Goal: Task Accomplishment & Management: Use online tool/utility

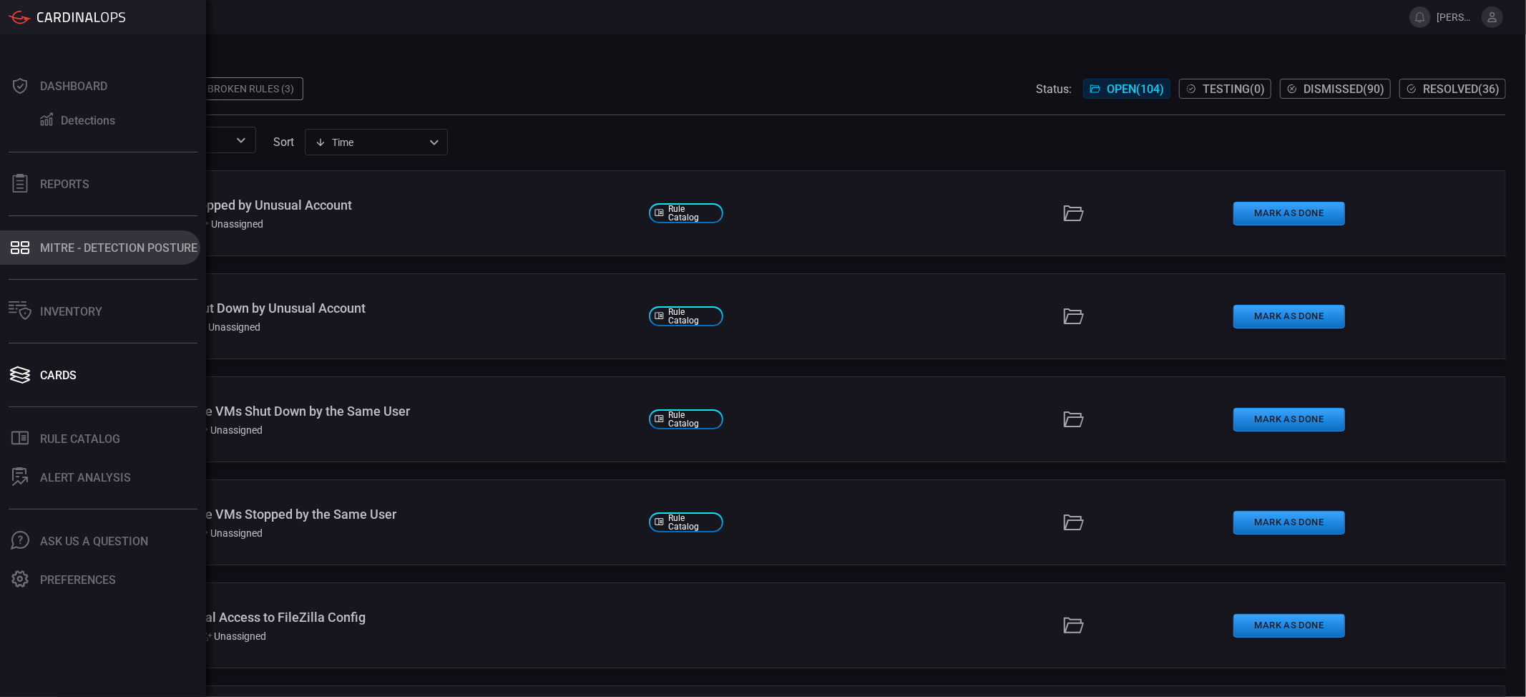
click at [87, 249] on div "MITRE - Detection Posture" at bounding box center [118, 248] width 157 height 14
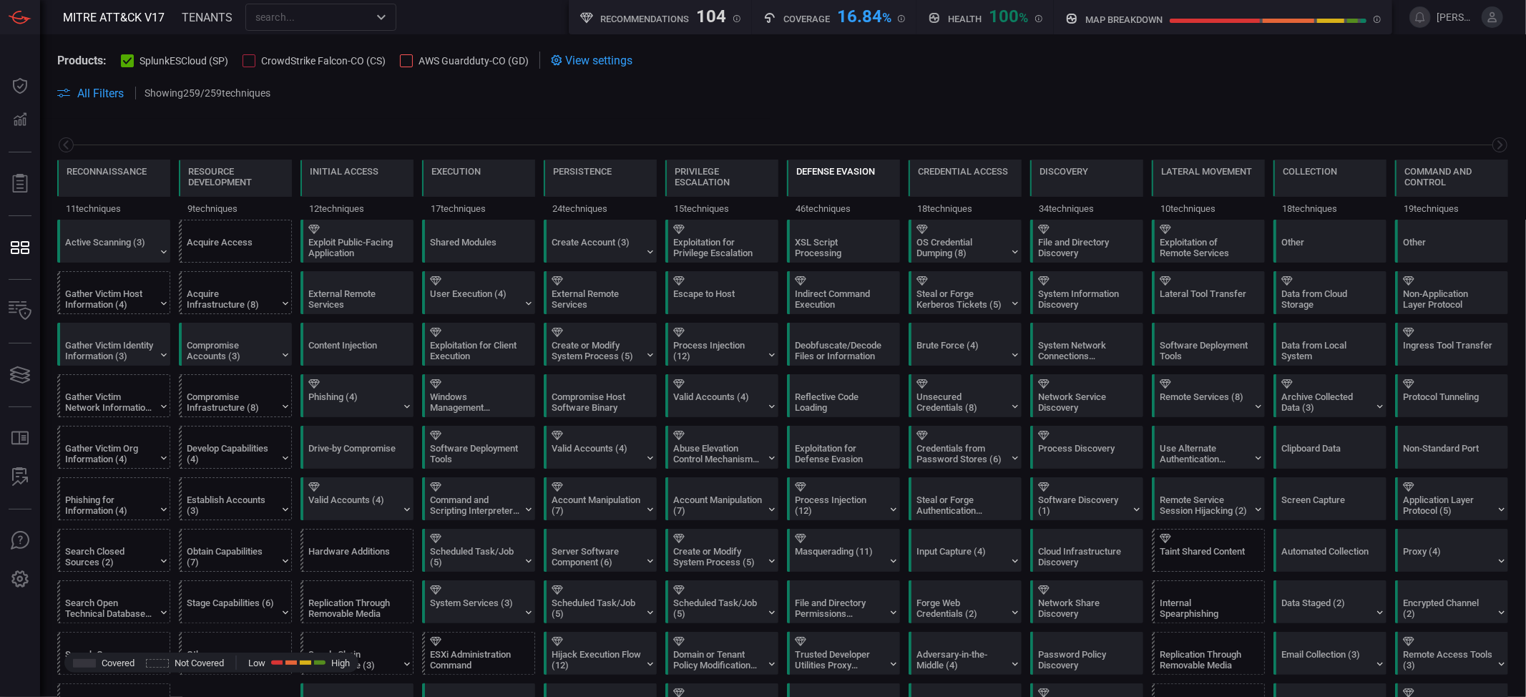
scroll to position [0, 187]
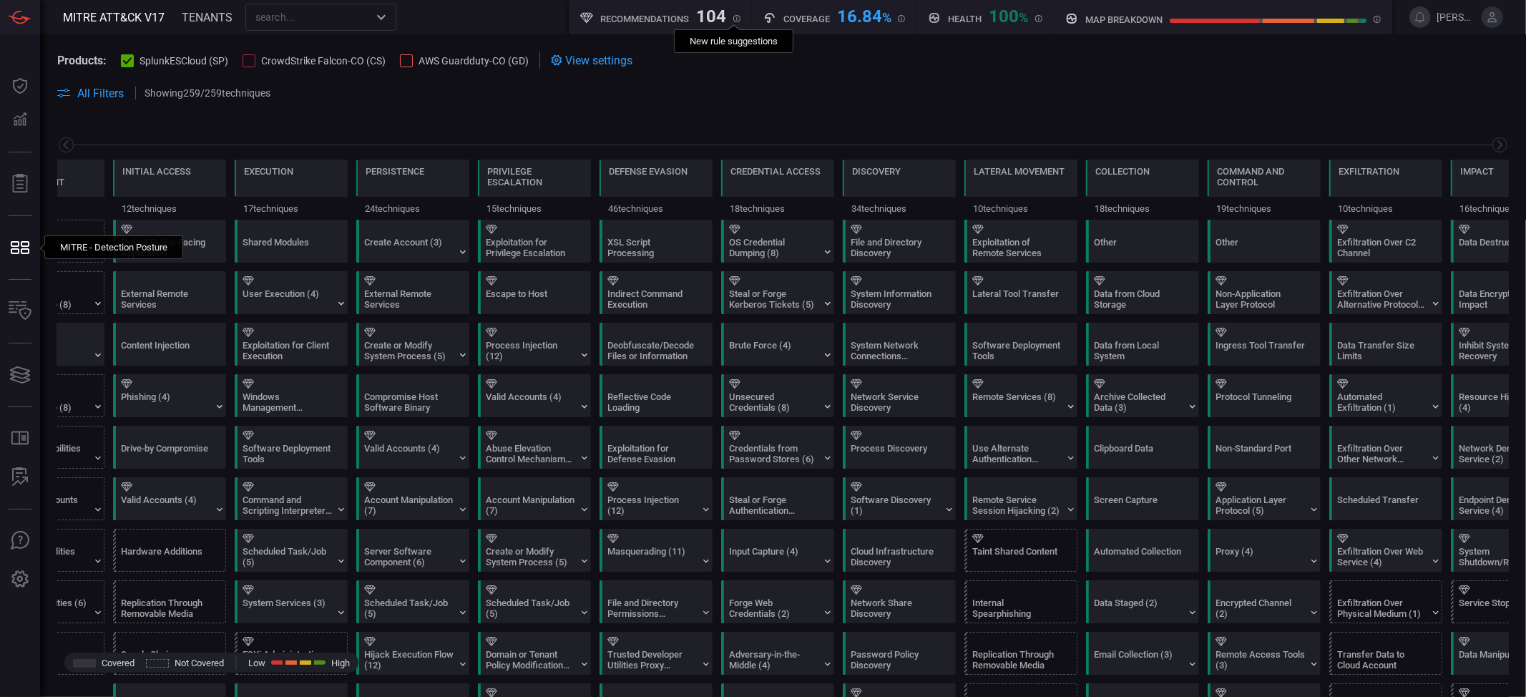
click at [733, 18] on icon at bounding box center [736, 18] width 7 height 7
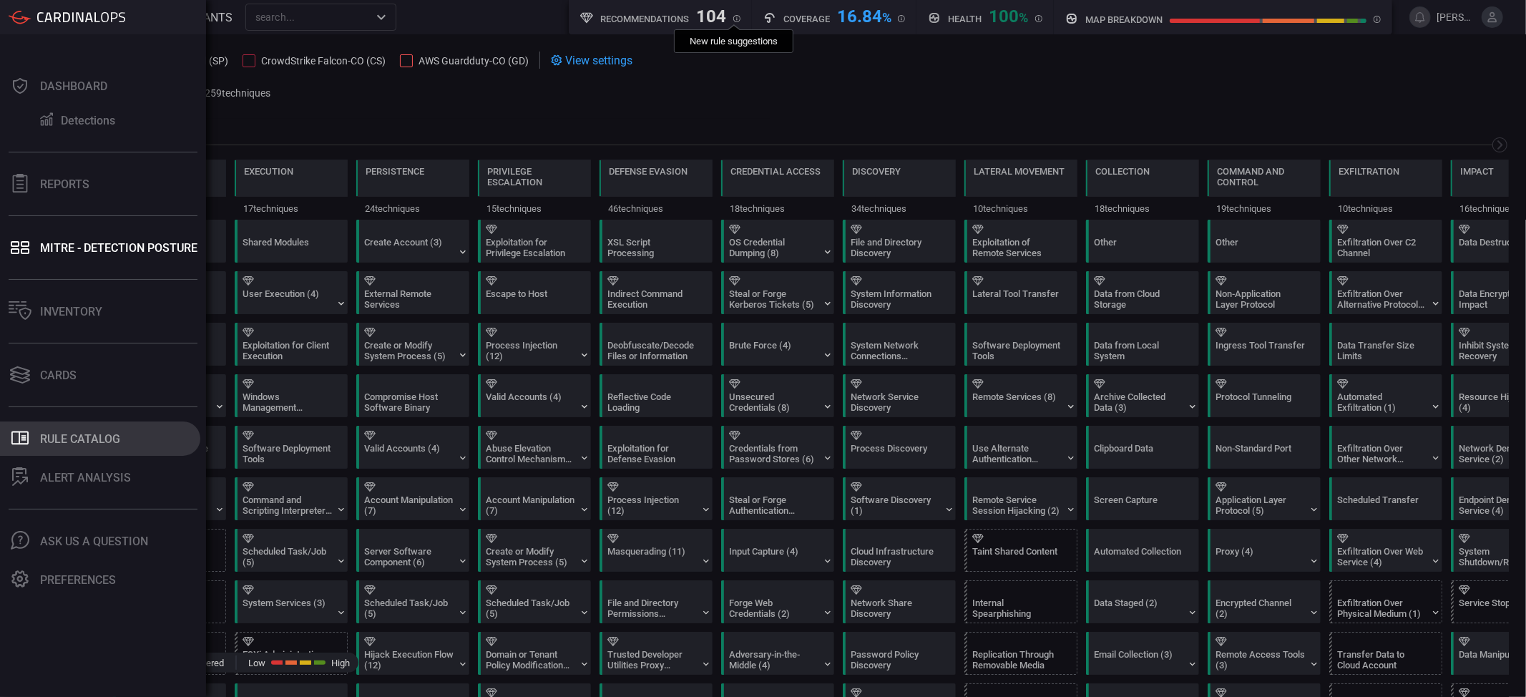
click at [95, 448] on button ".st0_rule_catalog_icon{fill: currentColor;} Rule Catalog" at bounding box center [100, 438] width 200 height 34
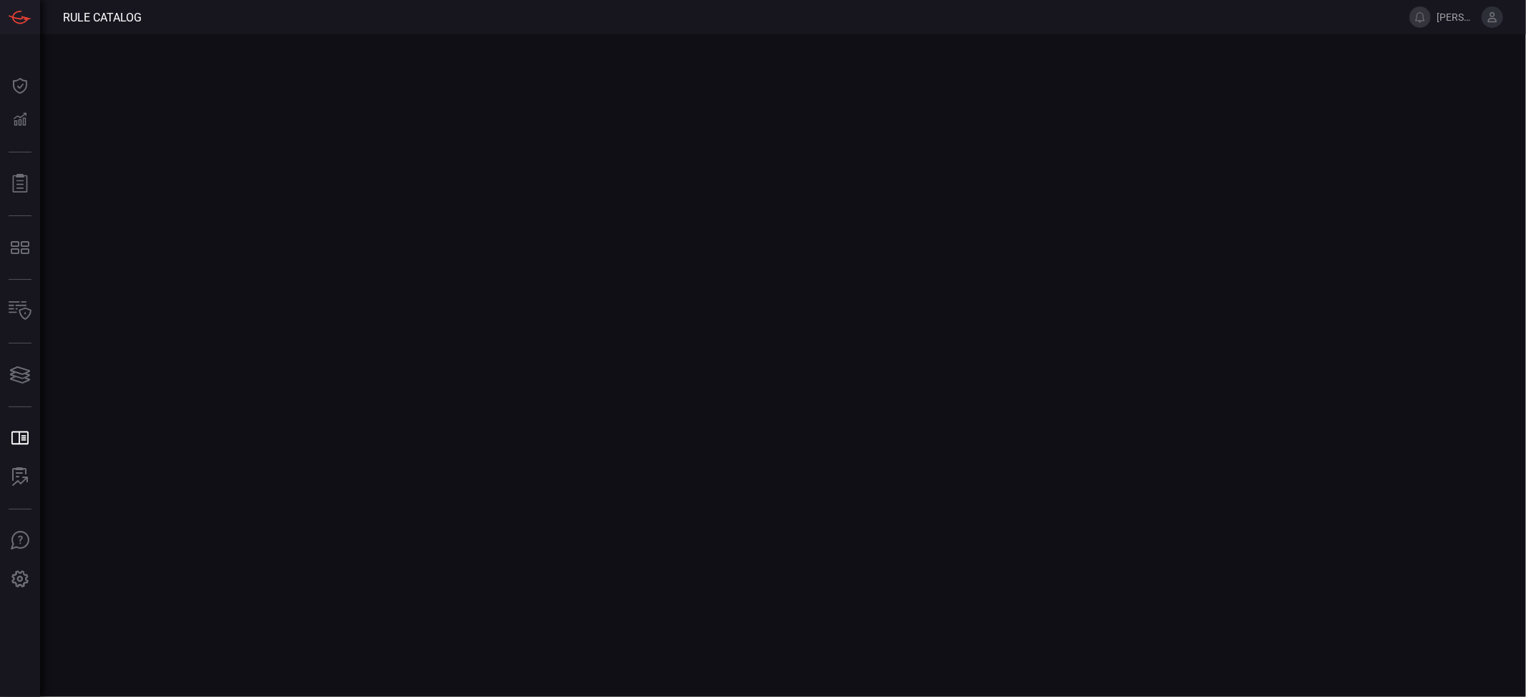
type button "/rule-catalog"
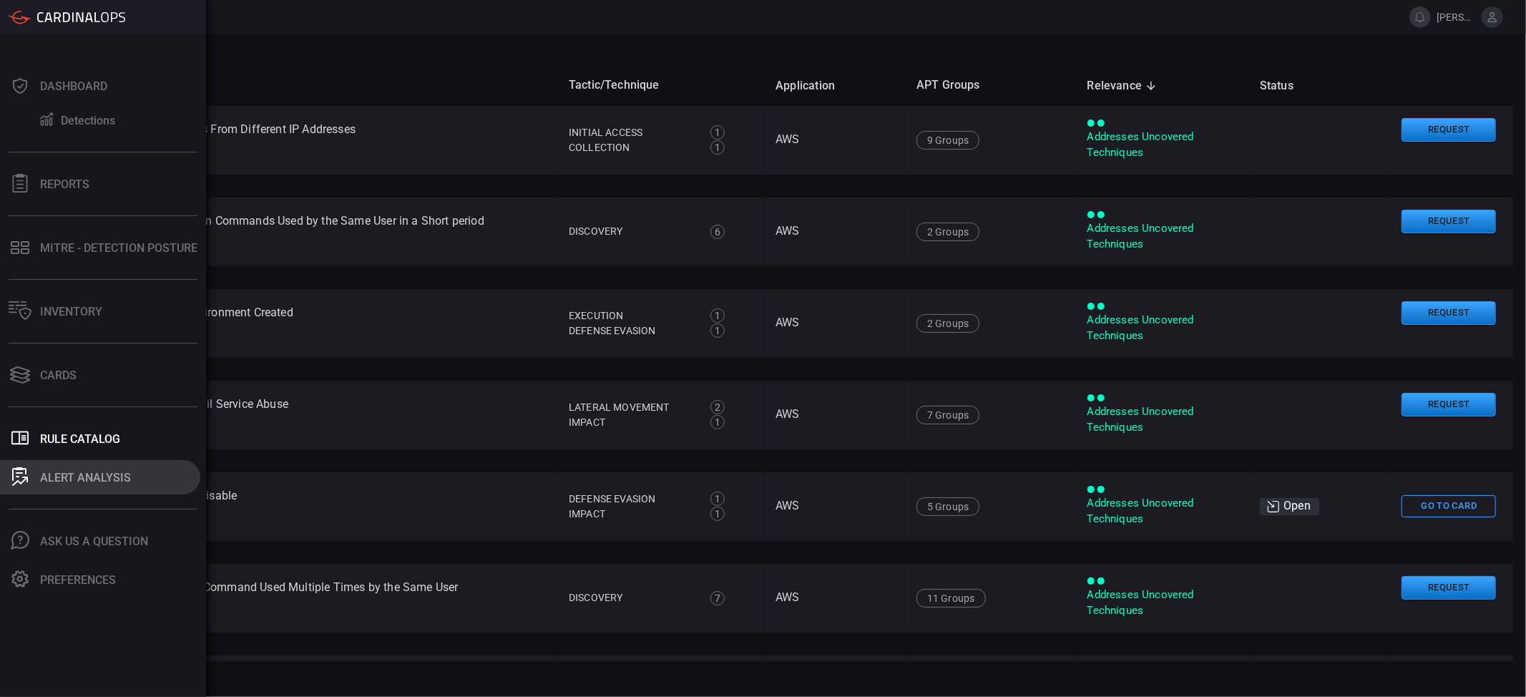
click at [100, 477] on div "ALERT ANALYSIS" at bounding box center [85, 478] width 91 height 14
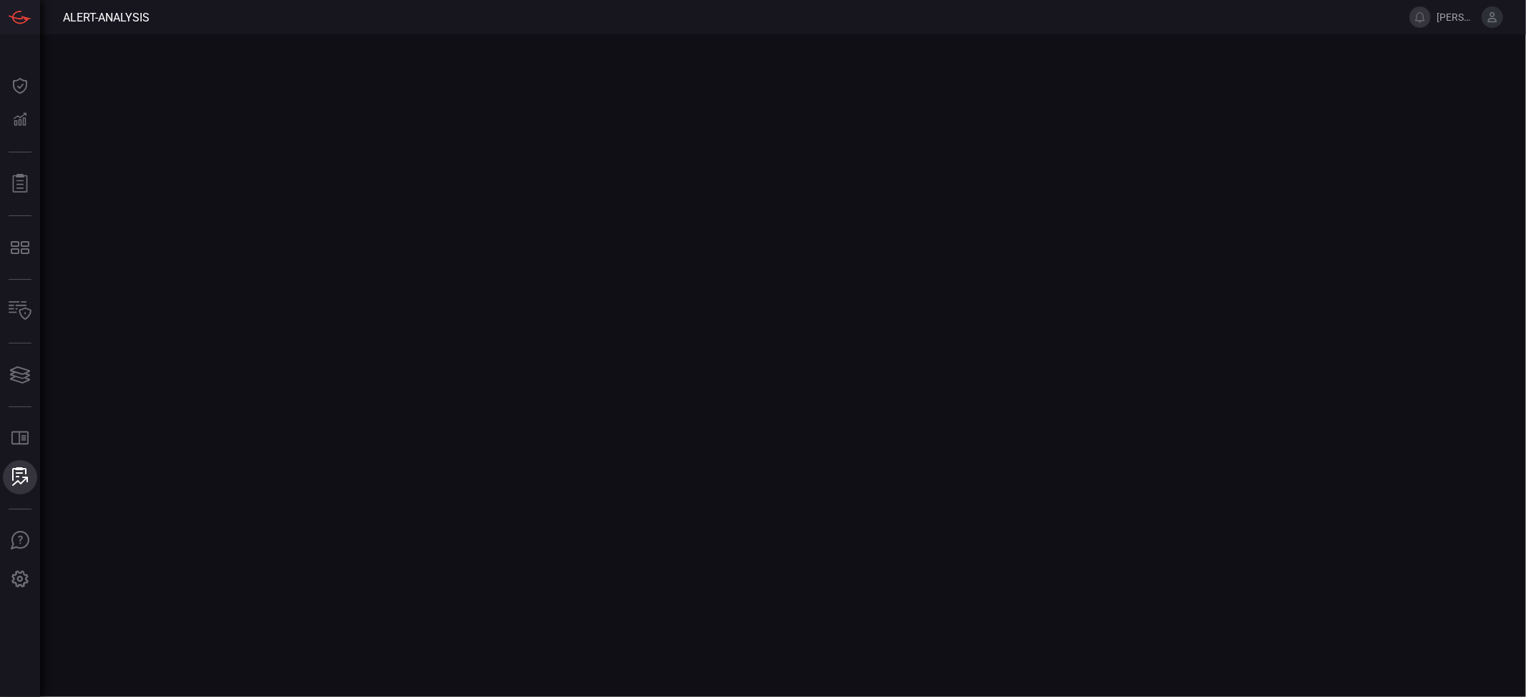
type button "/alert-analysis"
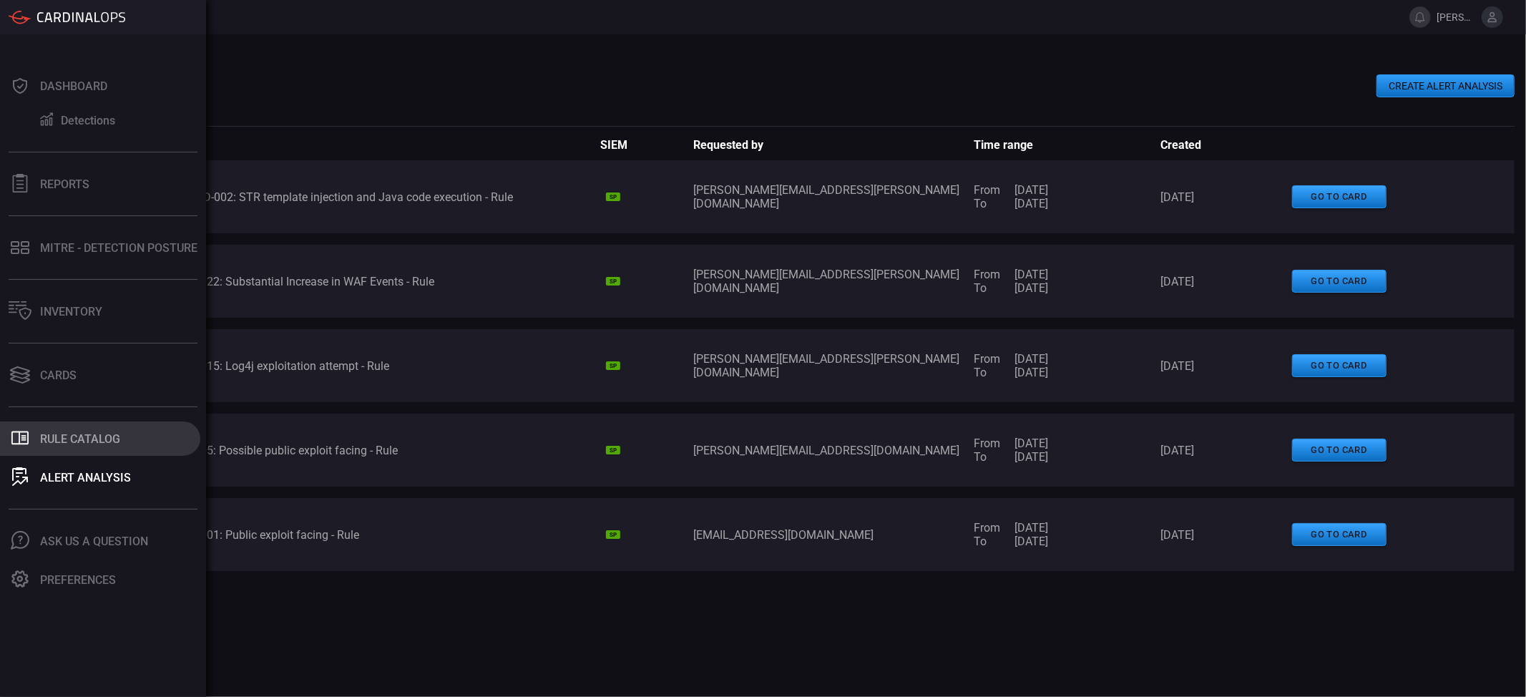
click at [100, 442] on div "Rule Catalog" at bounding box center [80, 439] width 80 height 14
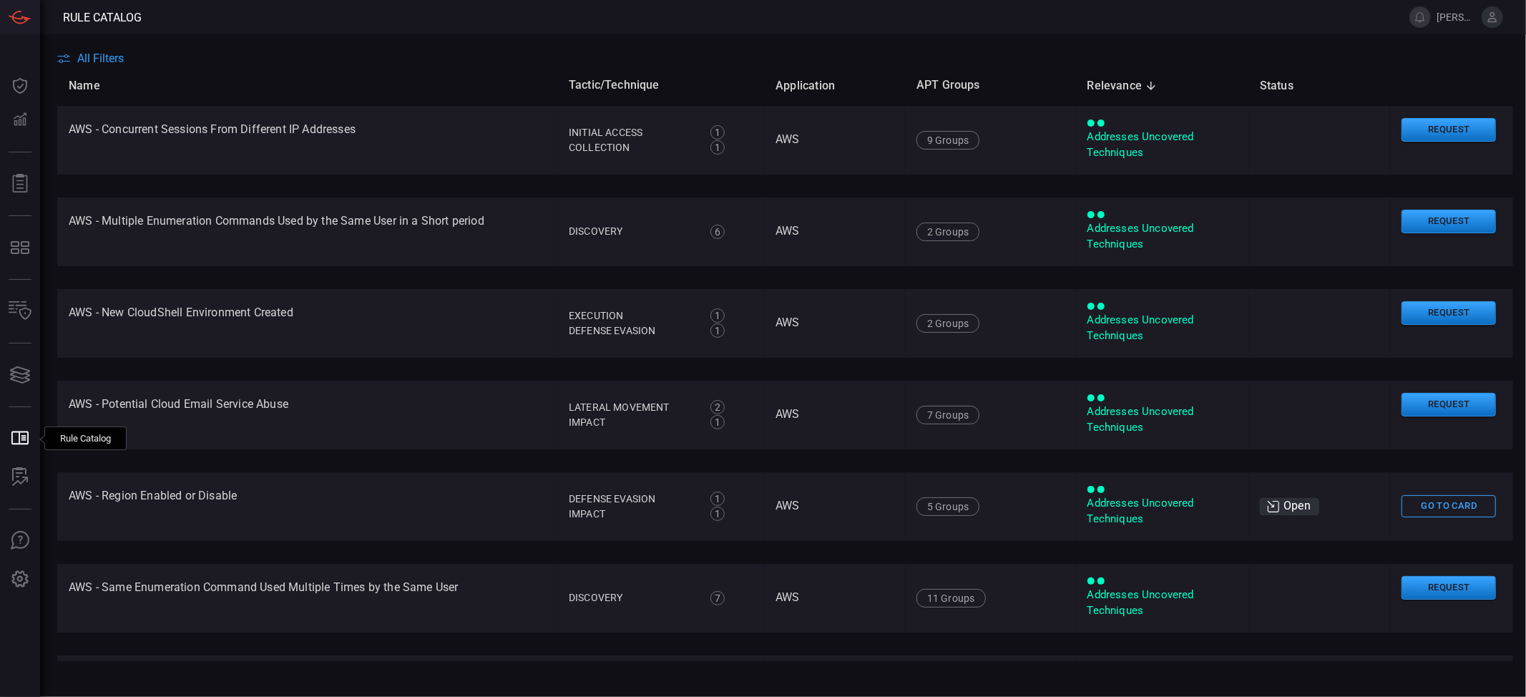
click at [101, 55] on span "All Filters" at bounding box center [100, 59] width 47 height 14
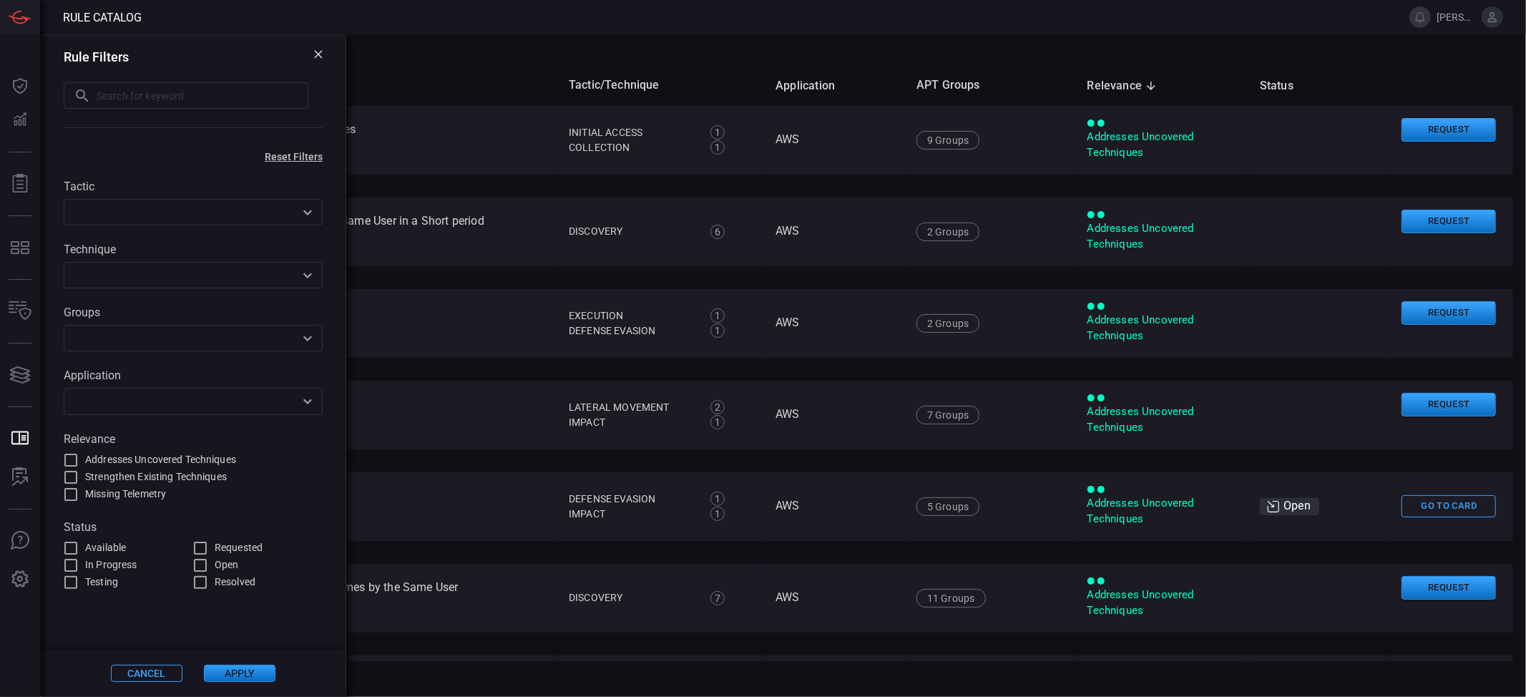
click at [470, 69] on th "Name" at bounding box center [307, 85] width 500 height 41
click at [321, 57] on icon at bounding box center [318, 54] width 8 height 8
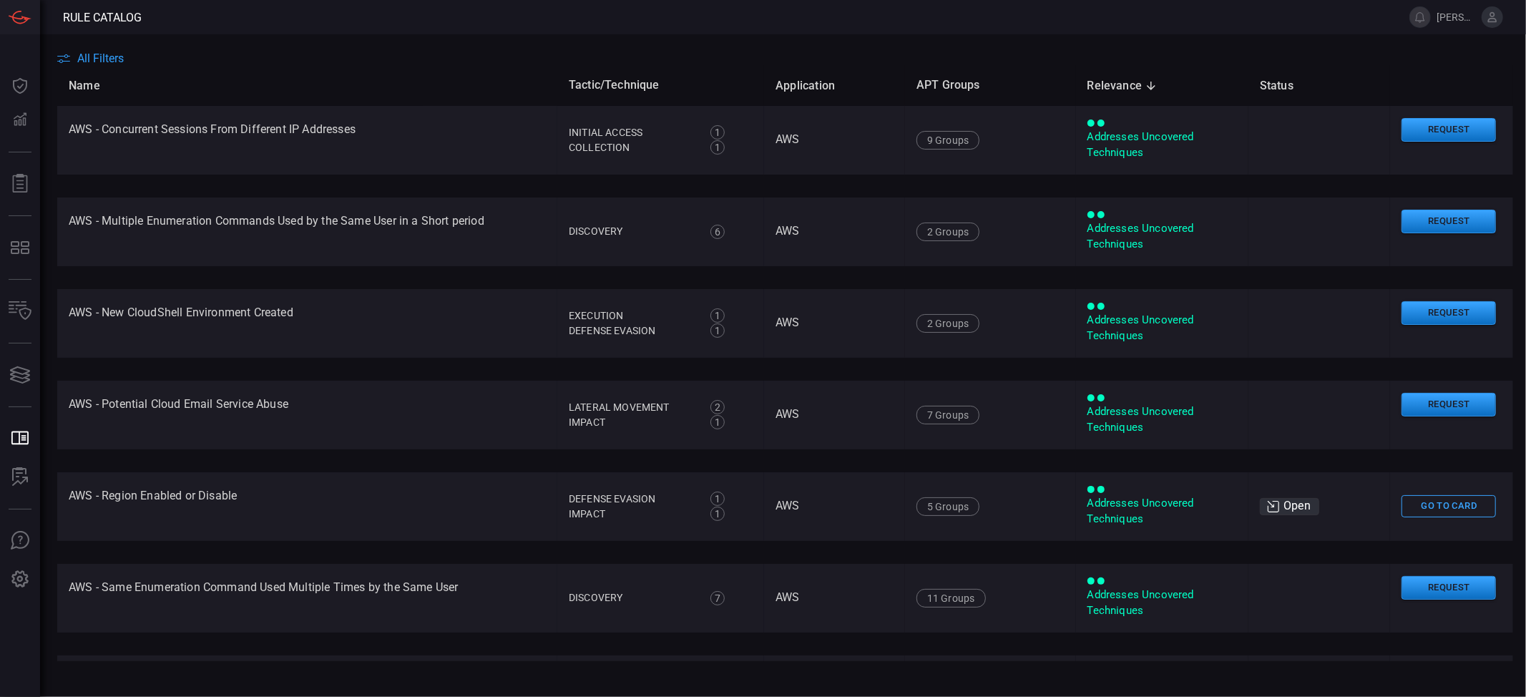
click at [448, 44] on main "All Filters Name Tactic/Technique Application APT Groups Relevance sorted desce…" at bounding box center [763, 365] width 1526 height 663
click at [107, 55] on span "All Filters" at bounding box center [100, 59] width 47 height 14
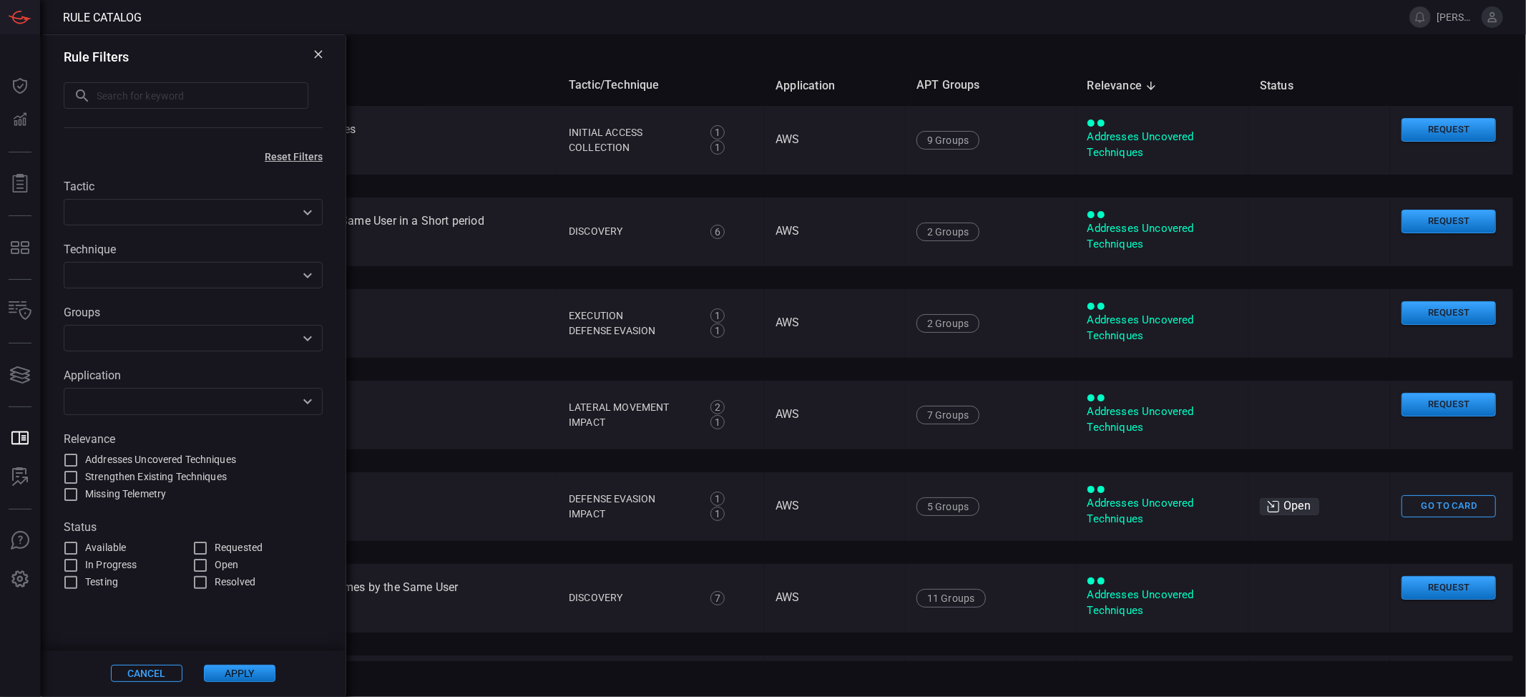
click at [195, 401] on input "text" at bounding box center [181, 401] width 227 height 18
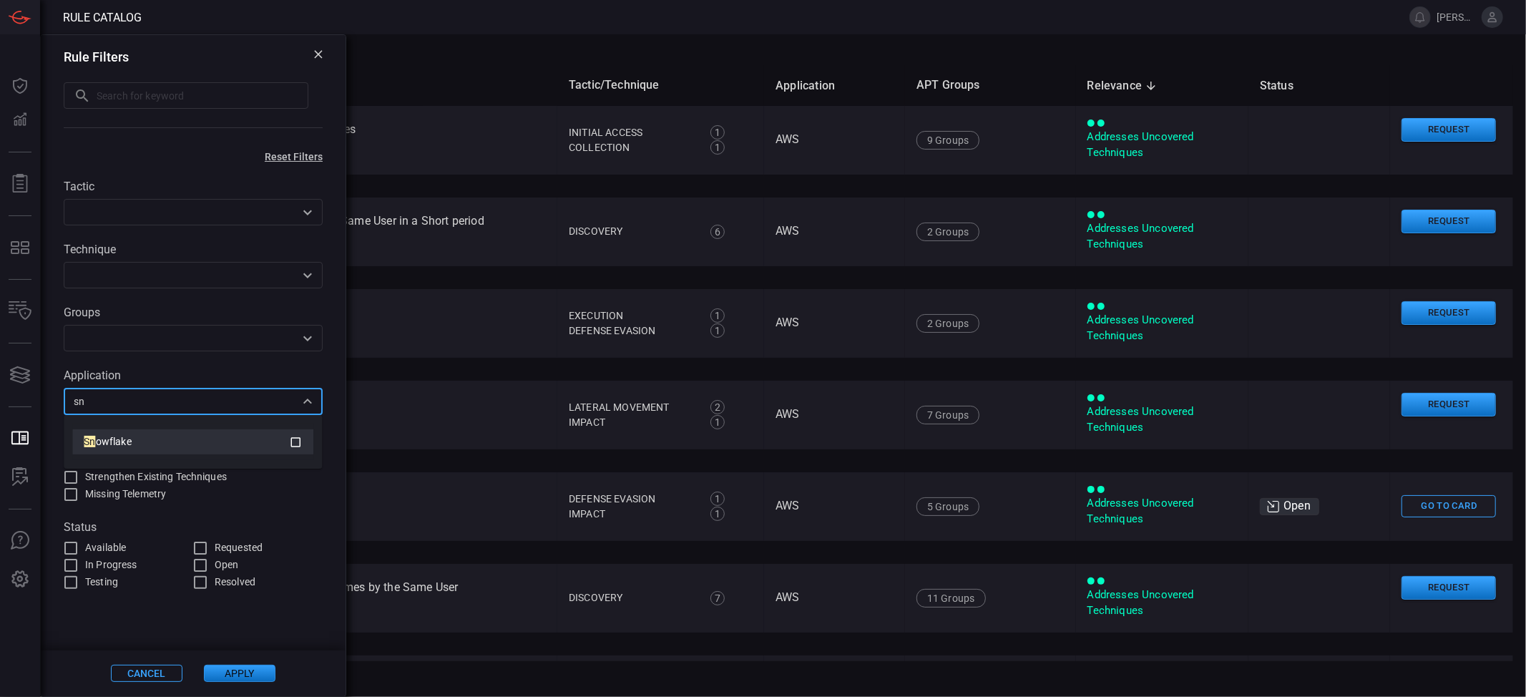
click at [291, 442] on icon at bounding box center [296, 442] width 10 height 10
type input "s"
type input "snow"
click at [121, 442] on span "flake" at bounding box center [120, 441] width 22 height 11
click at [296, 435] on icon at bounding box center [295, 442] width 13 height 17
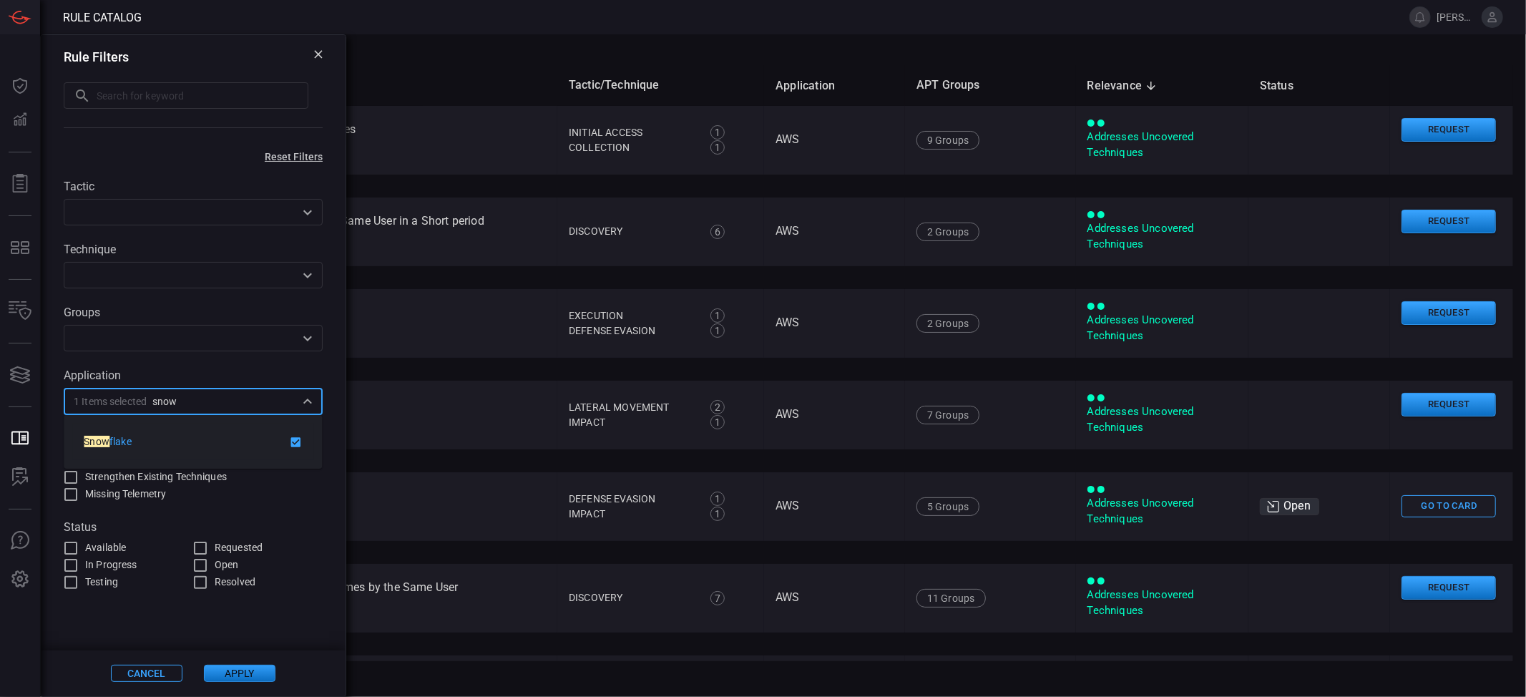
type input "snow"
click at [249, 522] on button "Apply" at bounding box center [240, 673] width 72 height 17
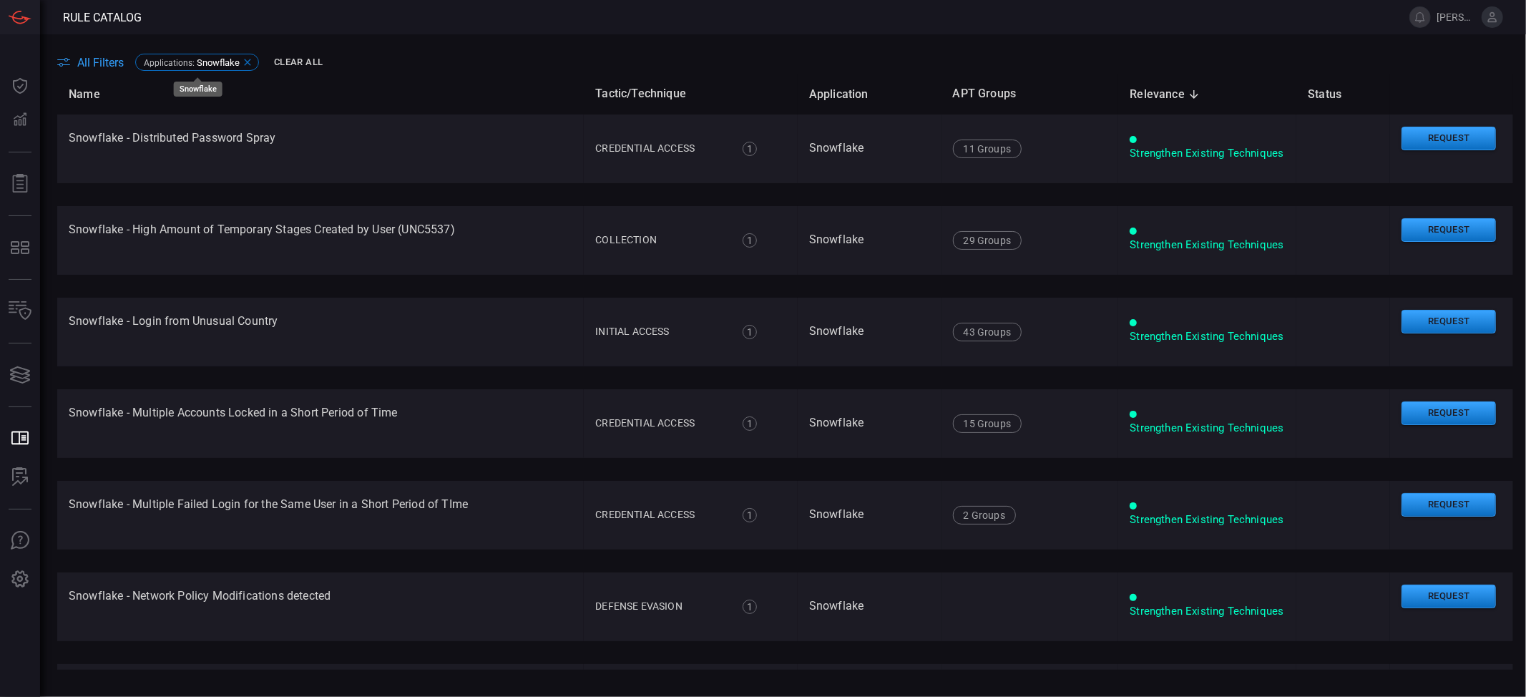
click at [250, 67] on icon at bounding box center [247, 62] width 11 height 11
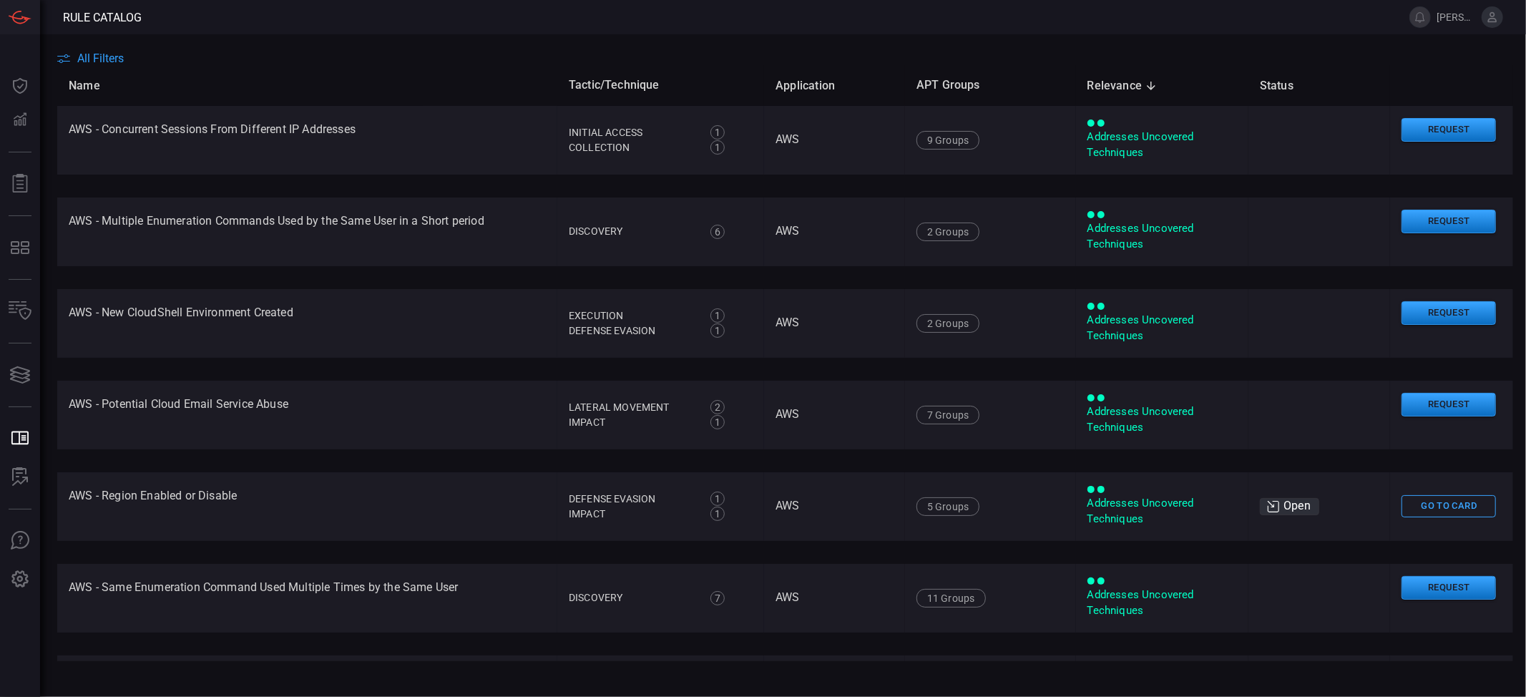
click at [479, 52] on div "All Filters" at bounding box center [791, 59] width 1469 height 14
click at [101, 63] on span "All Filters" at bounding box center [100, 59] width 47 height 14
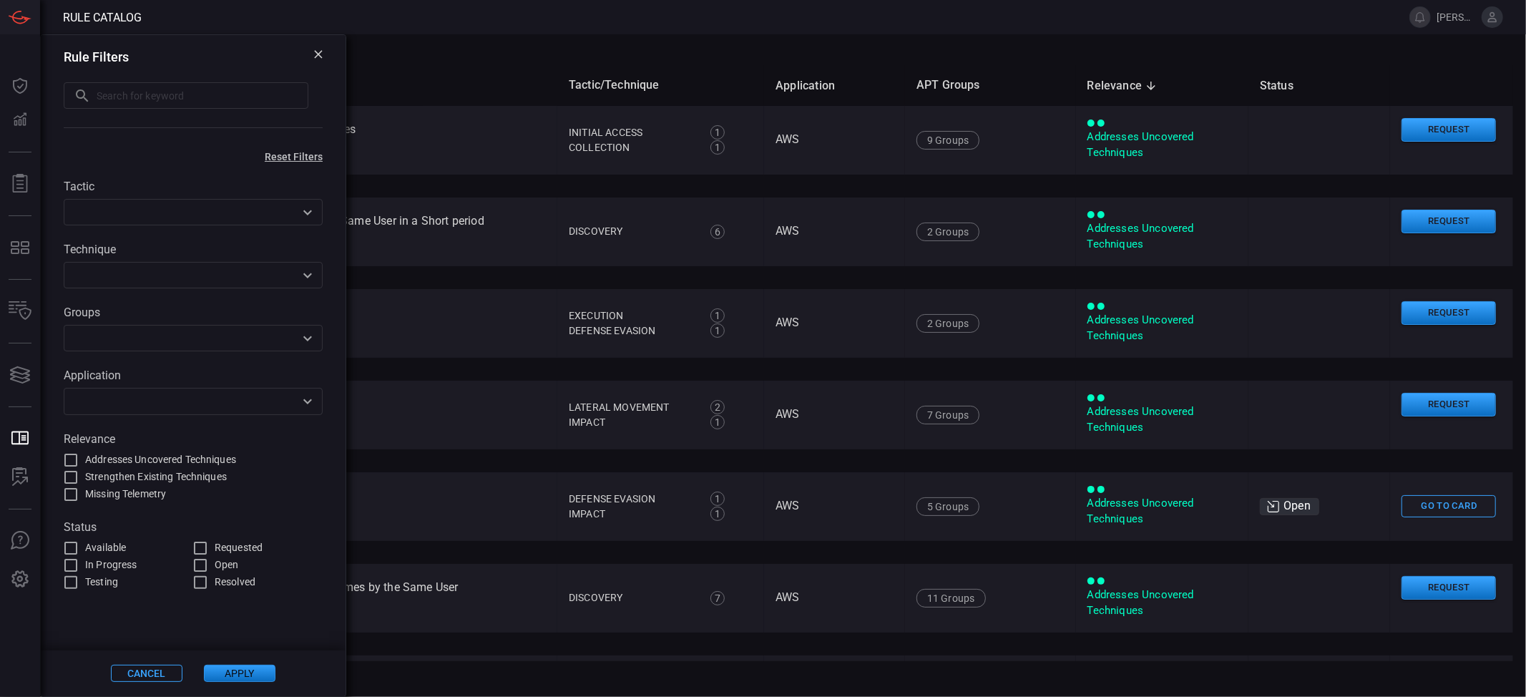
click at [155, 411] on div "​" at bounding box center [193, 401] width 259 height 26
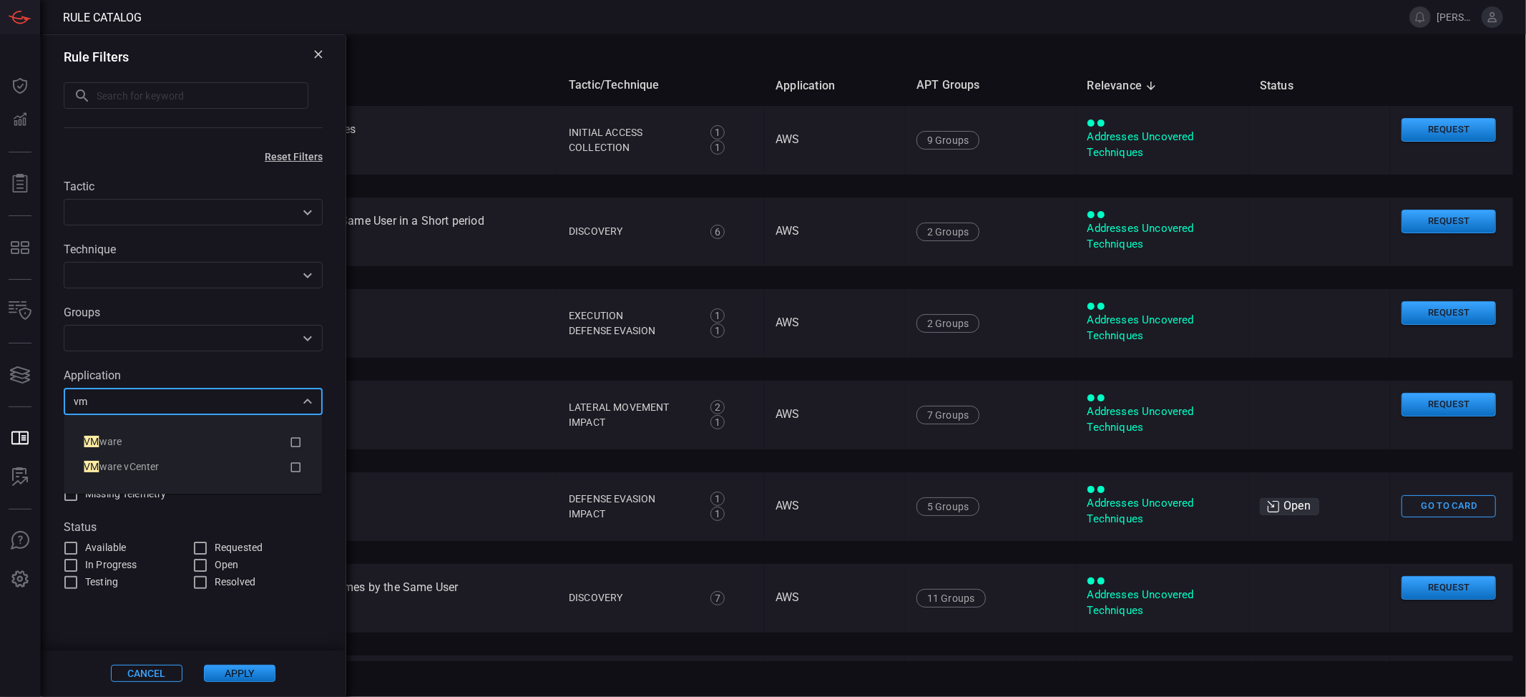
type input "vm"
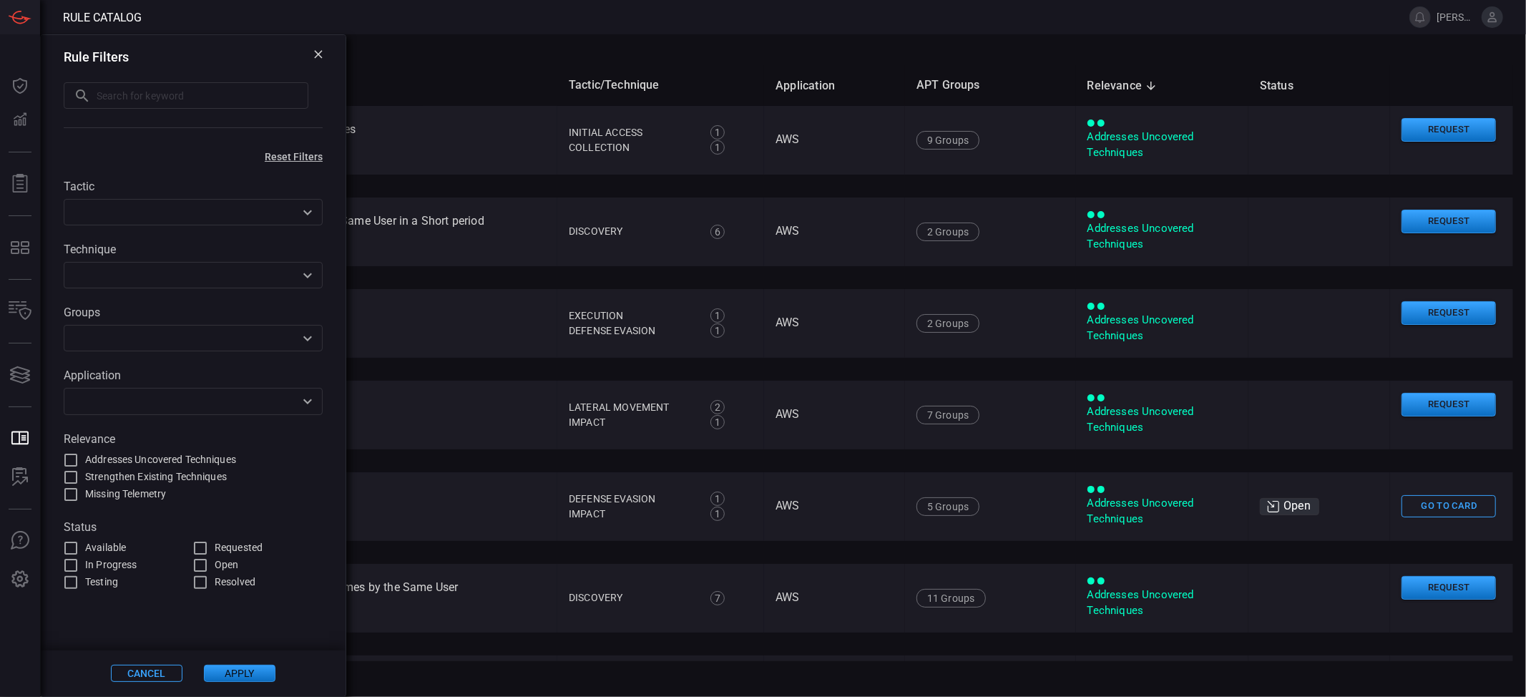
click at [305, 510] on div "Tactic ​ Technique ​ Groups ​ Application ​ Relevance Addresses Uncovered Techn…" at bounding box center [193, 376] width 305 height 429
click at [69, 459] on input "Addresses Uncovered Techniques" at bounding box center [70, 460] width 17 height 17
checkbox input "true"
click at [255, 522] on button "Apply" at bounding box center [240, 673] width 72 height 17
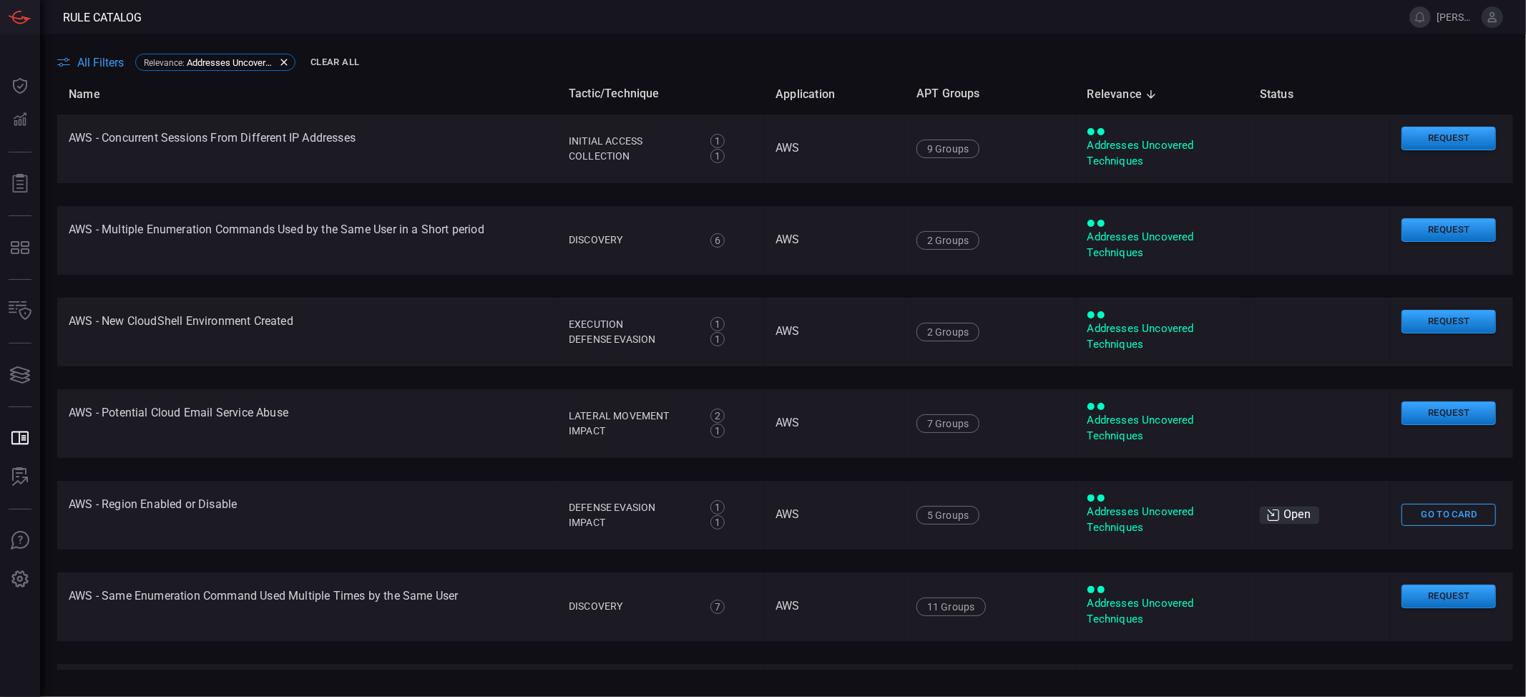
click at [84, 59] on span "All Filters" at bounding box center [100, 63] width 47 height 14
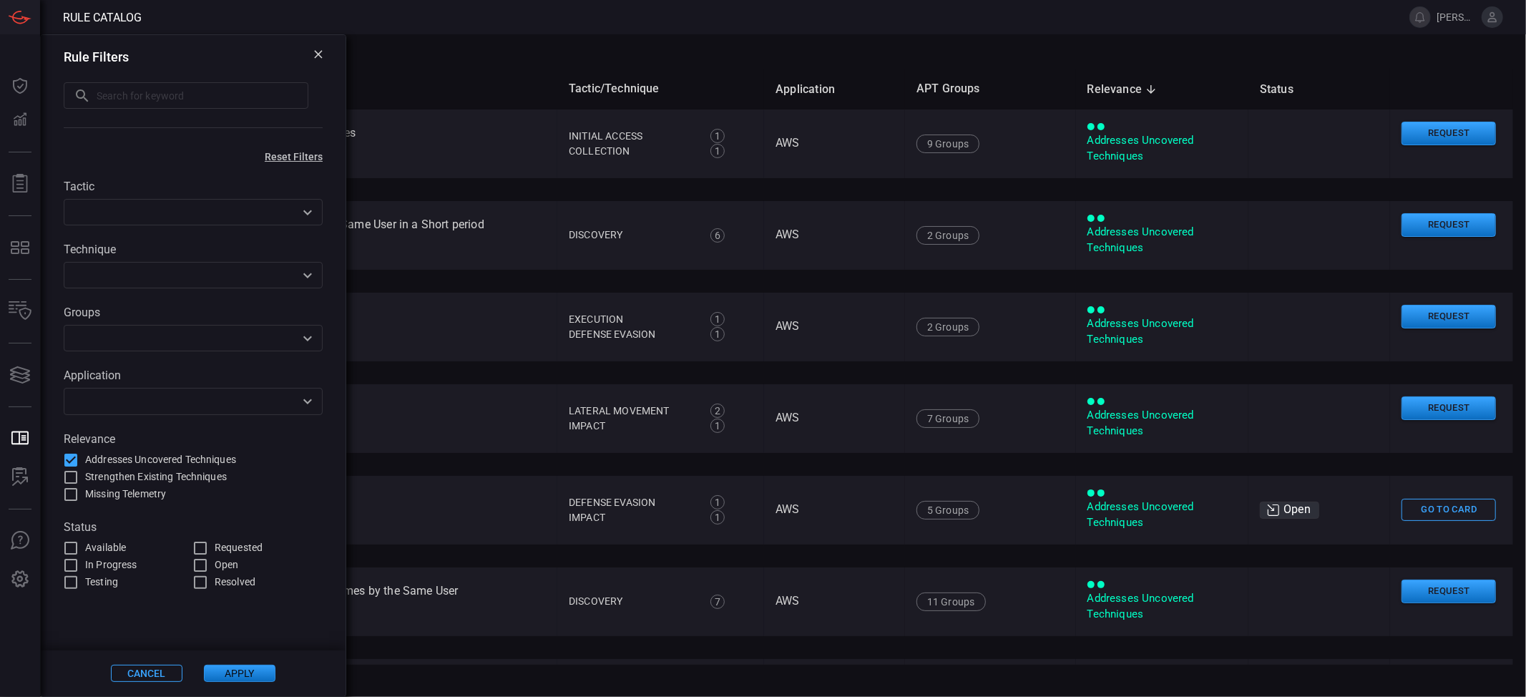
click at [510, 93] on th "Name" at bounding box center [307, 89] width 500 height 41
click at [319, 57] on icon at bounding box center [318, 54] width 9 height 9
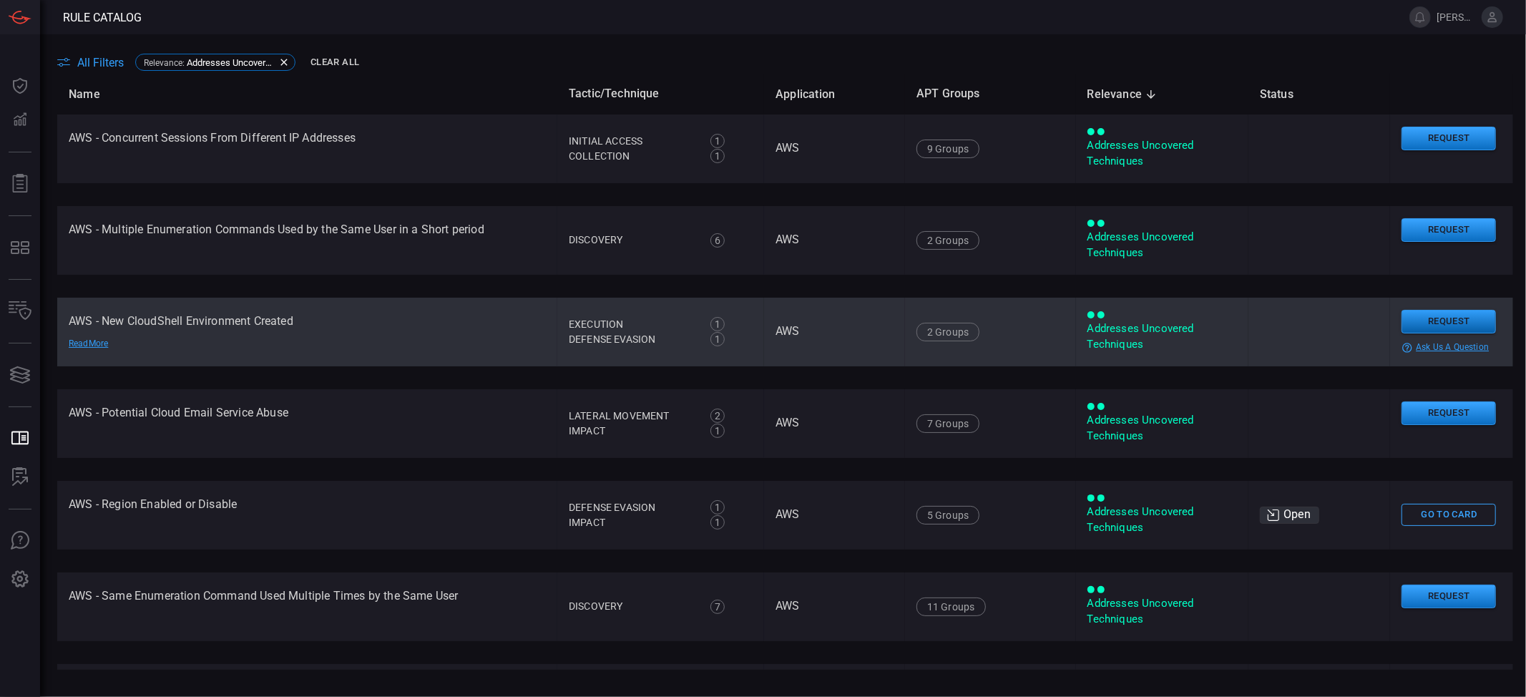
click at [1144, 319] on button "Request" at bounding box center [1449, 322] width 94 height 24
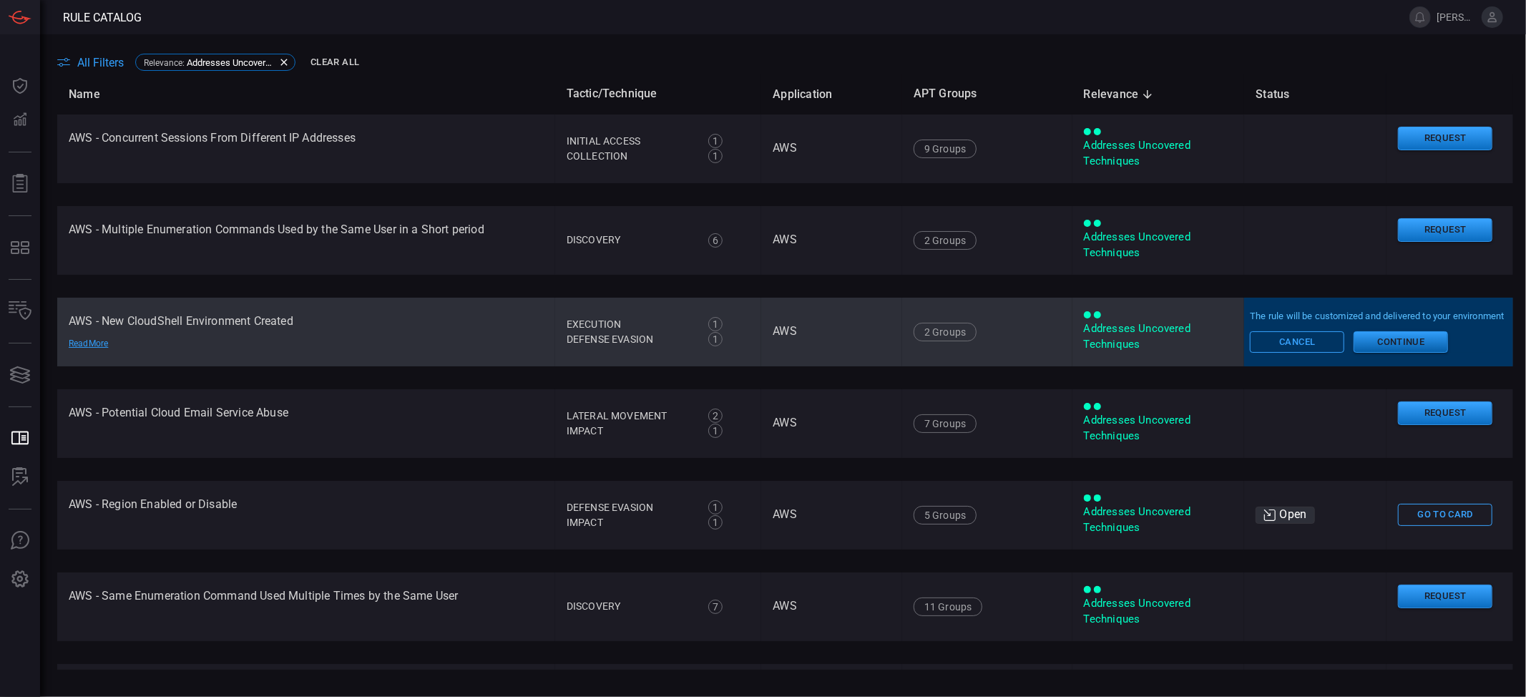
click at [1144, 346] on button "Continue" at bounding box center [1401, 341] width 94 height 21
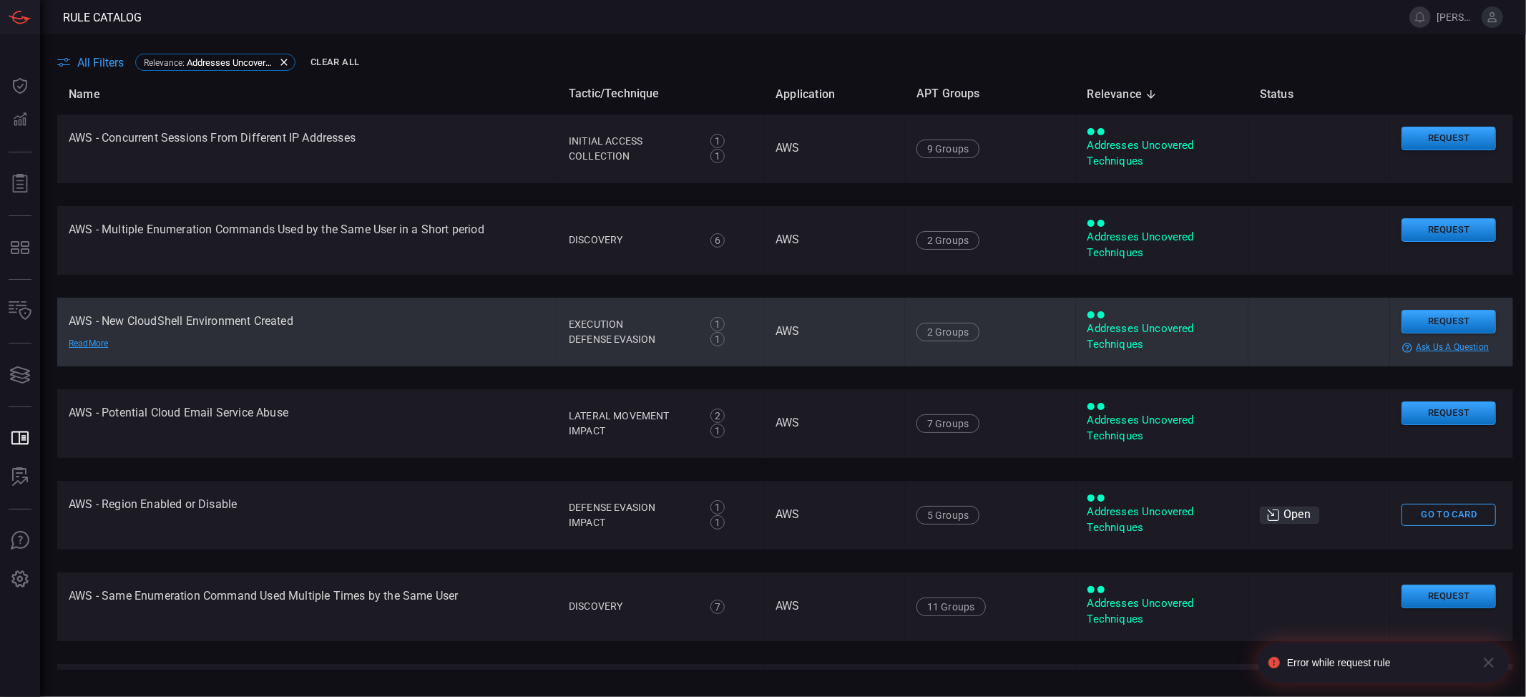
click at [338, 329] on td "AWS - New CloudShell Environment Created Read More" at bounding box center [307, 332] width 500 height 69
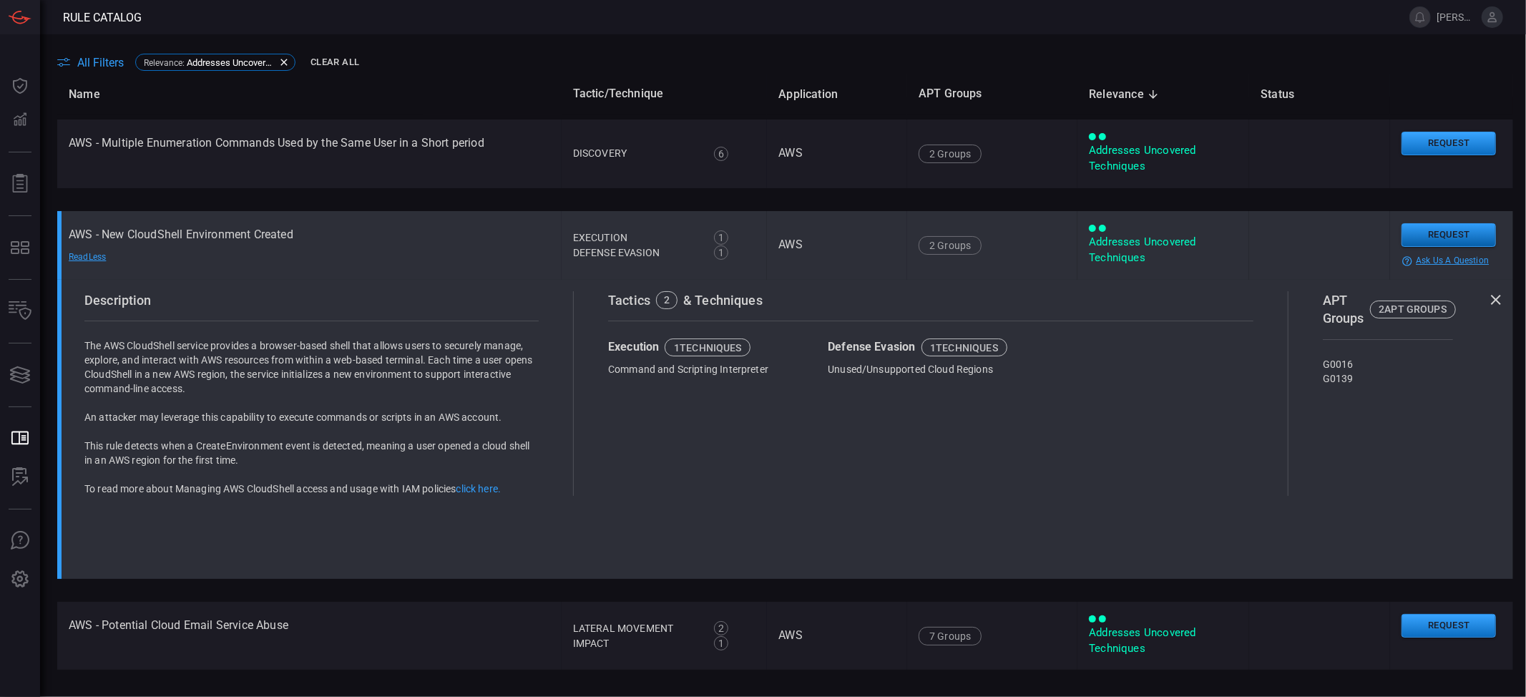
scroll to position [72, 0]
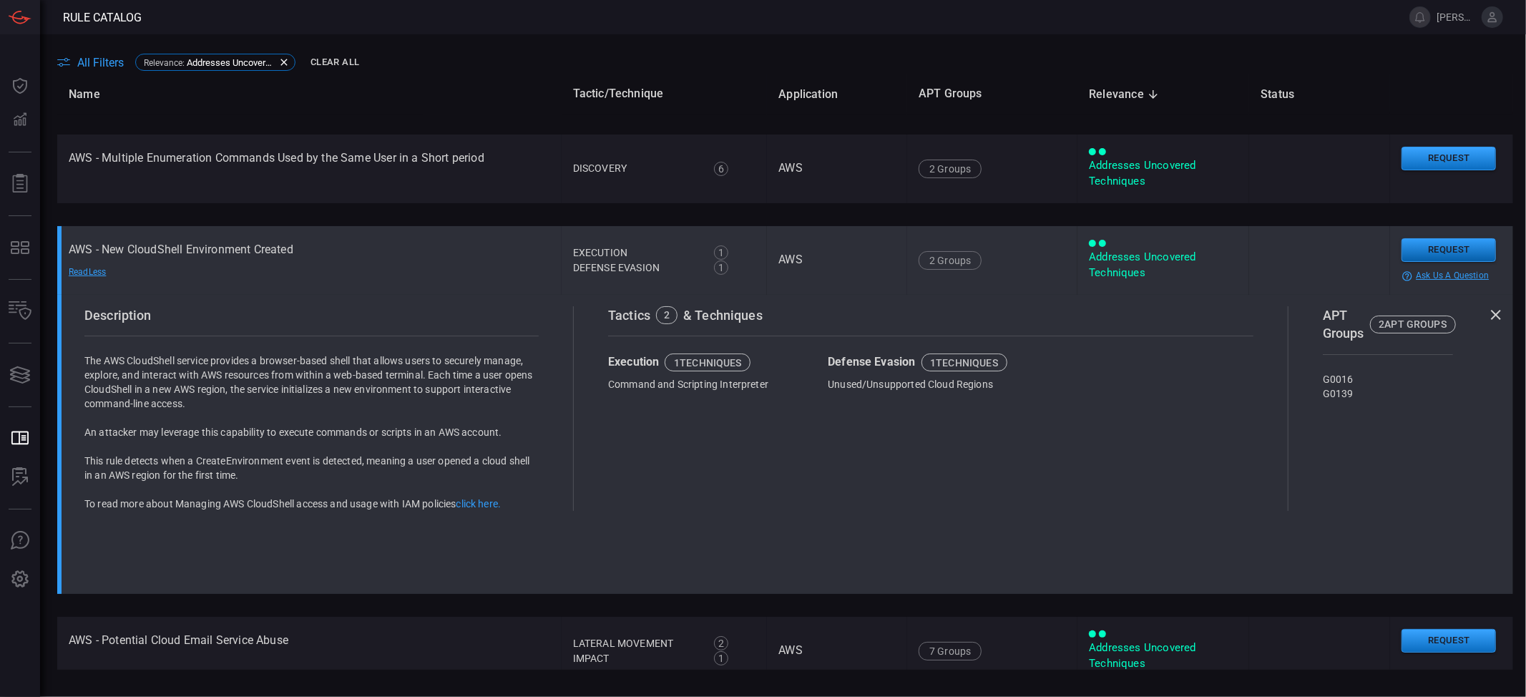
click at [1144, 241] on button "Request" at bounding box center [1449, 250] width 94 height 24
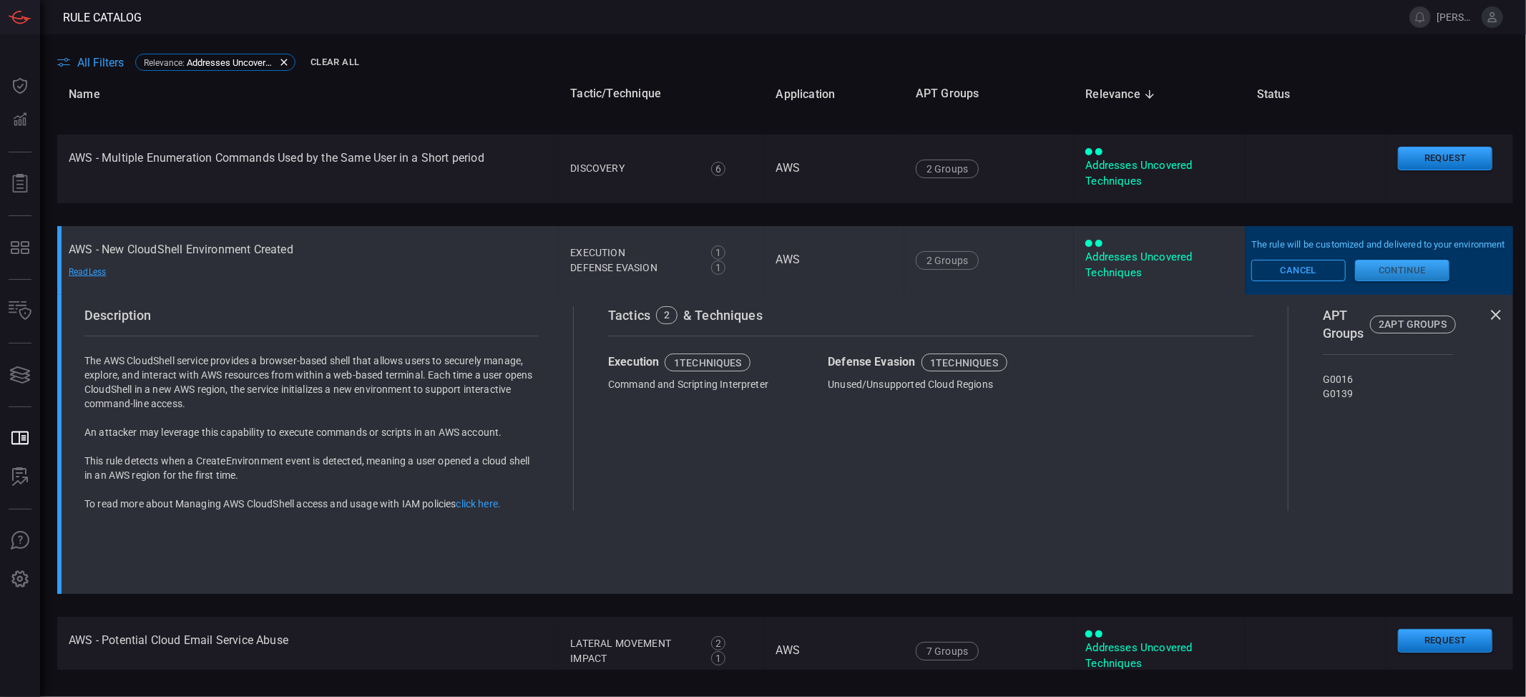
click at [1144, 273] on button "Continue" at bounding box center [1402, 270] width 94 height 21
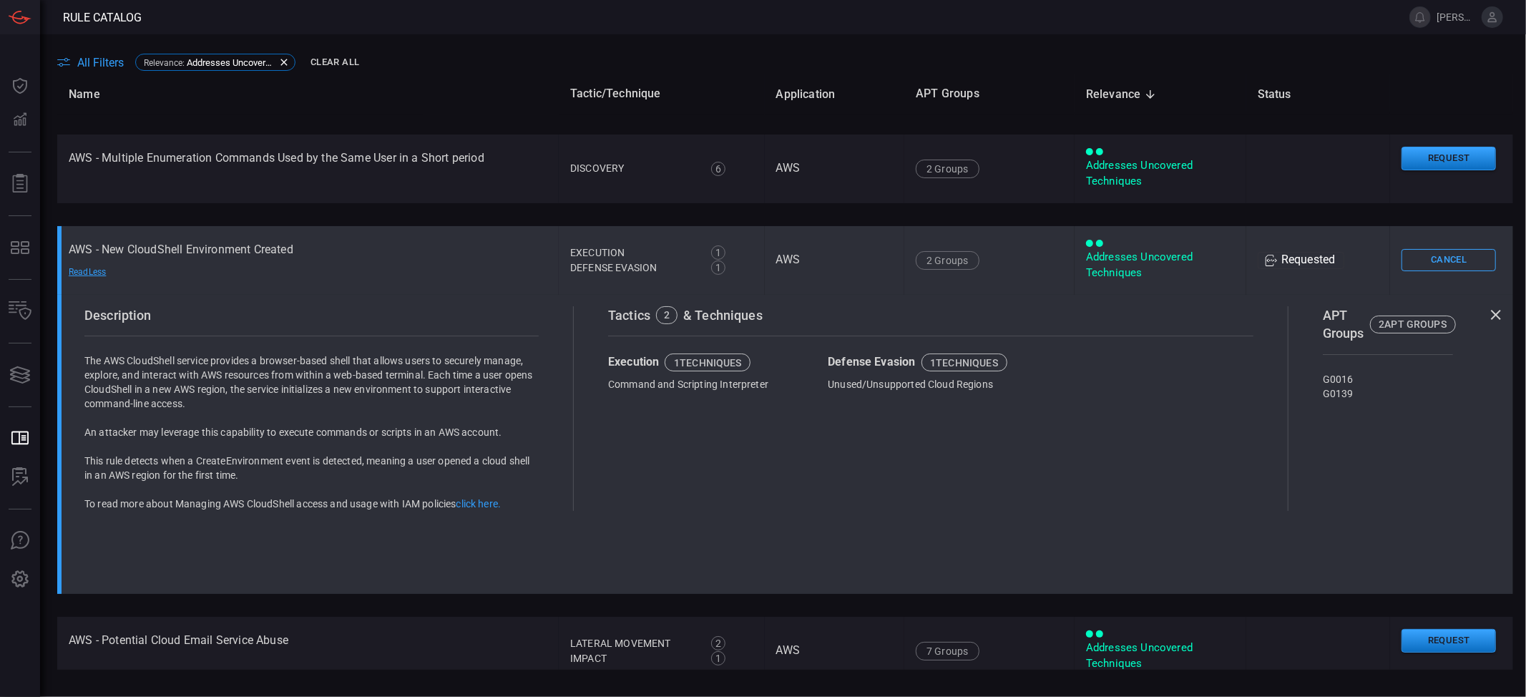
click at [1144, 313] on icon at bounding box center [1496, 315] width 10 height 10
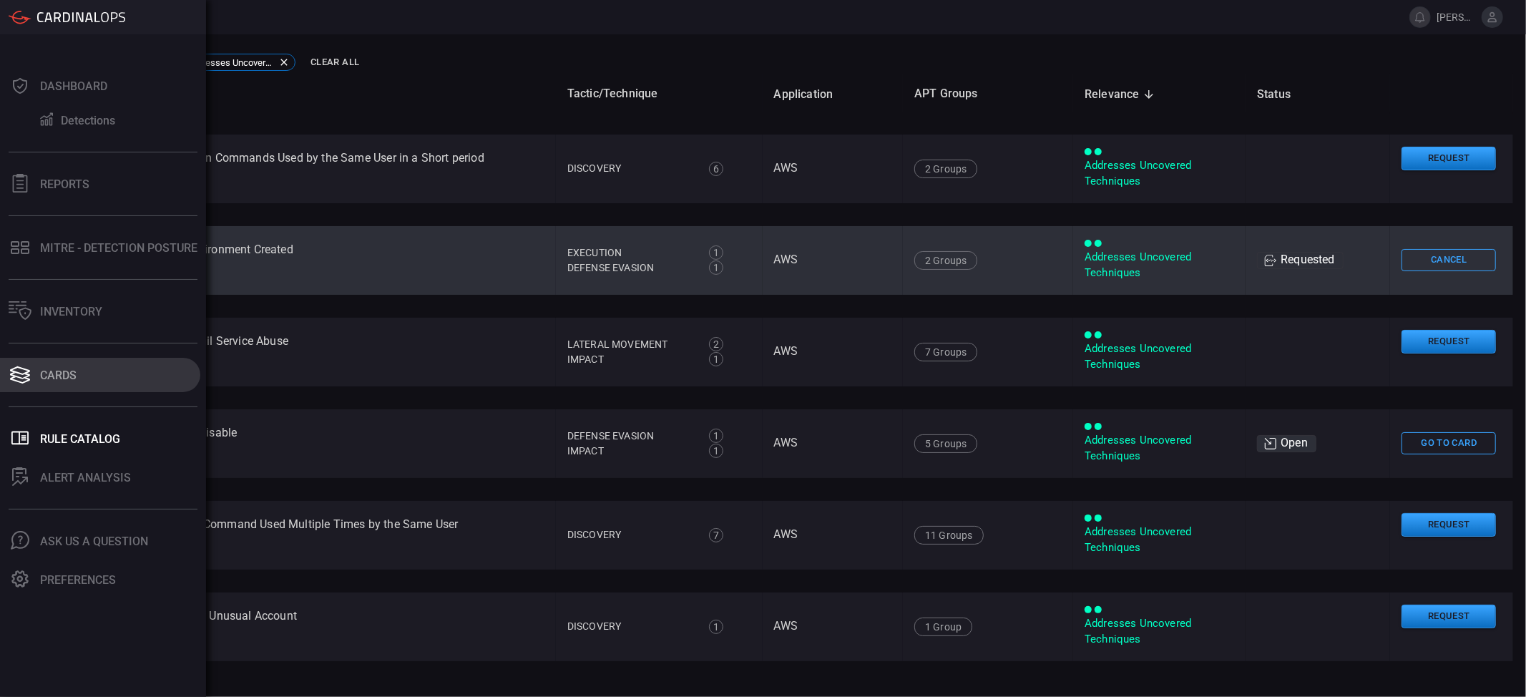
click at [72, 378] on div "Cards" at bounding box center [58, 376] width 36 height 14
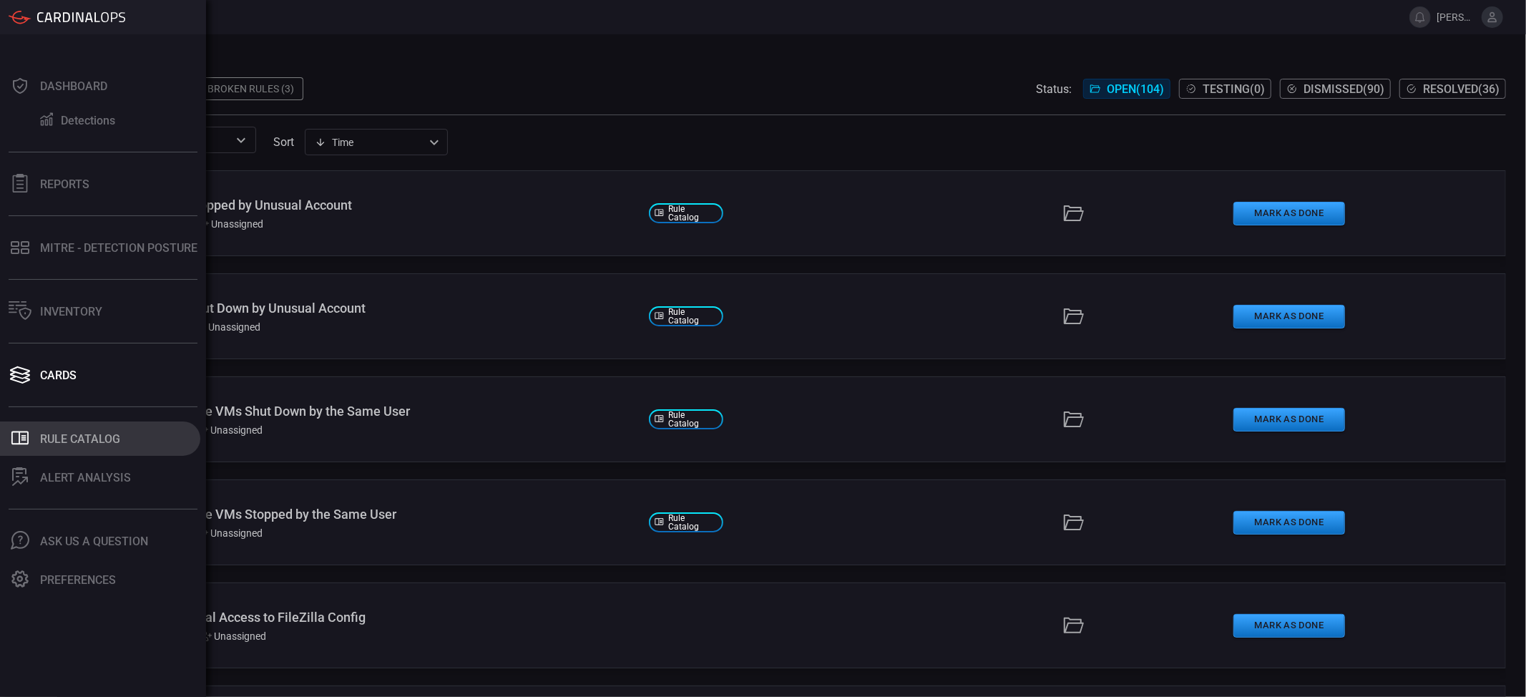
click at [78, 439] on div "Rule Catalog" at bounding box center [80, 439] width 80 height 14
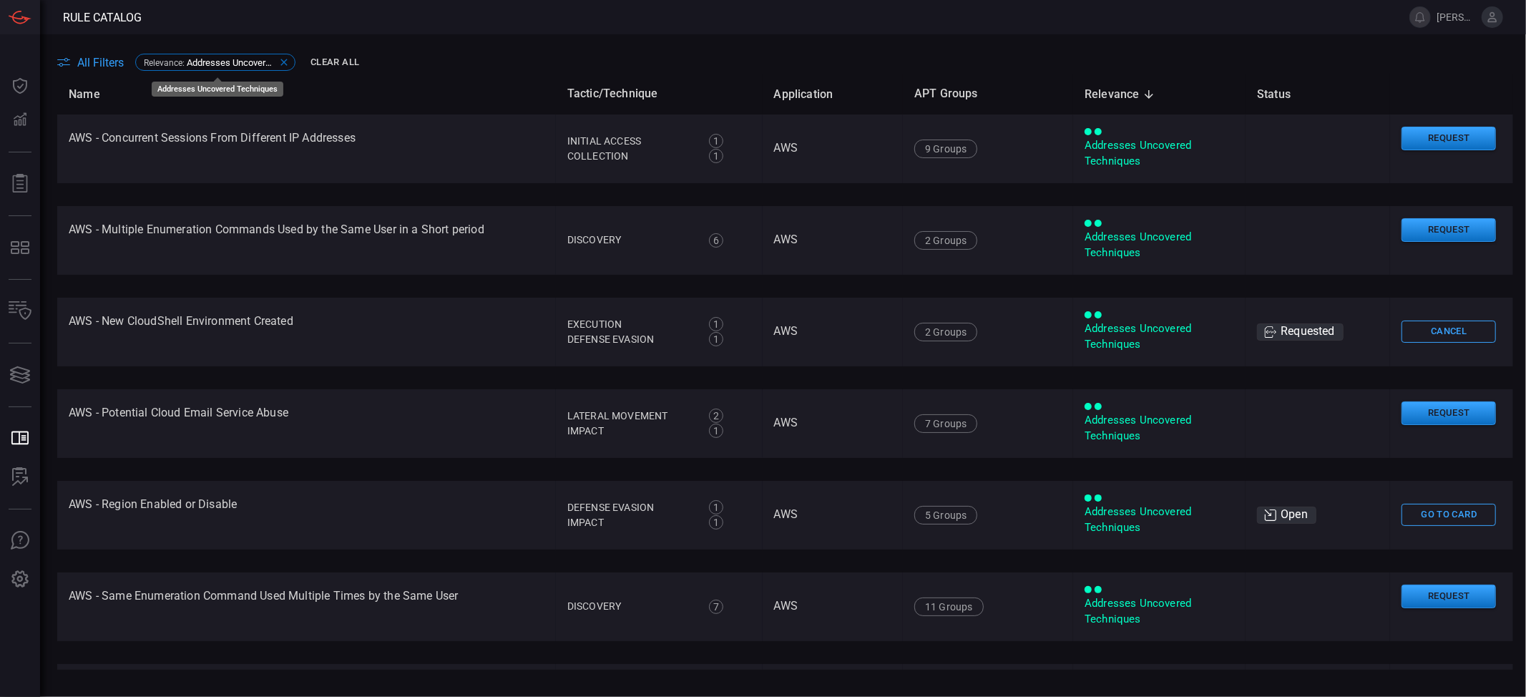
click at [286, 62] on icon at bounding box center [284, 62] width 6 height 6
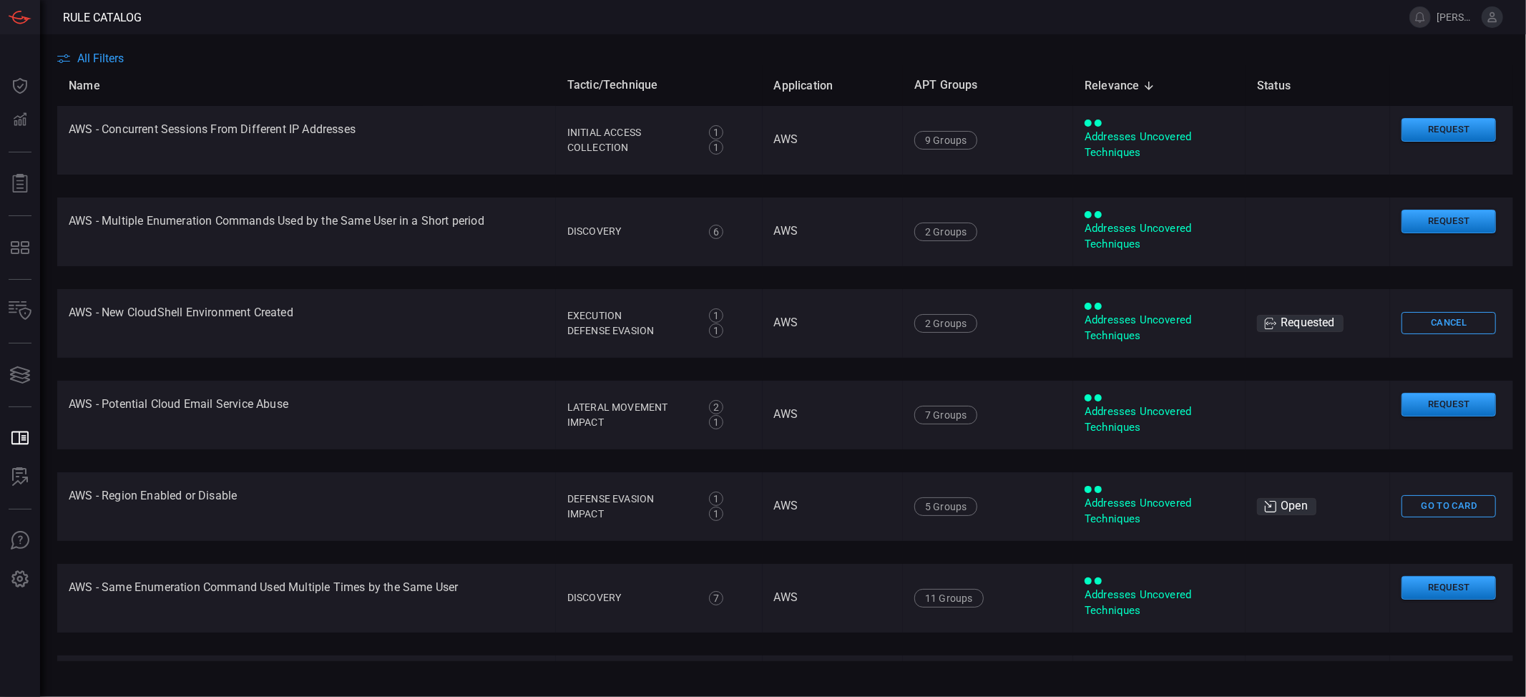
click at [1143, 89] on icon at bounding box center [1149, 85] width 13 height 13
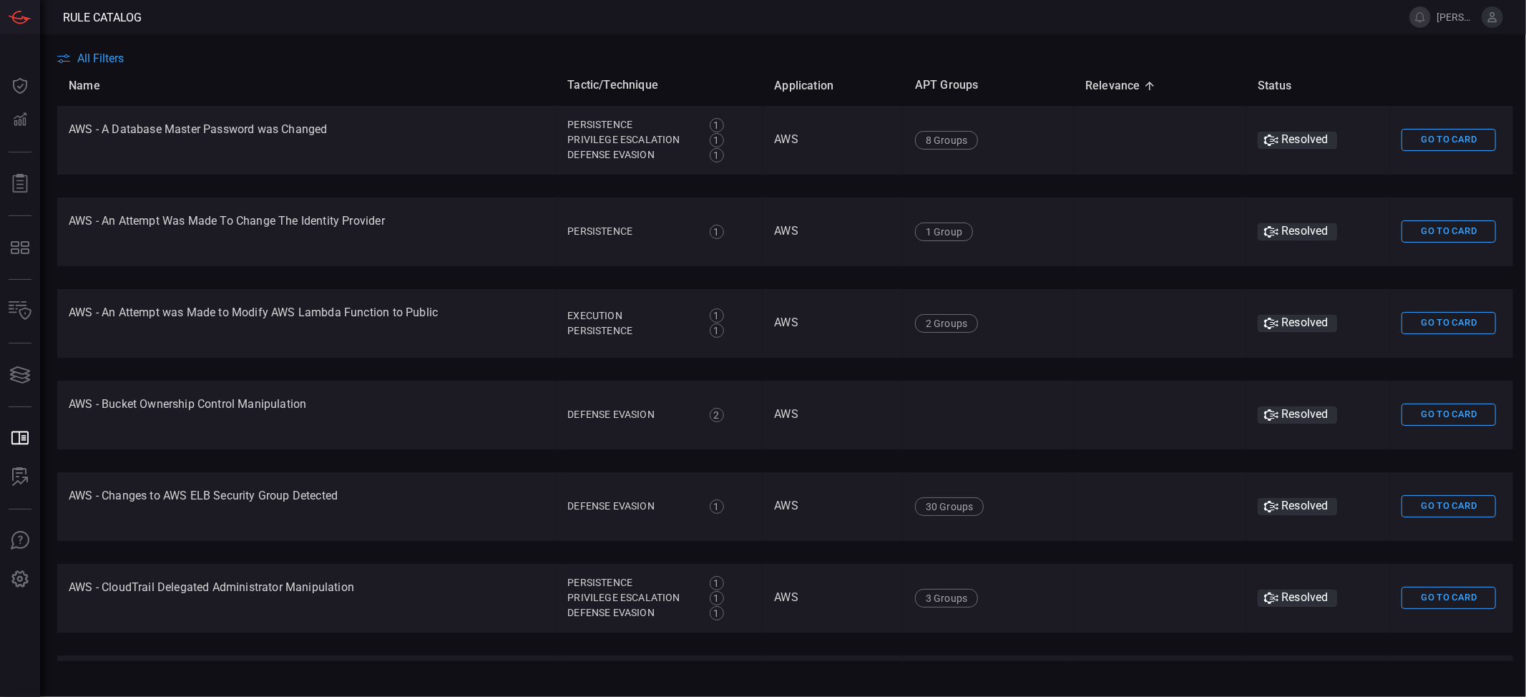
click at [1144, 89] on icon at bounding box center [1150, 85] width 13 height 13
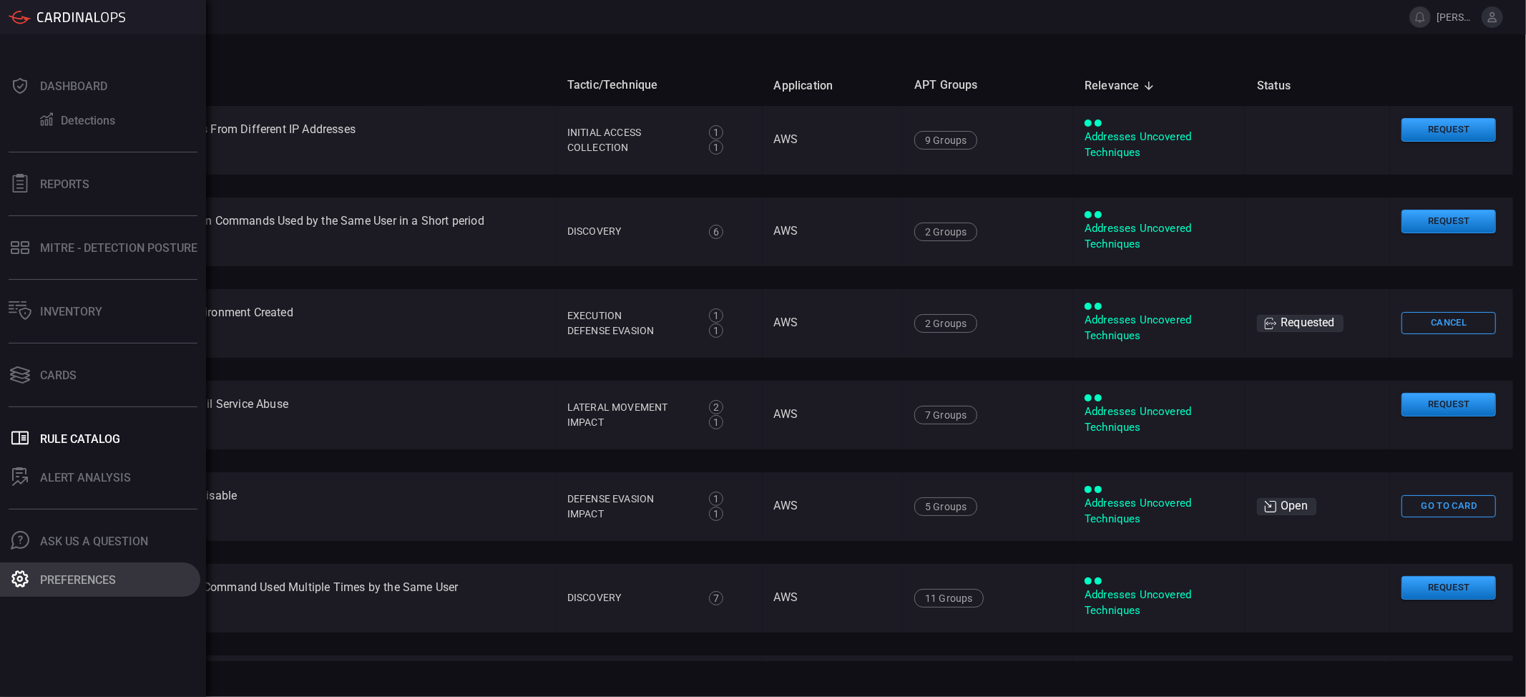
click at [74, 522] on button "Preferences" at bounding box center [100, 579] width 200 height 34
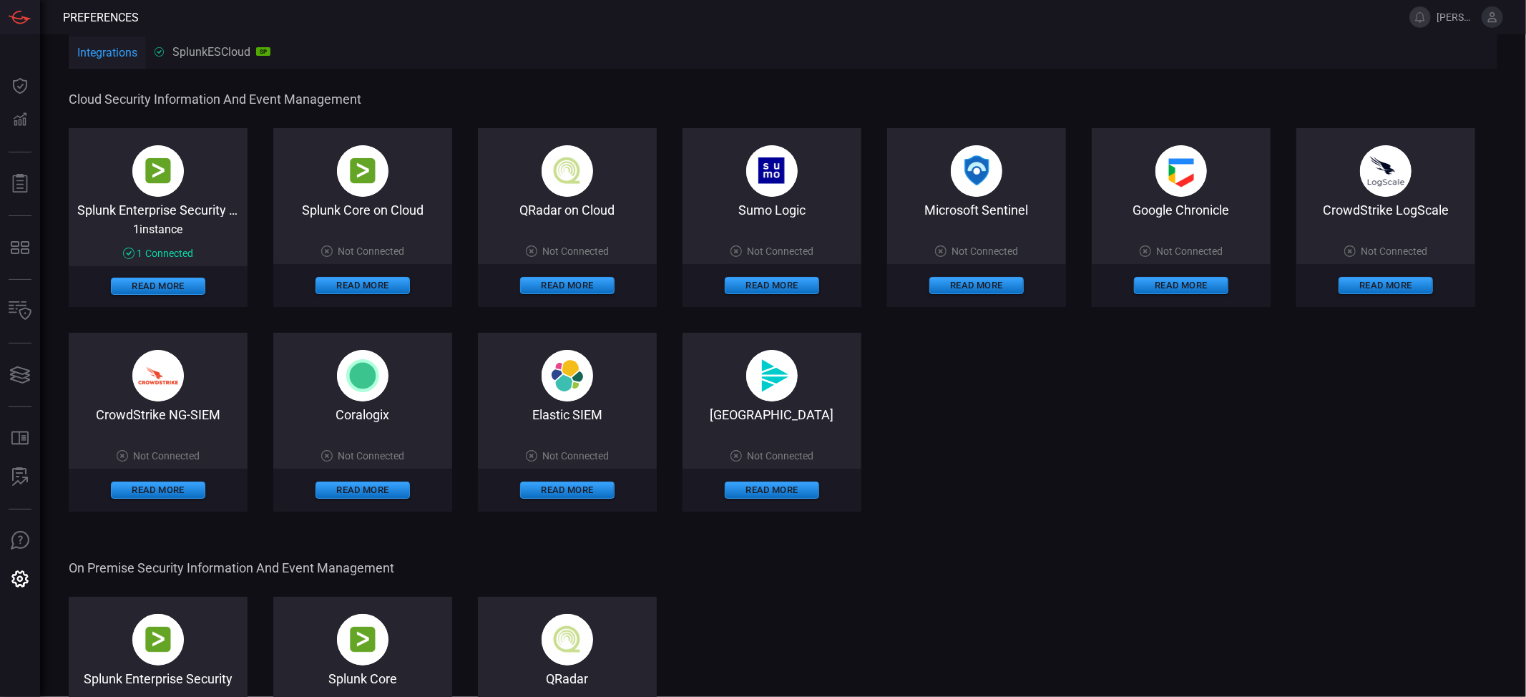
click at [1144, 512] on div "Cloud Security Information and Event Management Splunk Enterprise Security on C…" at bounding box center [783, 698] width 1429 height 1252
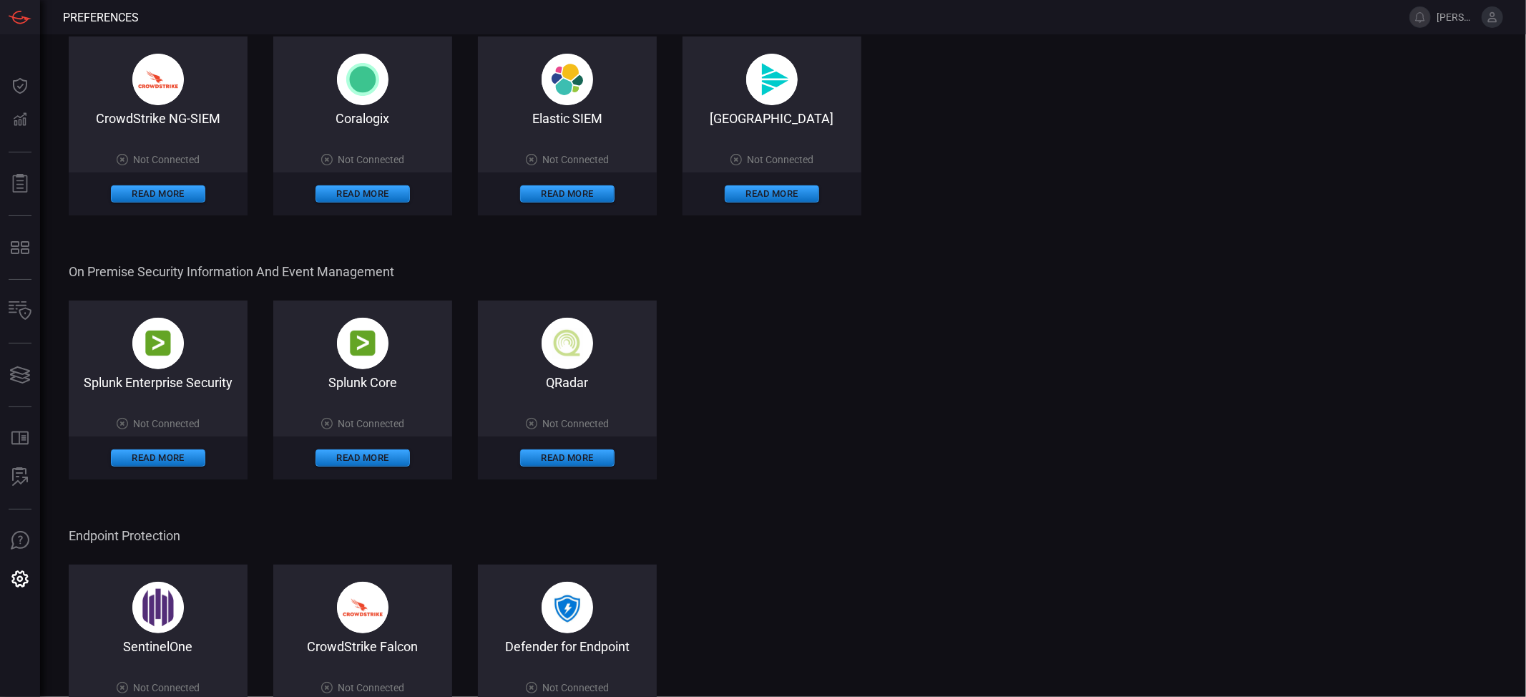
scroll to position [7, 0]
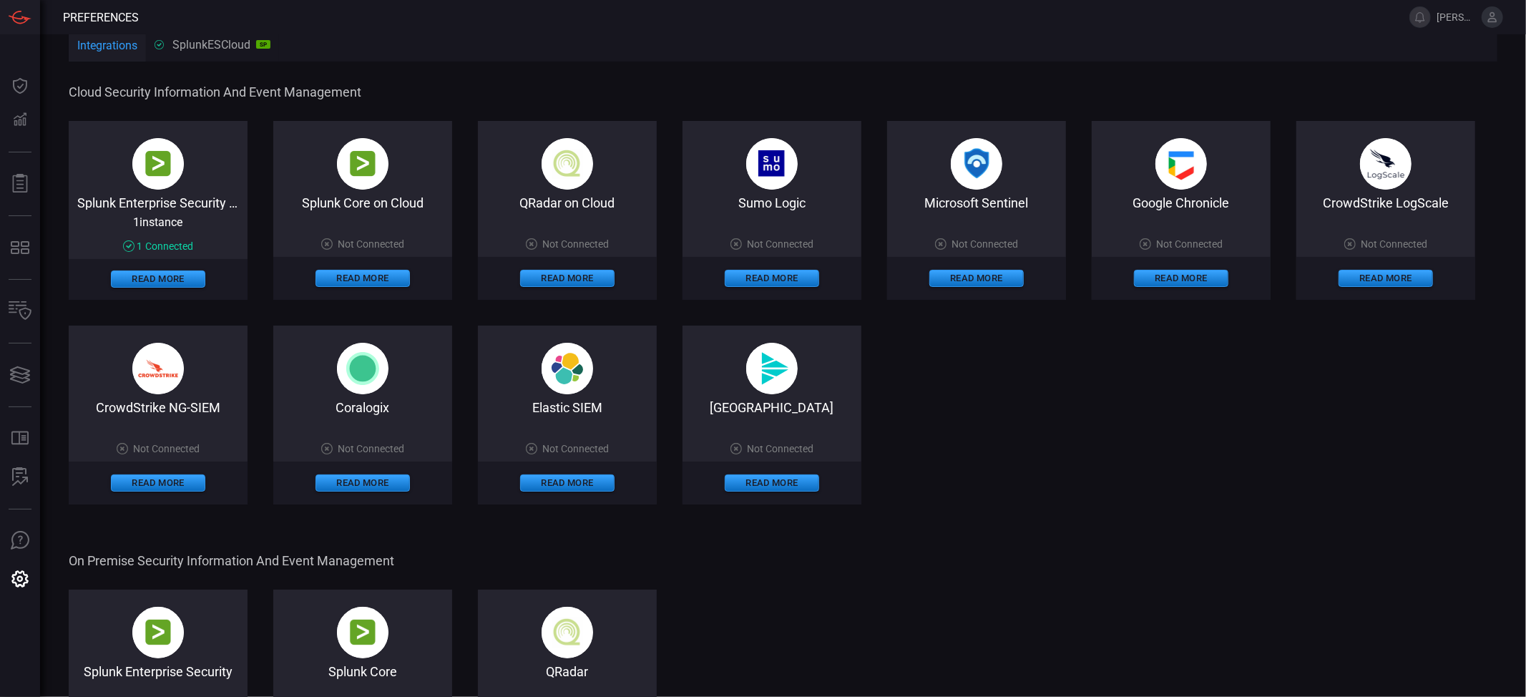
click at [1144, 19] on icon at bounding box center [1492, 17] width 9 height 10
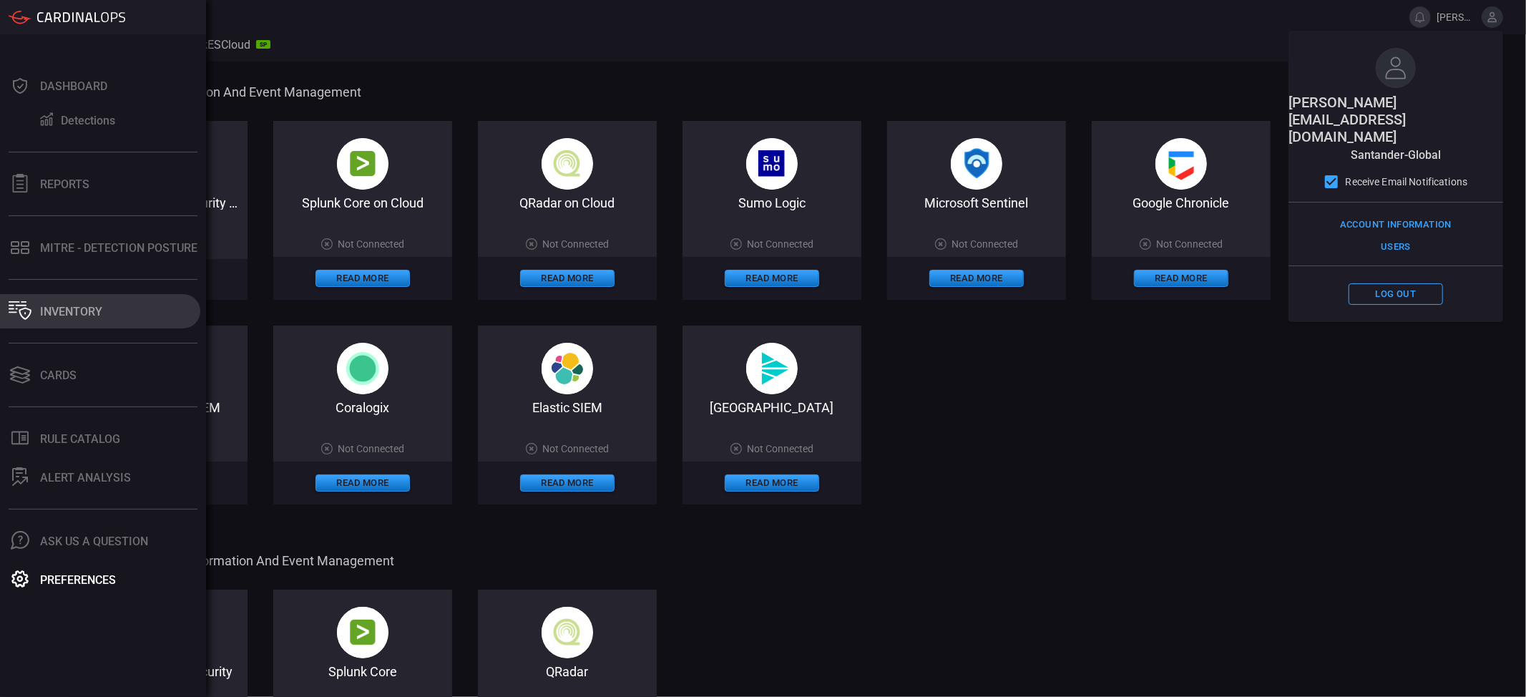
click at [87, 321] on button "Inventory" at bounding box center [100, 311] width 200 height 34
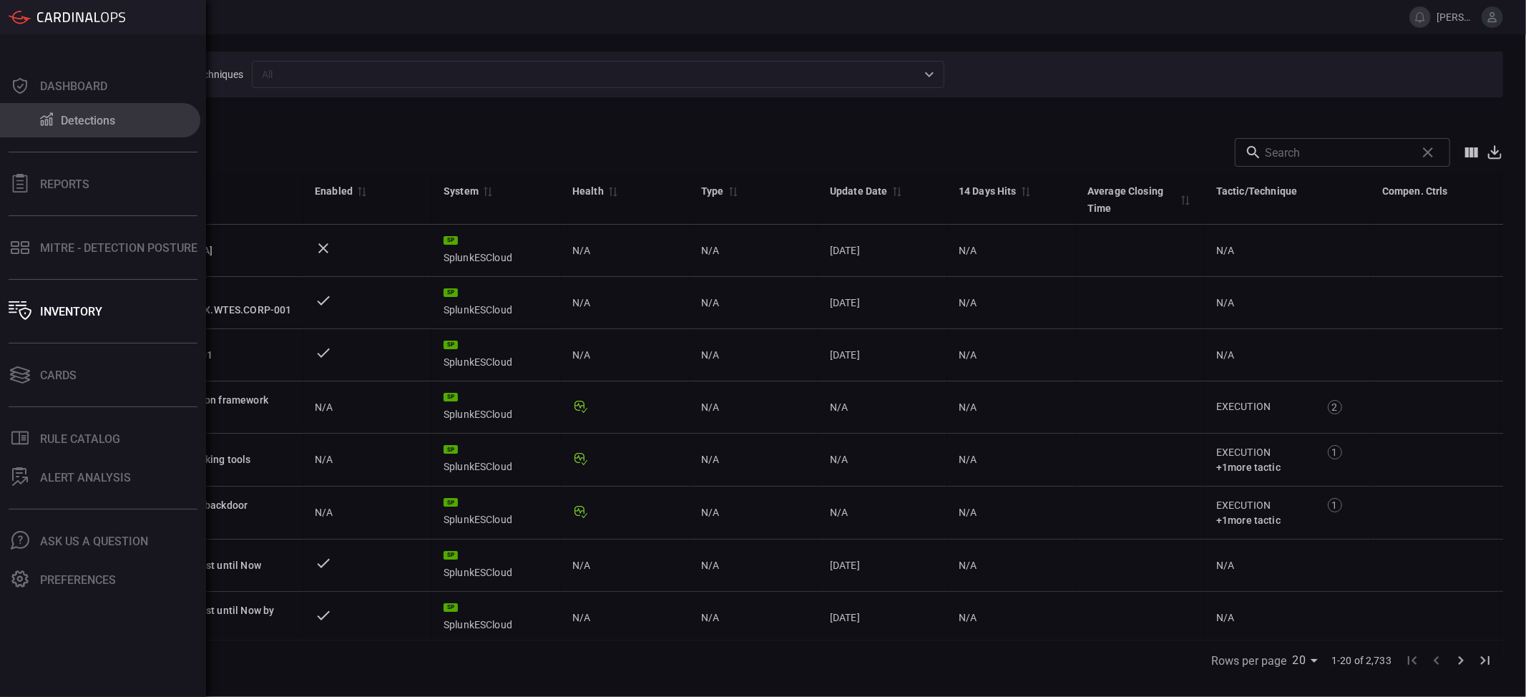
click at [87, 115] on div "Detections" at bounding box center [88, 121] width 54 height 14
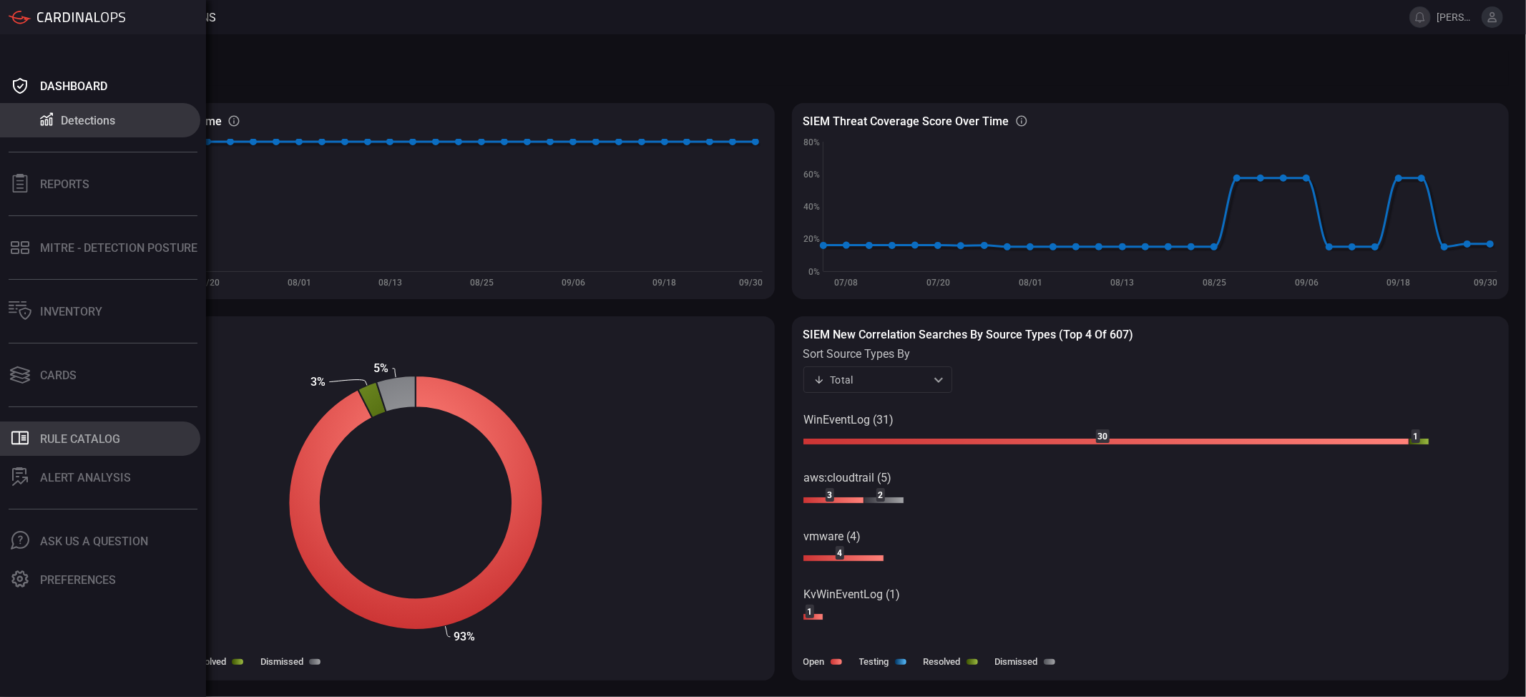
click at [79, 438] on div "Rule Catalog" at bounding box center [80, 439] width 80 height 14
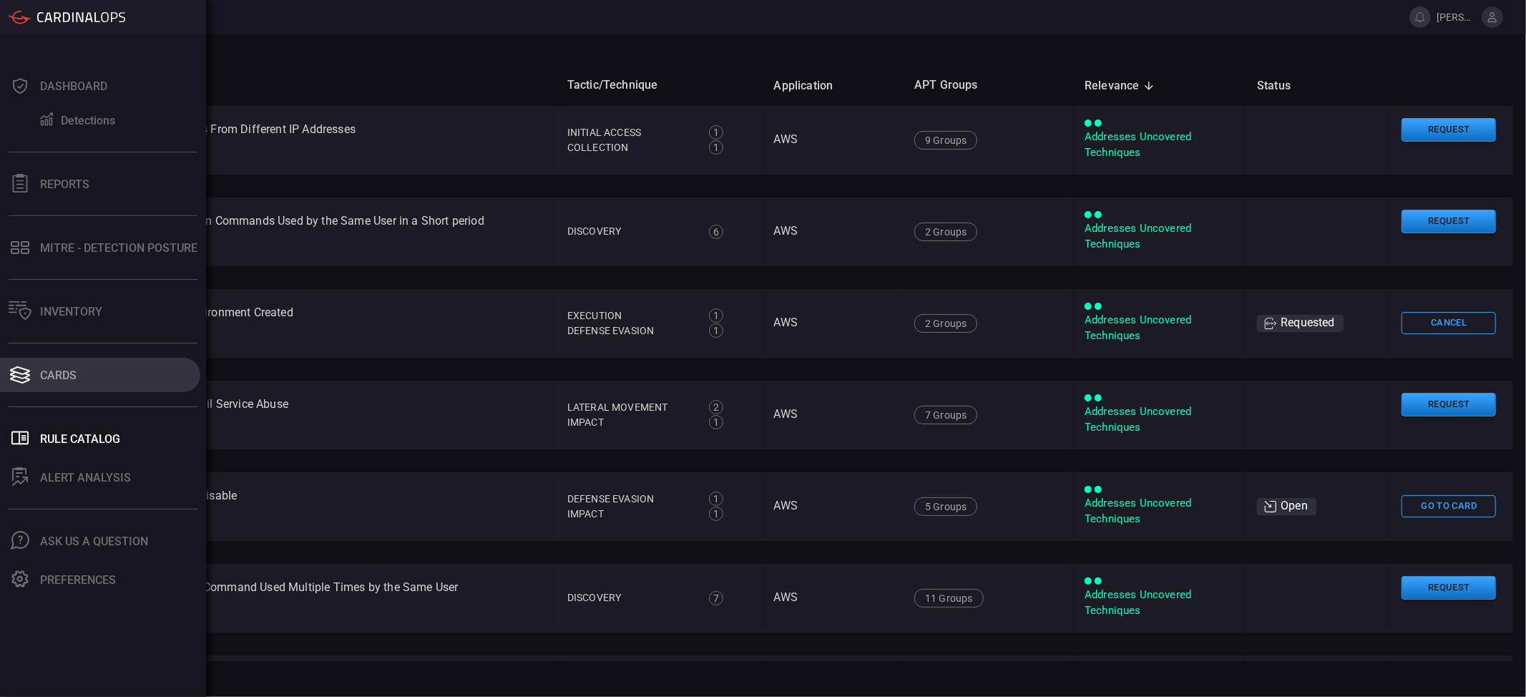
click at [46, 371] on div "Cards" at bounding box center [58, 376] width 36 height 14
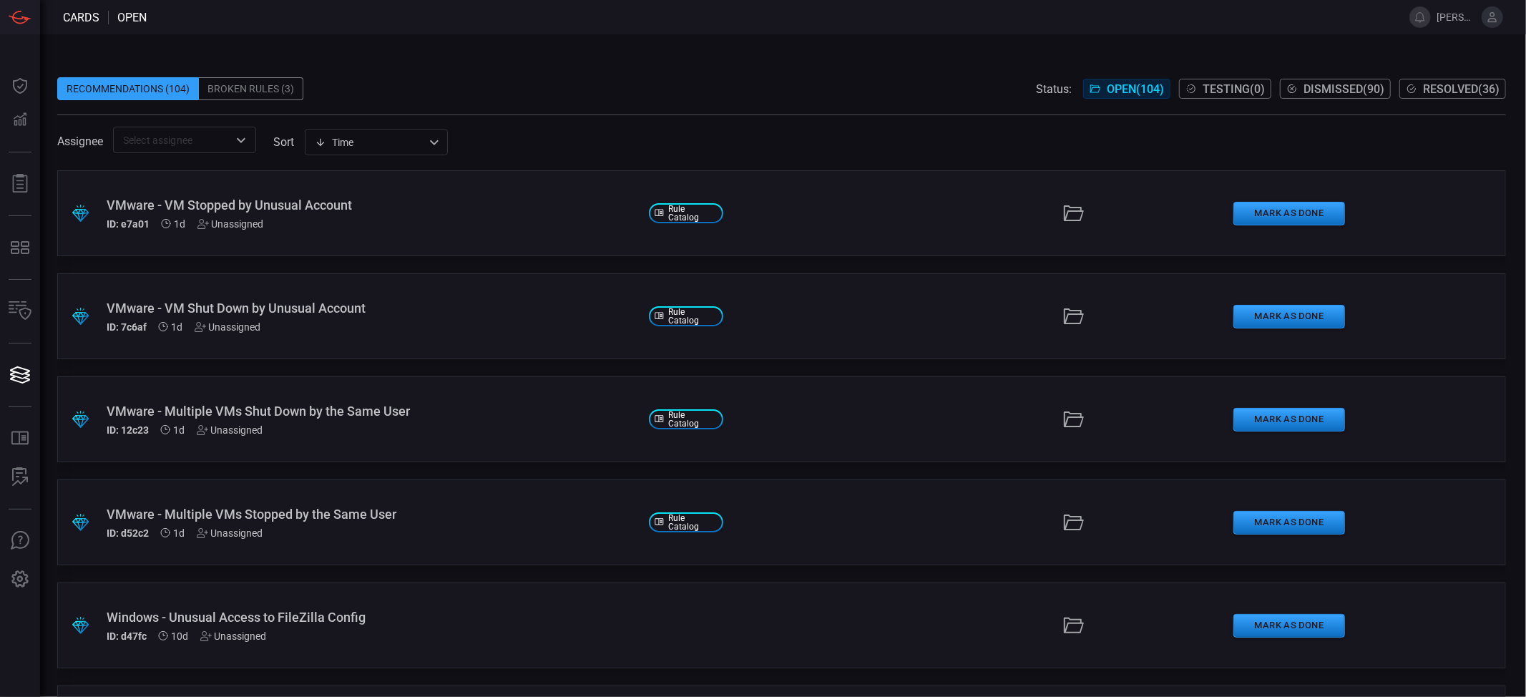
click at [318, 203] on div "VMware - VM Stopped by Unusual Account" at bounding box center [372, 205] width 531 height 15
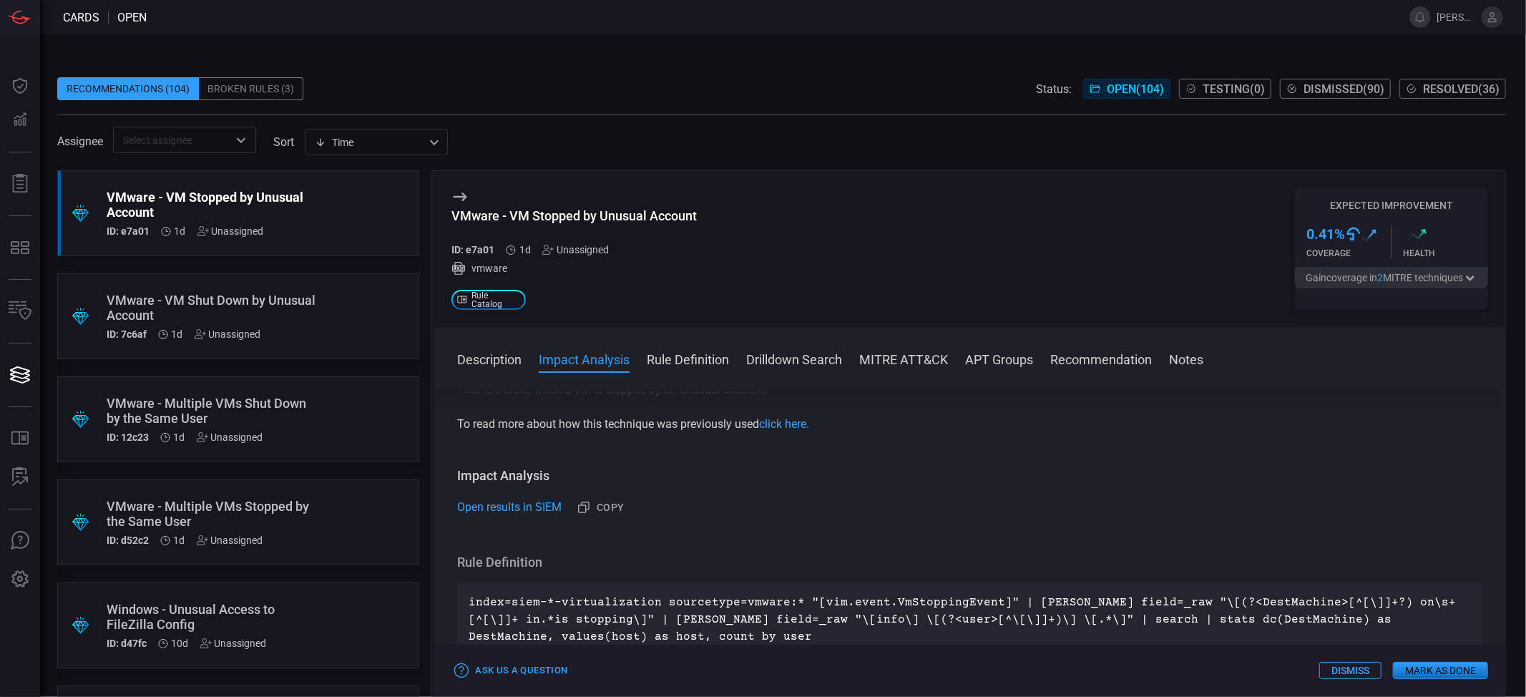
scroll to position [143, 0]
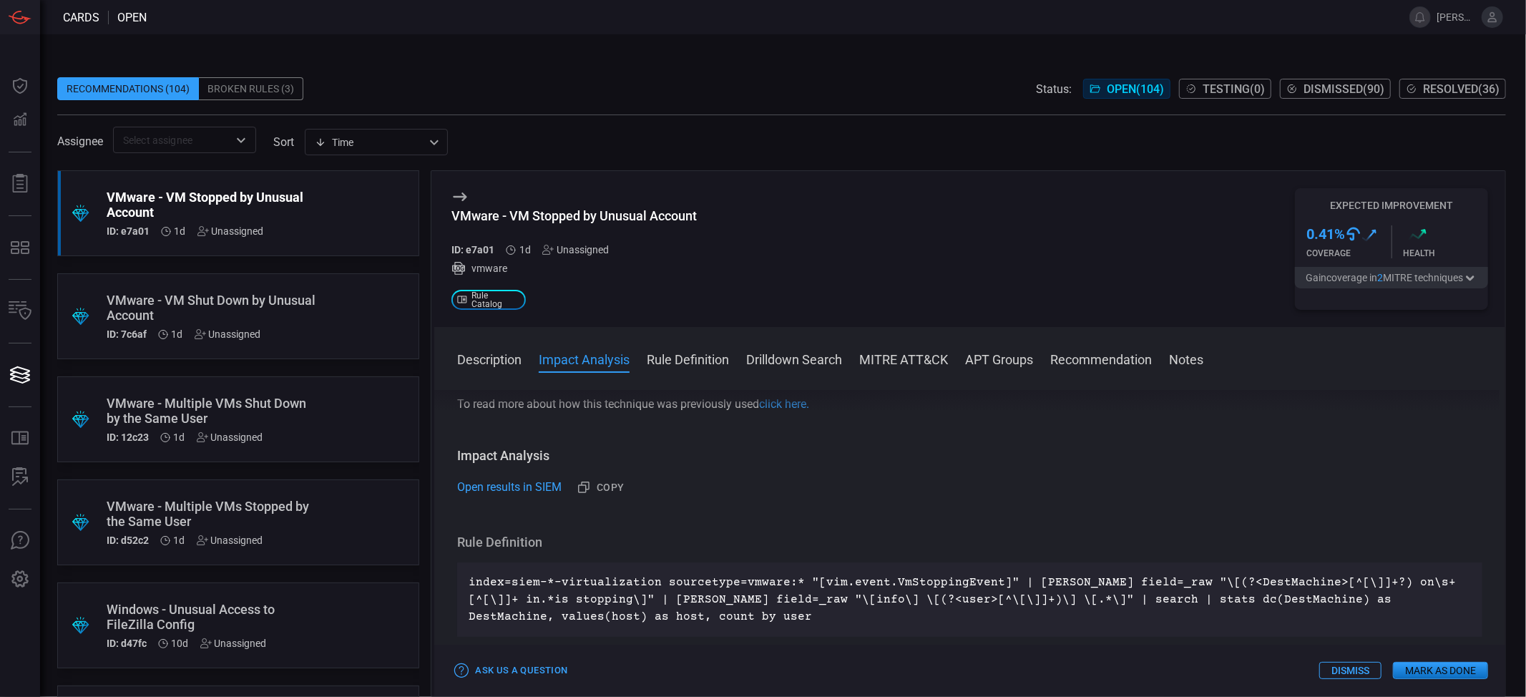
click at [699, 355] on button "Rule Definition" at bounding box center [688, 358] width 82 height 17
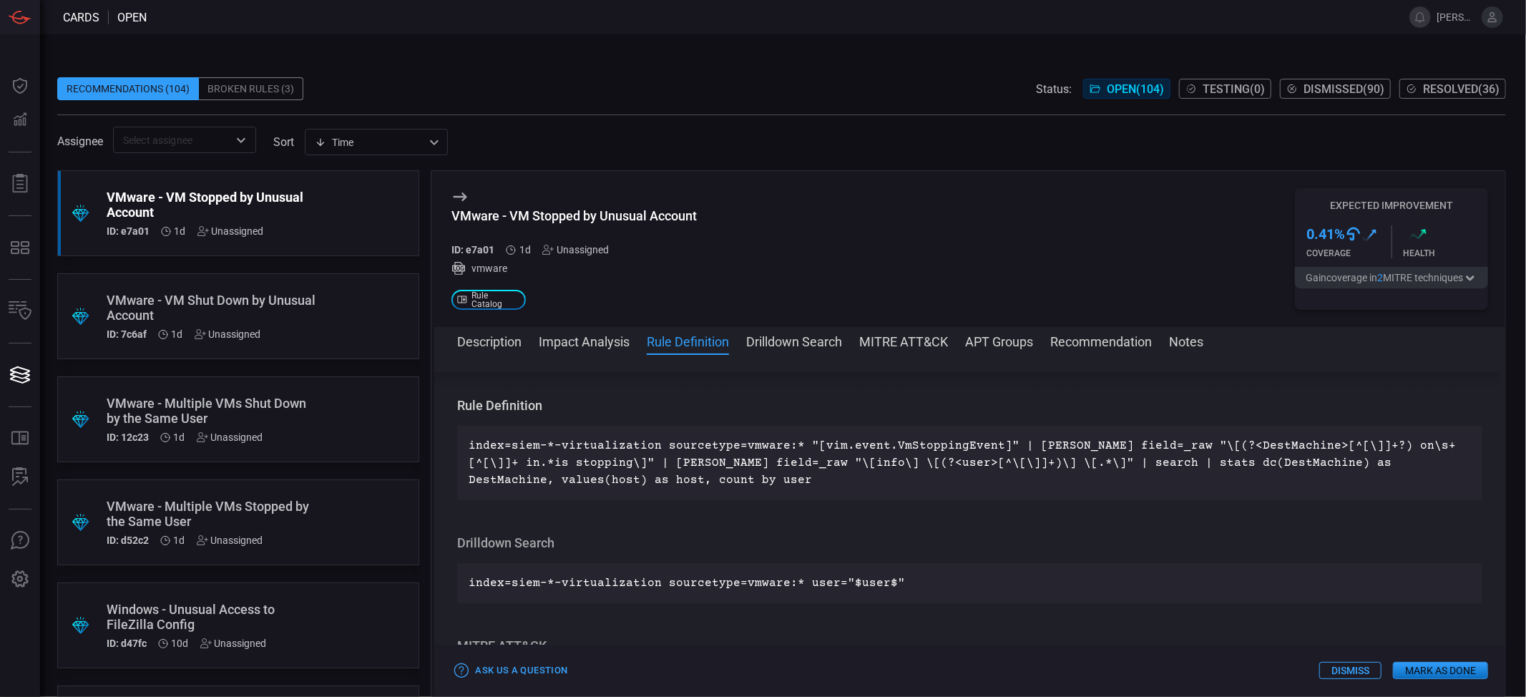
scroll to position [272, 0]
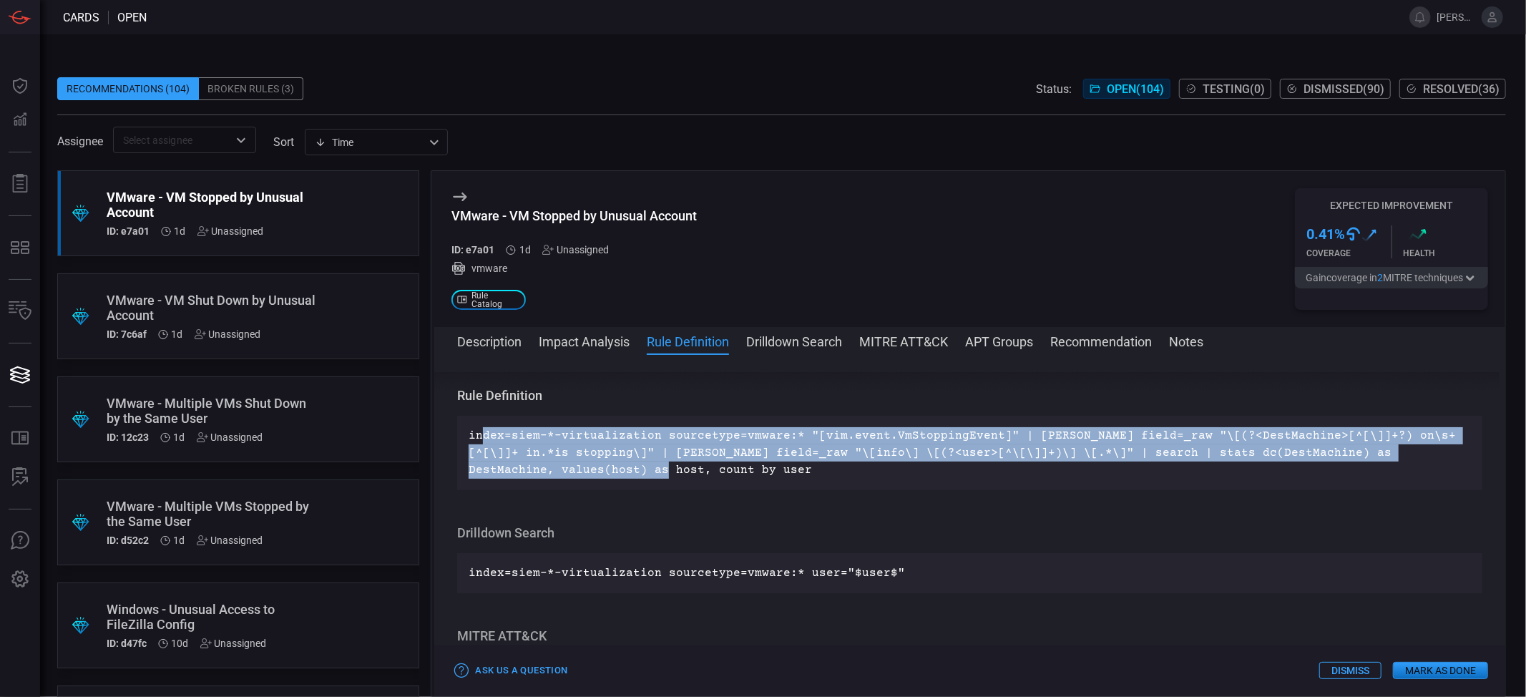
drag, startPoint x: 554, startPoint y: 449, endPoint x: 648, endPoint y: 469, distance: 96.6
click at [648, 469] on p "index=siem-*-virtualization sourcetype=vmware:* "[vim.event.VmStoppingEvent]" |…" at bounding box center [970, 453] width 1003 height 52
click at [654, 469] on p "index=siem-*-virtualization sourcetype=vmware:* "[vim.event.VmStoppingEvent]" |…" at bounding box center [970, 453] width 1003 height 52
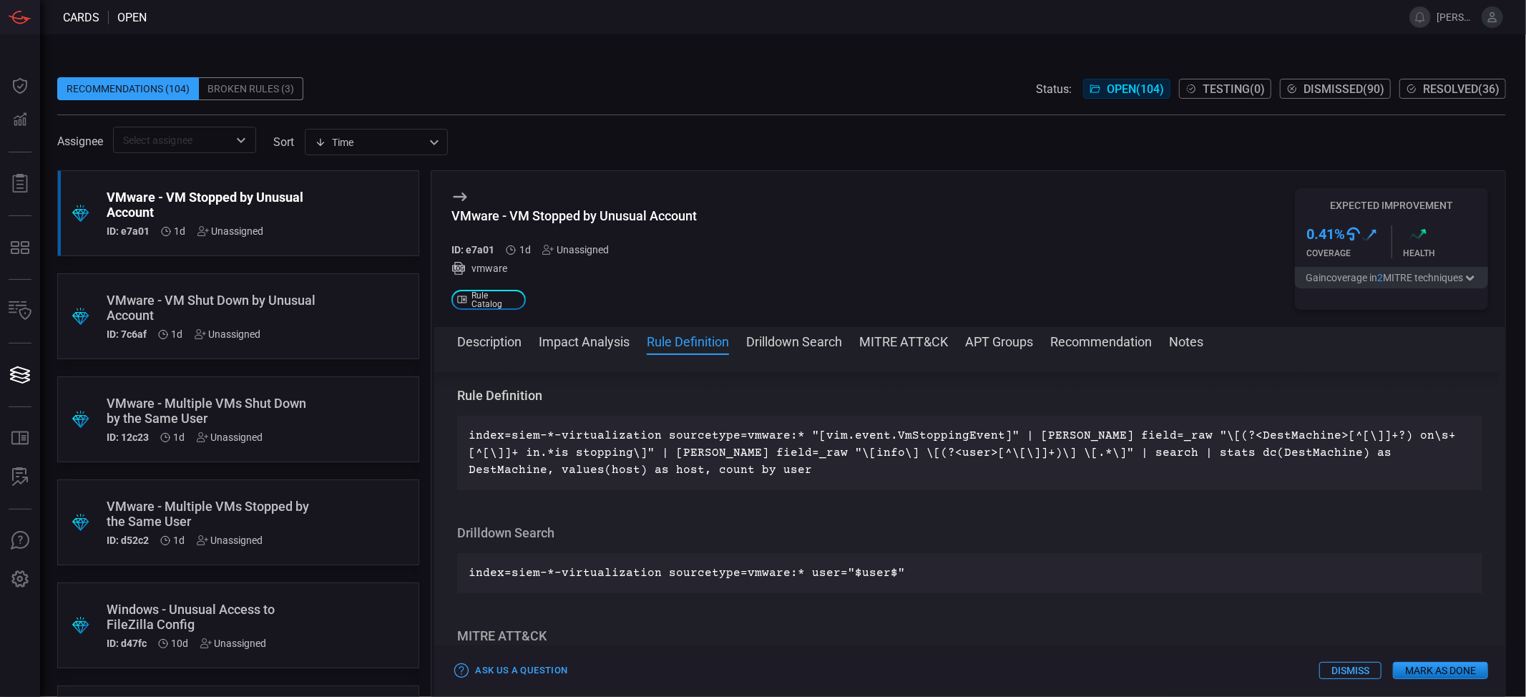
click at [1144, 278] on icon "button" at bounding box center [1470, 278] width 14 height 11
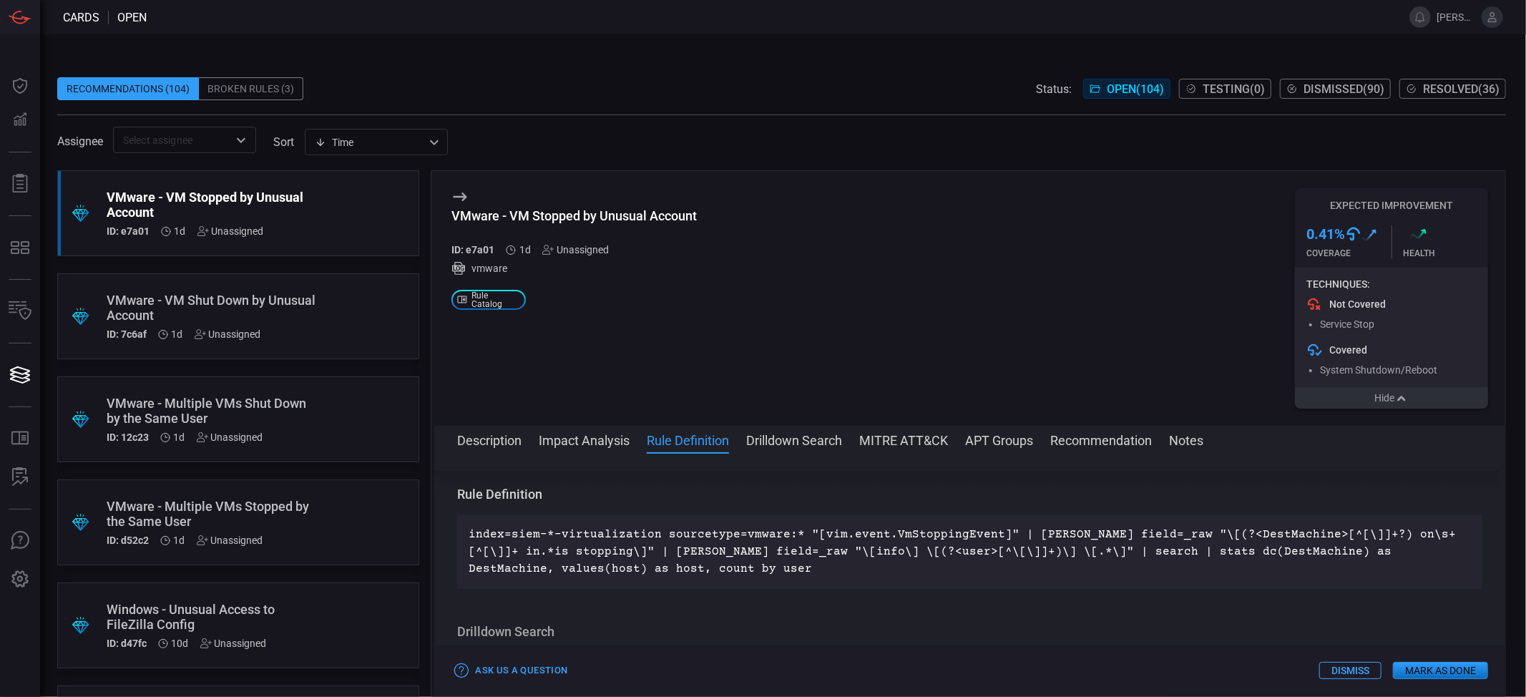
click at [1144, 396] on button "Hide" at bounding box center [1391, 397] width 193 height 21
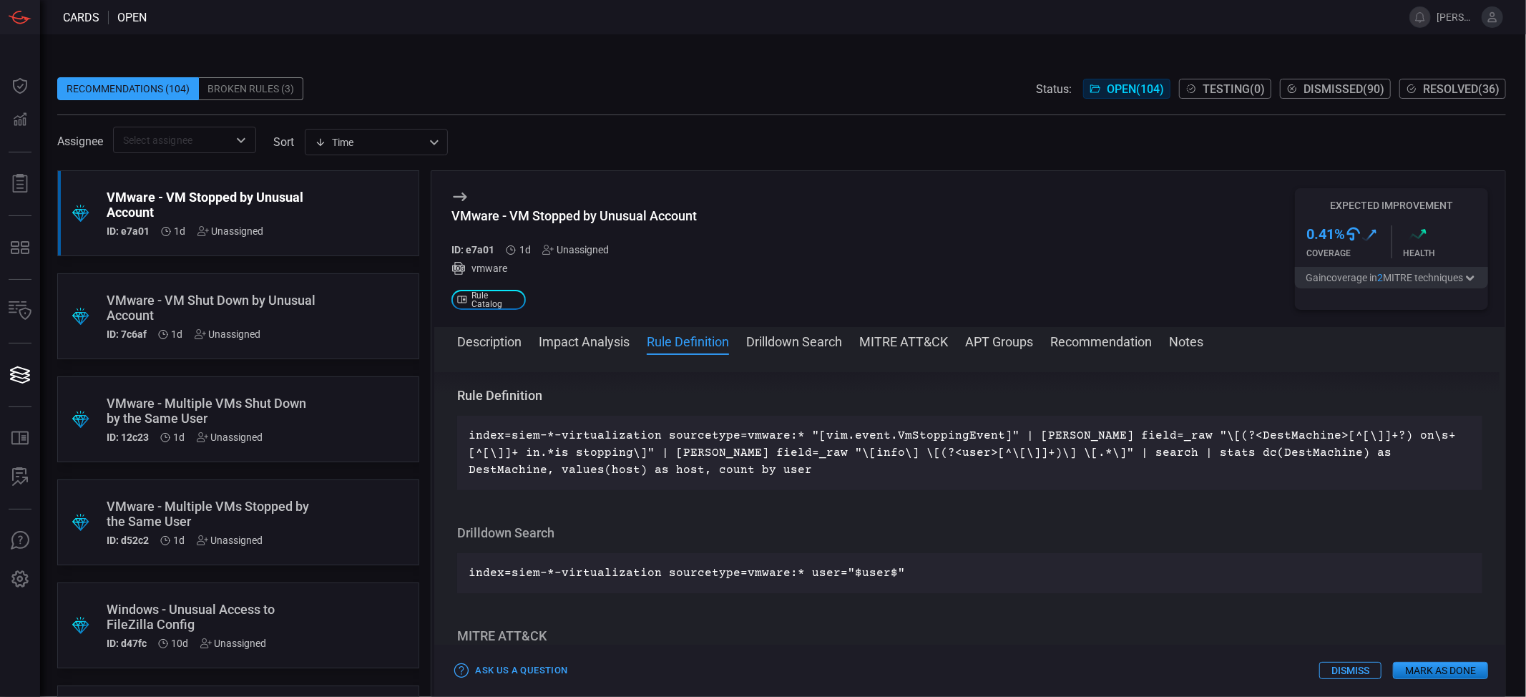
click at [582, 343] on button "Impact Analysis" at bounding box center [584, 340] width 91 height 17
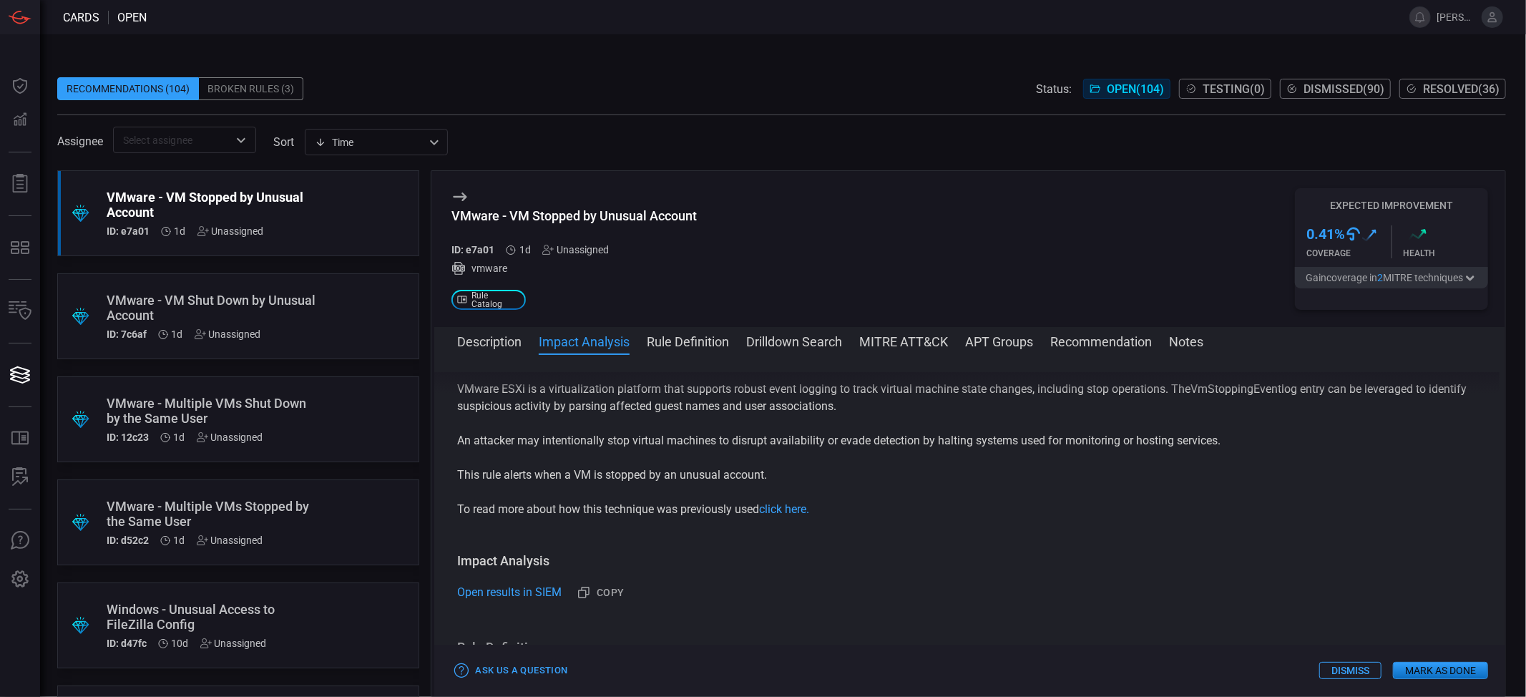
scroll to position [0, 0]
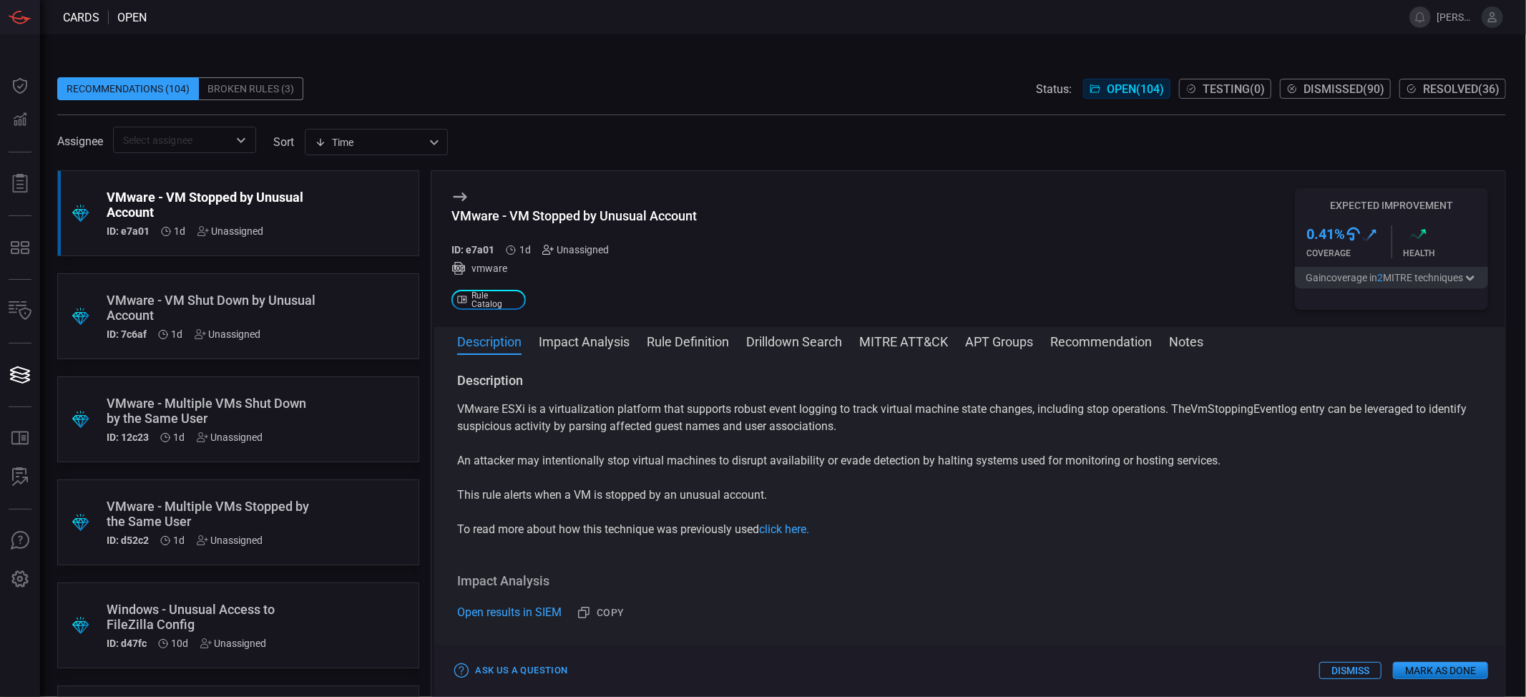
click at [550, 249] on icon at bounding box center [547, 249] width 11 height 11
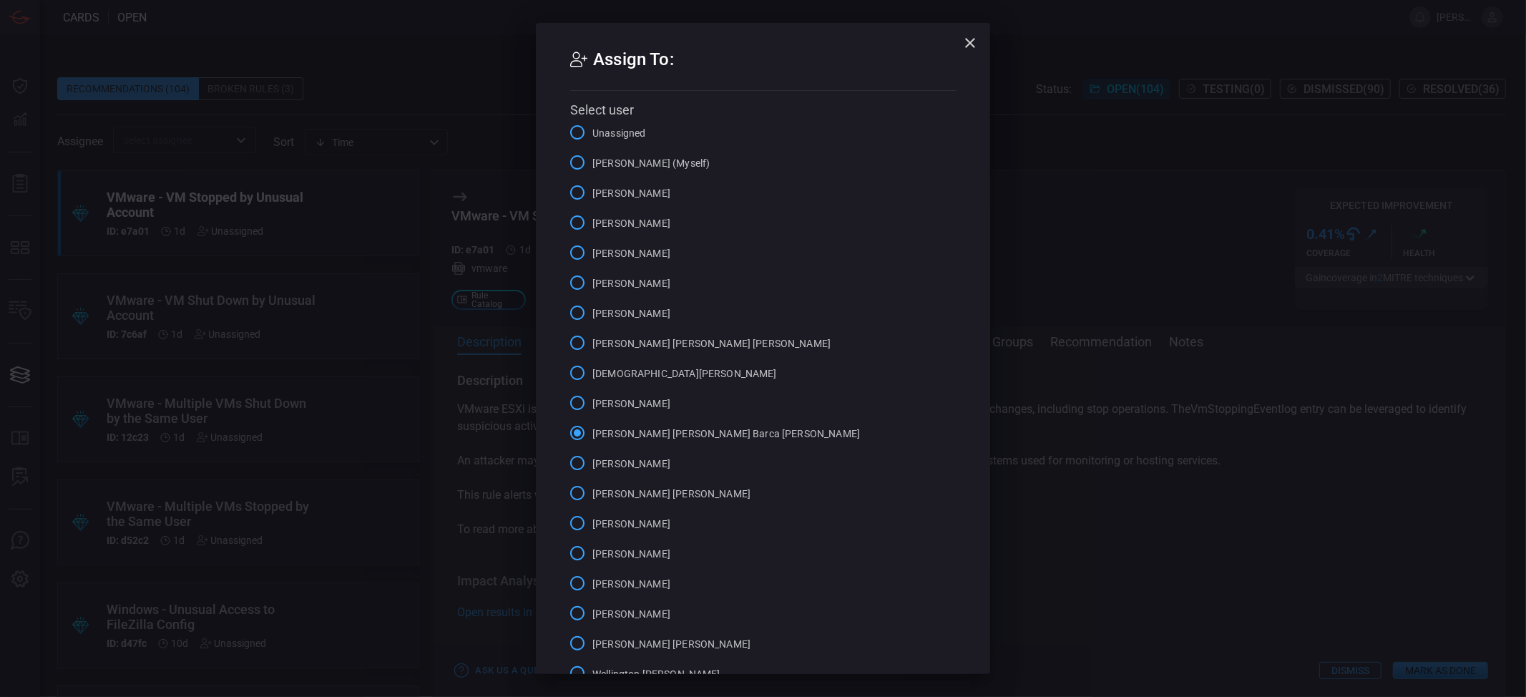
scroll to position [100, 0]
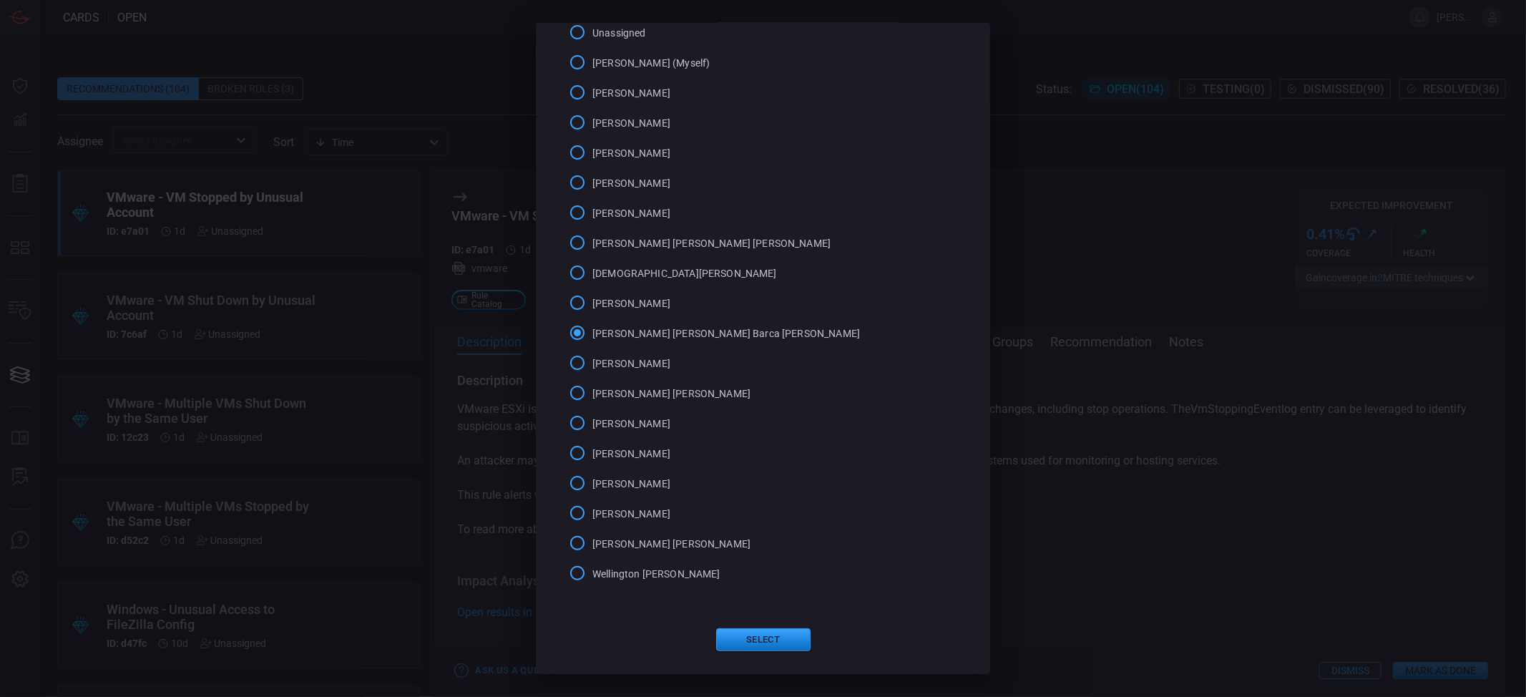
click at [779, 653] on div "Assign To: Select user Unassigned Nichols Jasper (Myself) Alvaro Escribano Rome…" at bounding box center [763, 298] width 454 height 751
click at [779, 640] on button "Select" at bounding box center [763, 639] width 94 height 23
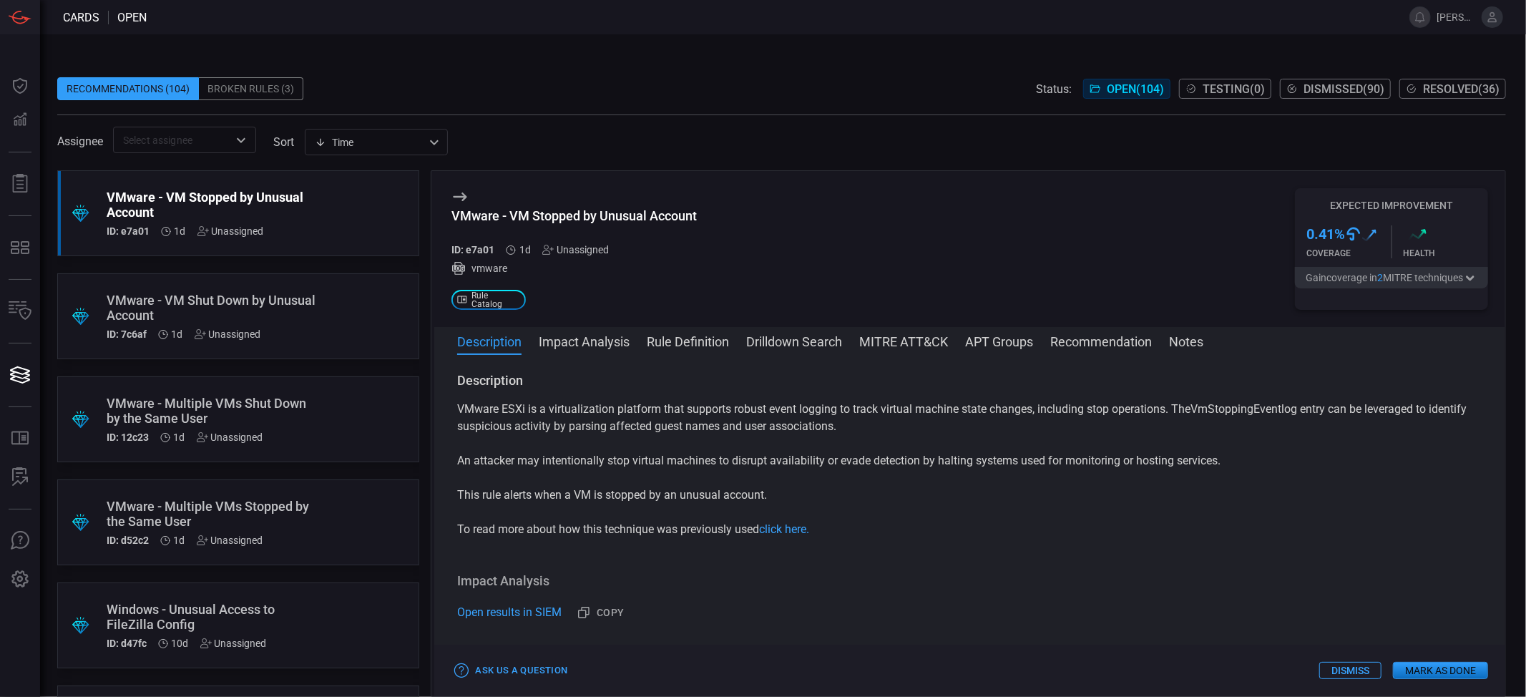
scroll to position [0, 0]
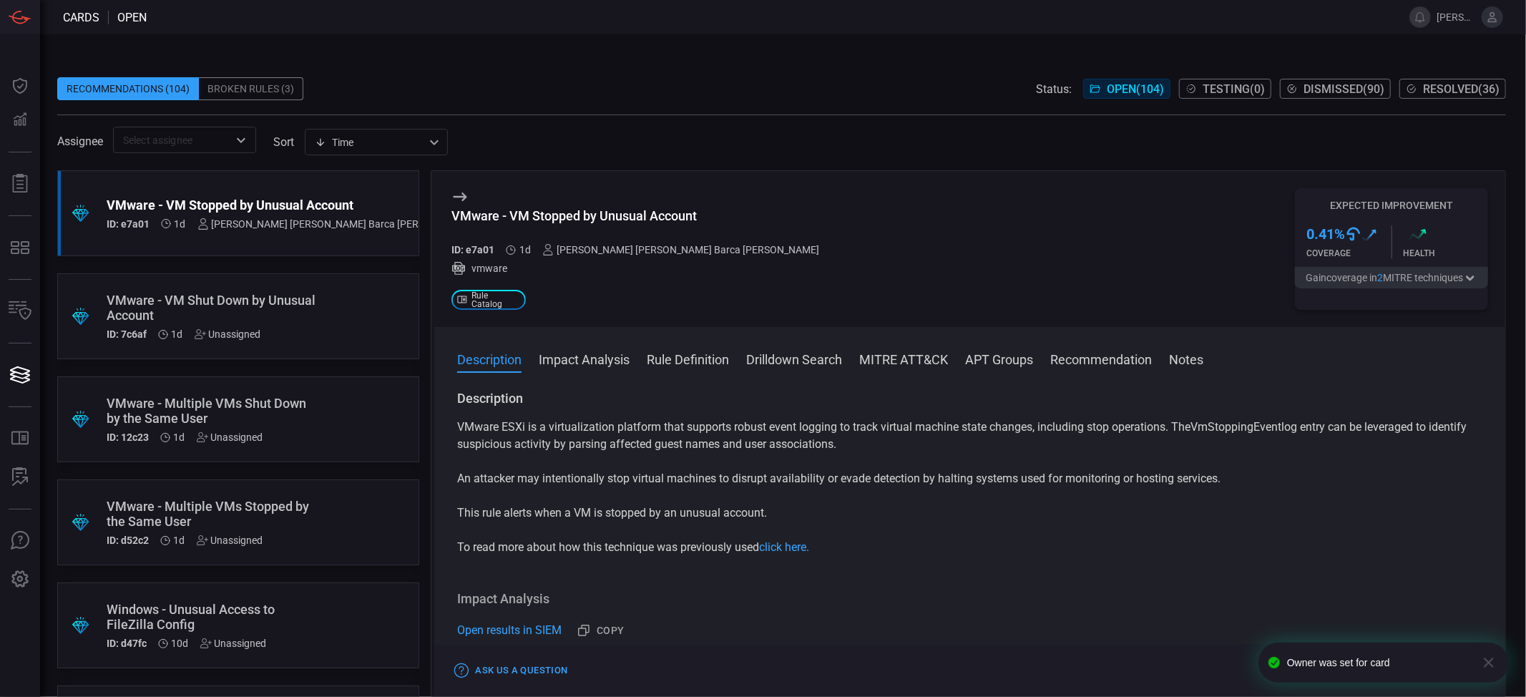
click at [270, 319] on div "VMware - VM Shut Down by Unusual Account" at bounding box center [211, 308] width 209 height 30
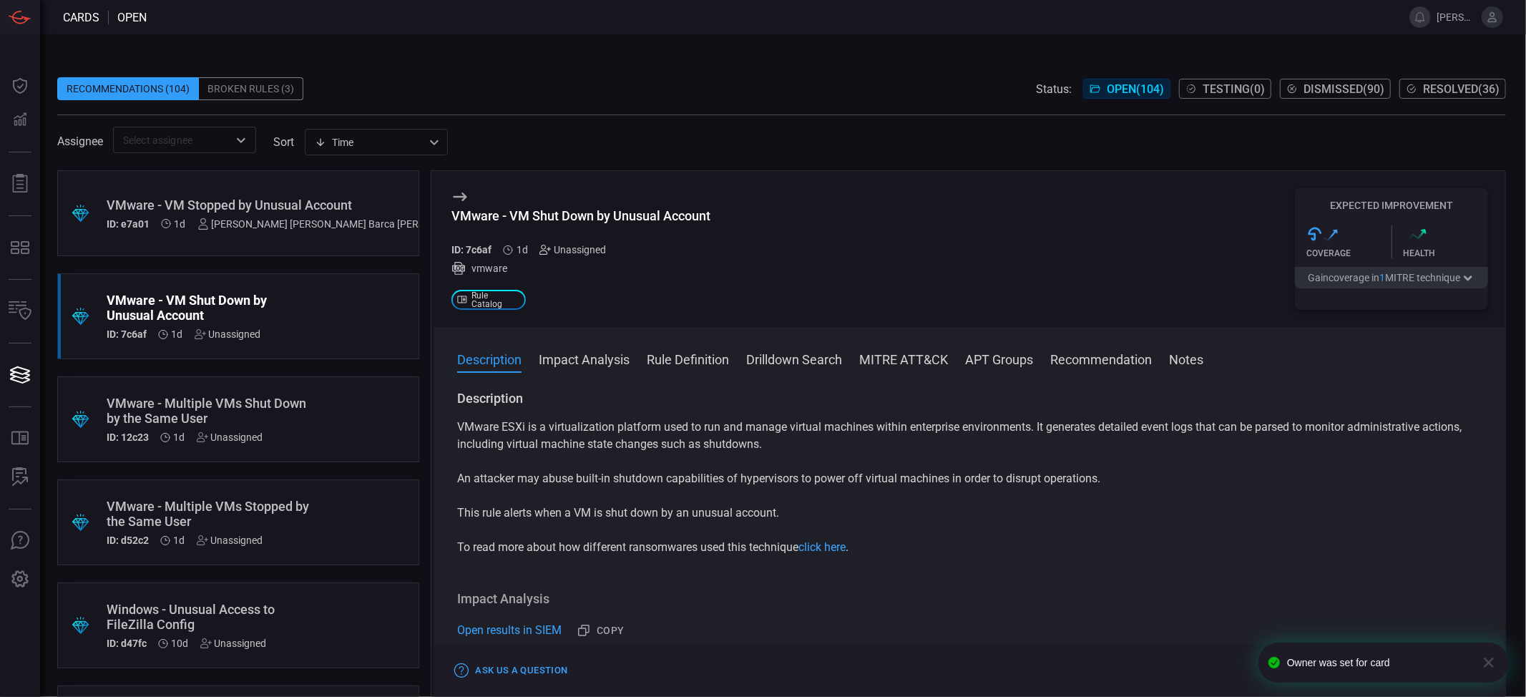
click at [545, 250] on icon at bounding box center [545, 249] width 11 height 11
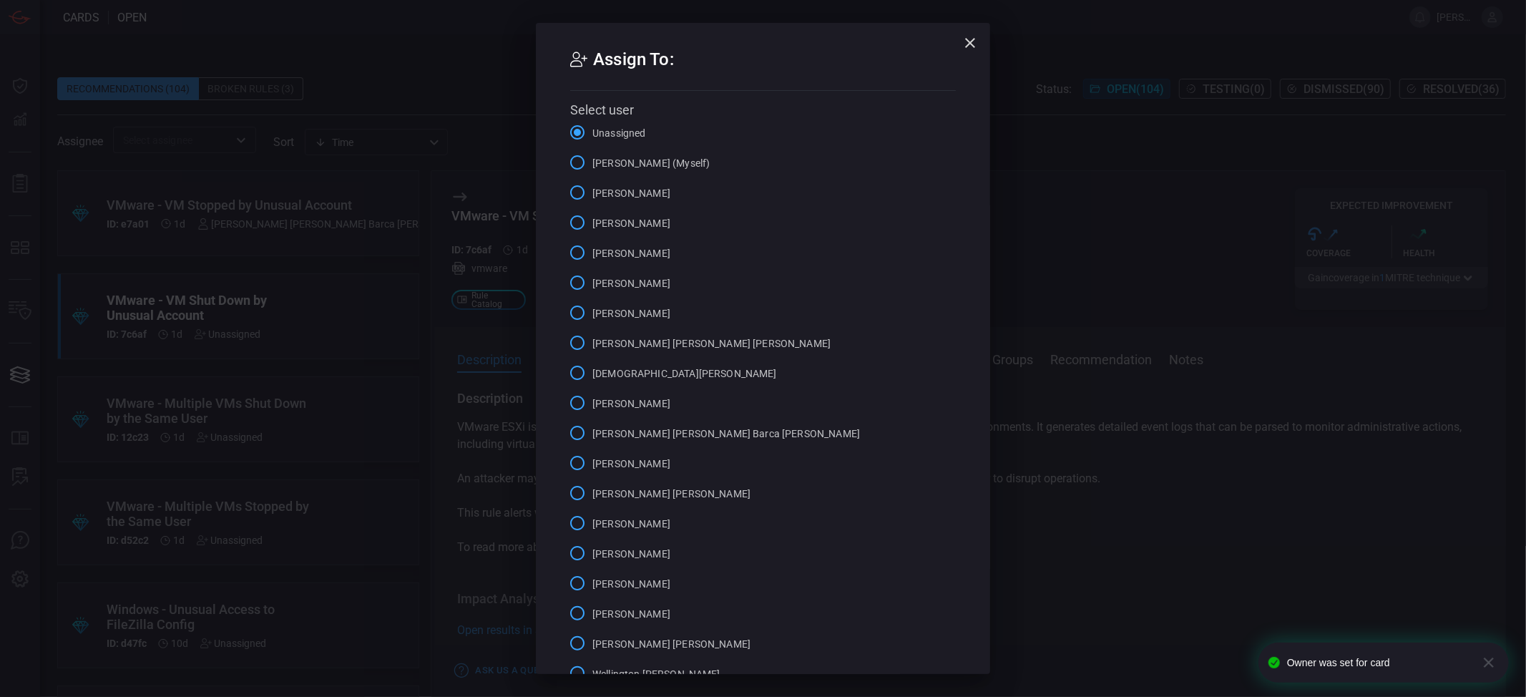
click at [686, 431] on span "[PERSON_NAME] [PERSON_NAME] Barca [PERSON_NAME]" at bounding box center [727, 434] width 268 height 15
click at [593, 431] on input "[PERSON_NAME] [PERSON_NAME] Barca [PERSON_NAME]" at bounding box center [577, 433] width 30 height 30
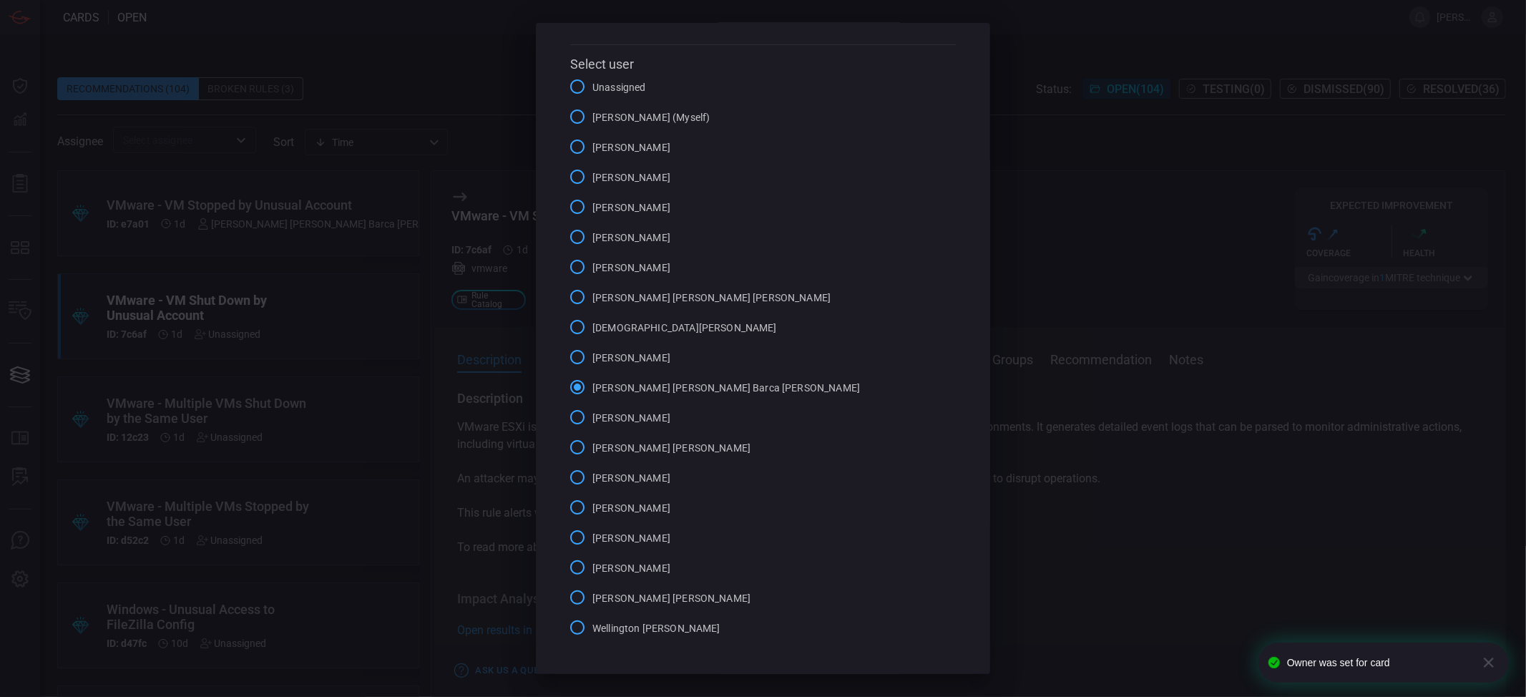
scroll to position [100, 0]
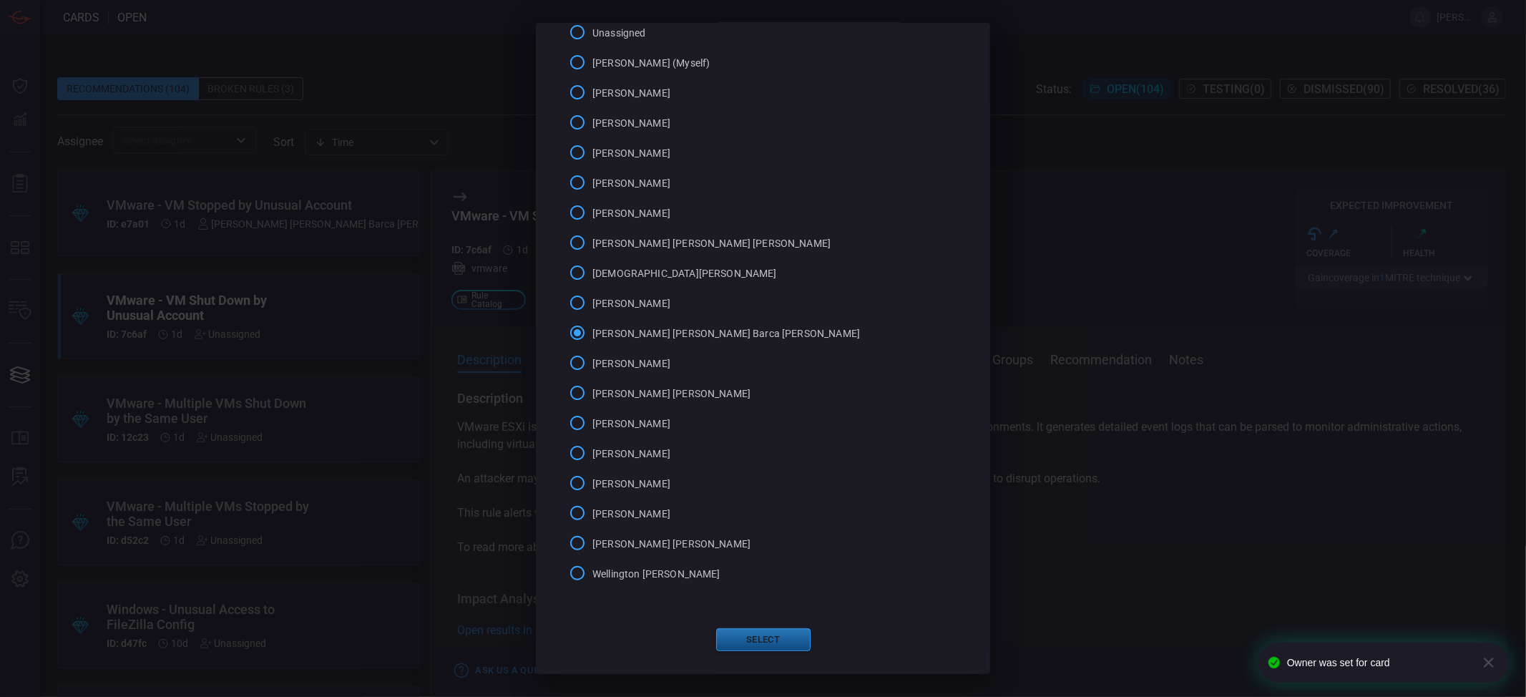
click at [768, 636] on button "Select" at bounding box center [763, 639] width 94 height 23
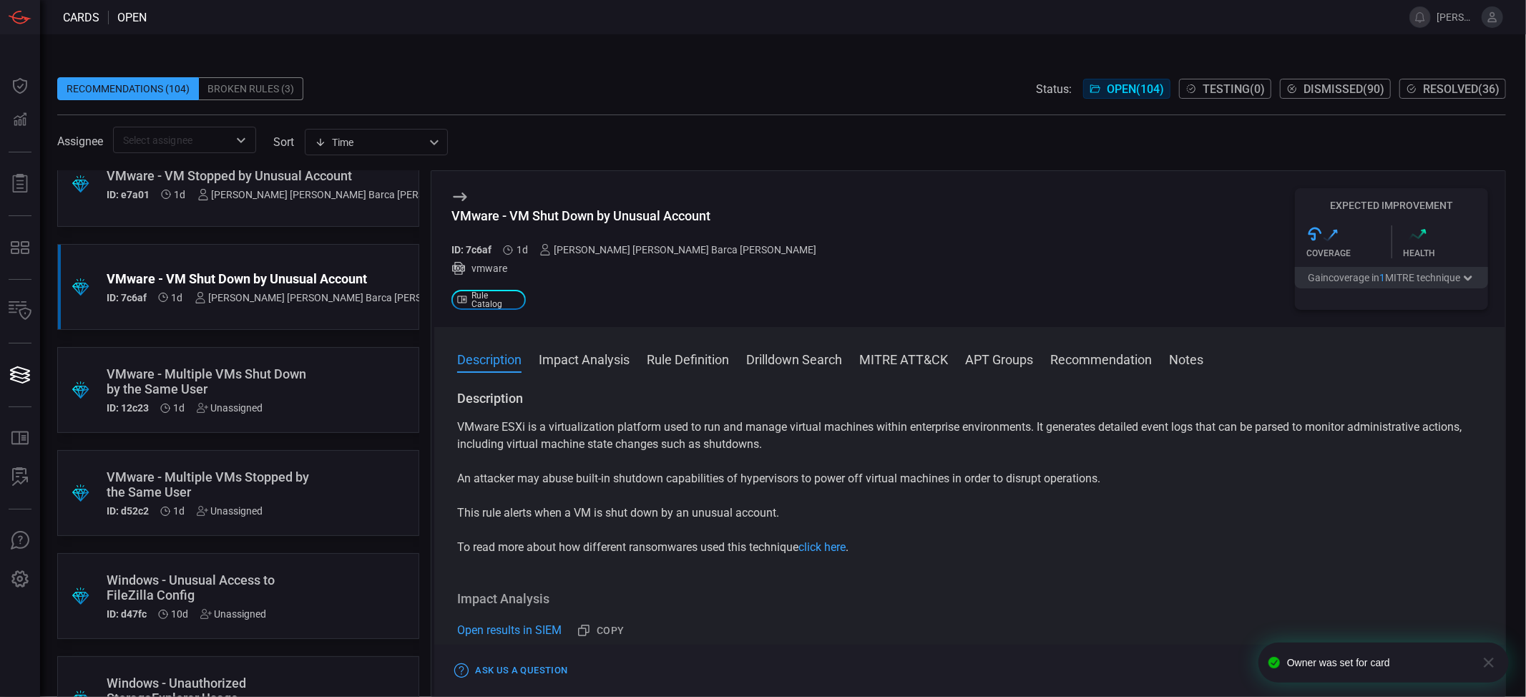
scroll to position [0, 0]
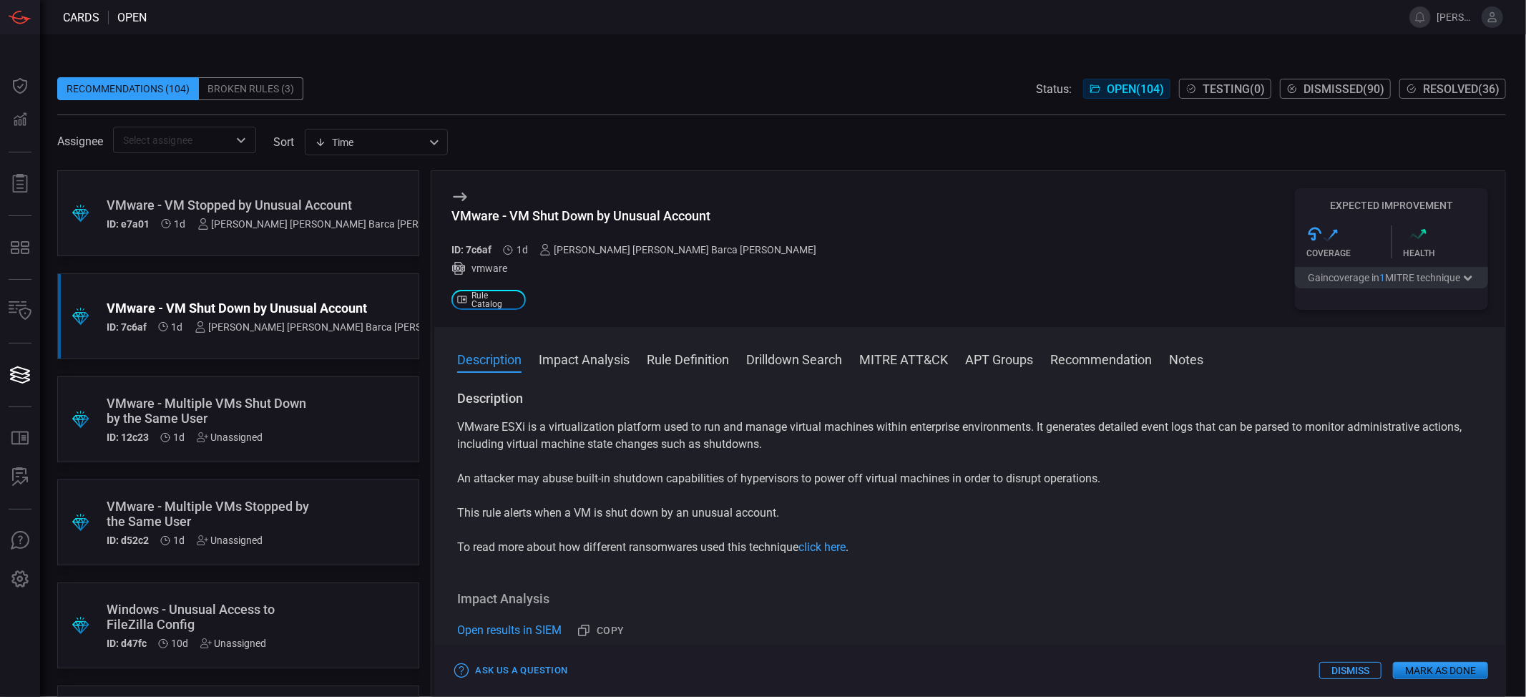
click at [292, 144] on label "sort" at bounding box center [283, 142] width 21 height 14
click at [324, 144] on div "Time visibleUpdateTime Affected Rules Description Health Improvement Recommenda…" at bounding box center [376, 142] width 143 height 26
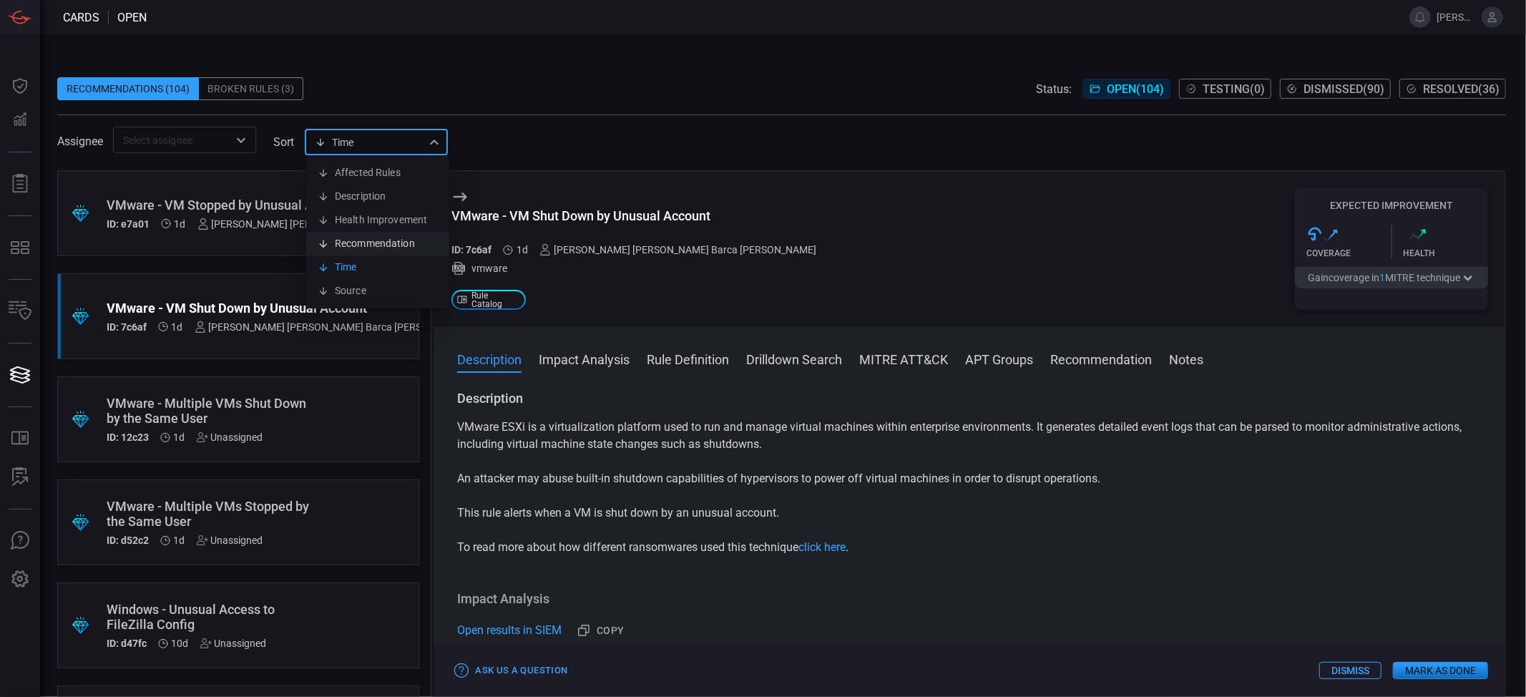
click at [405, 243] on li "Recommendation" at bounding box center [377, 244] width 143 height 24
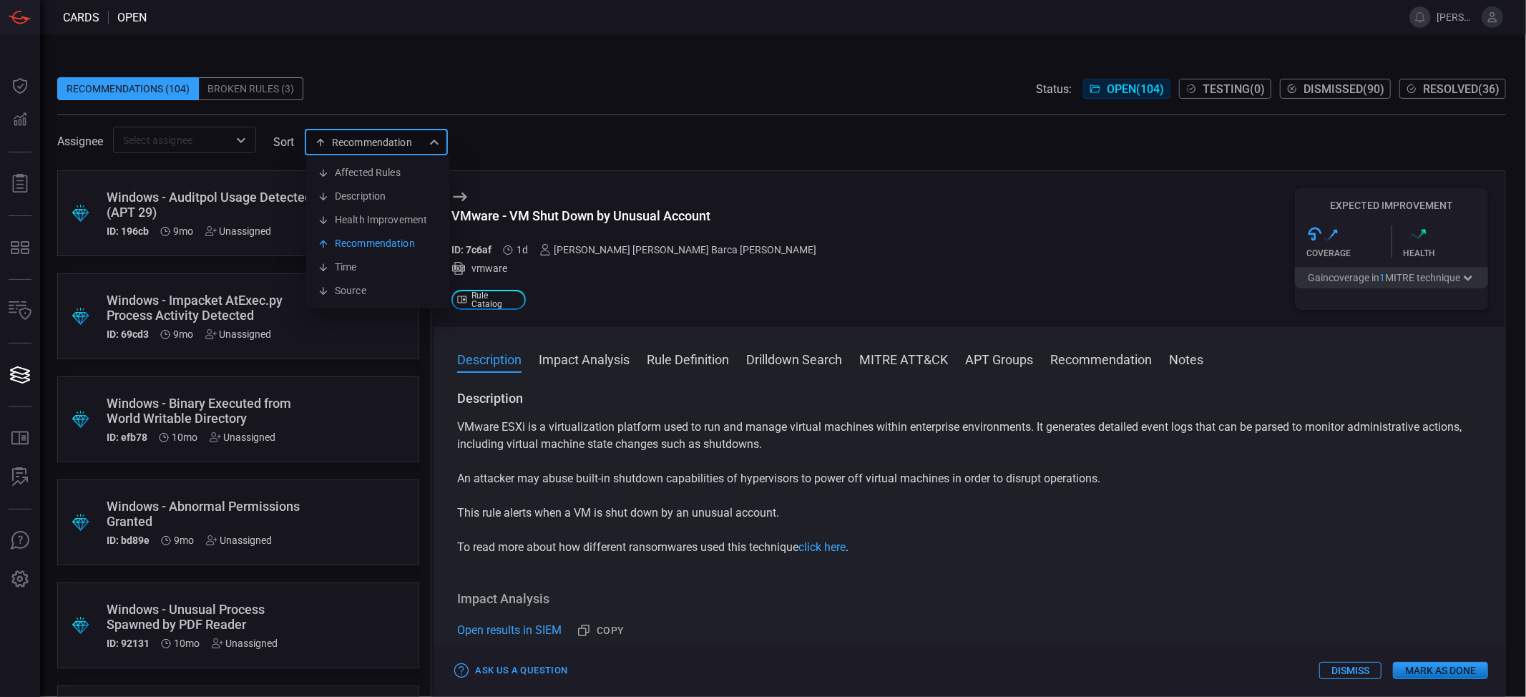
click at [358, 142] on div "Recommendation type Affected Rules Description Health Improvement Recommendatio…" at bounding box center [376, 142] width 143 height 26
click at [378, 178] on li "Affected Rules" at bounding box center [377, 173] width 143 height 24
click at [347, 157] on span at bounding box center [781, 161] width 1449 height 17
click at [356, 147] on div "Affected Rules affectedRules ​" at bounding box center [376, 142] width 143 height 26
click at [373, 243] on li "Recommendation" at bounding box center [377, 244] width 143 height 24
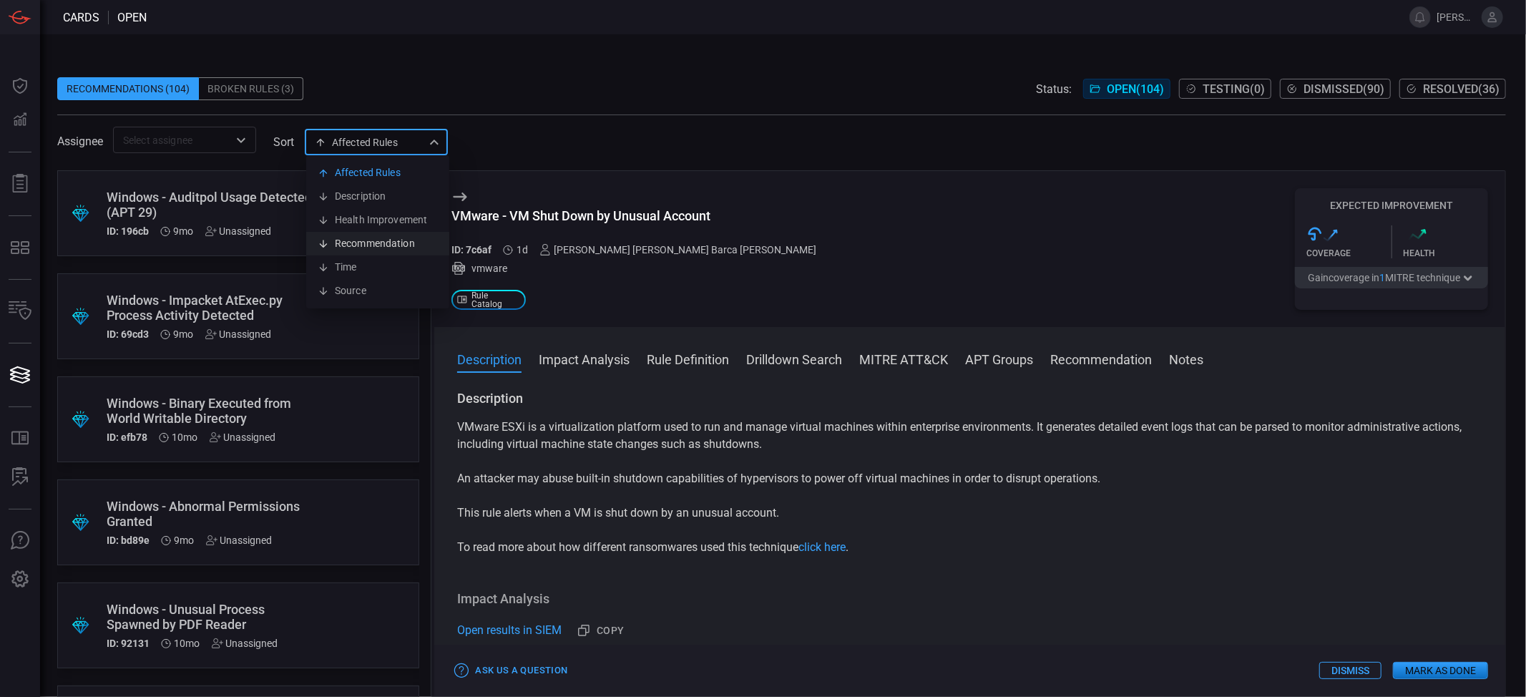
type input "type"
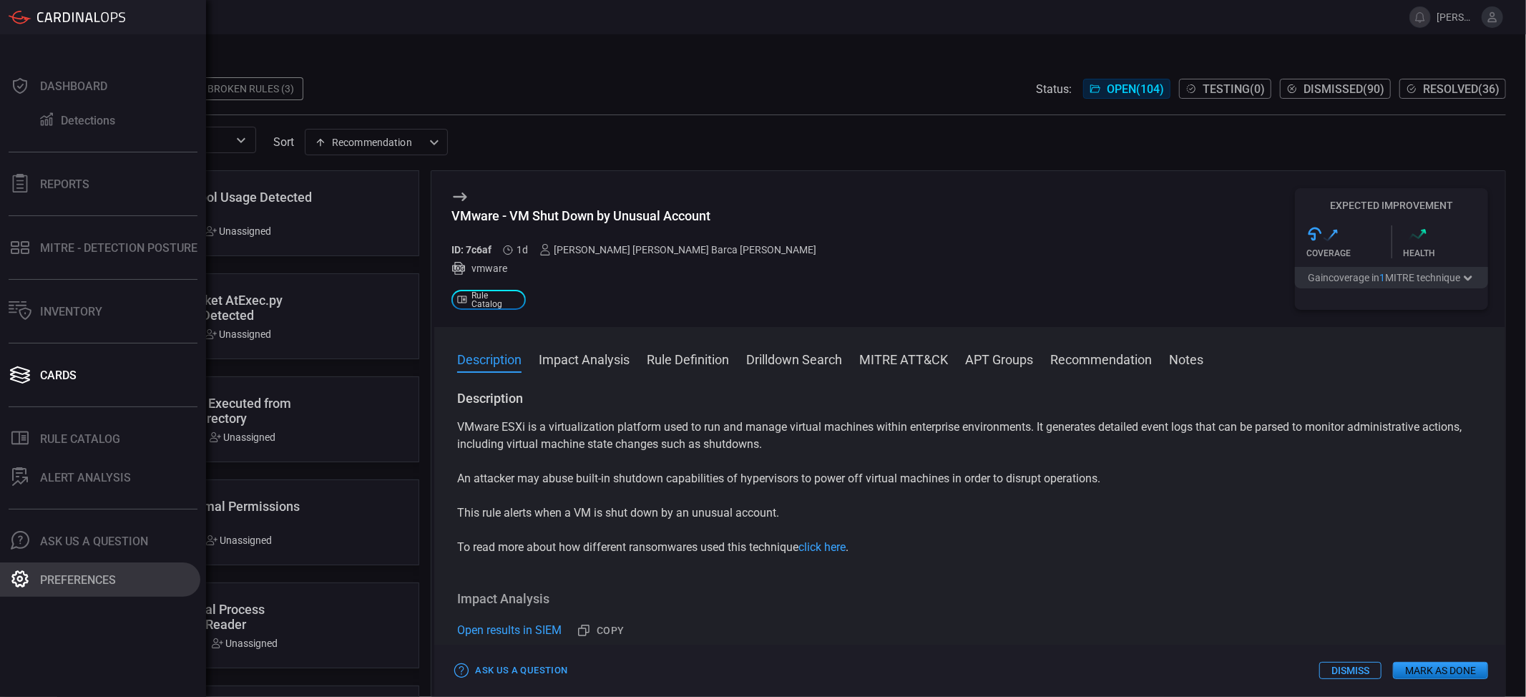
click at [83, 579] on div "Preferences" at bounding box center [78, 580] width 76 height 14
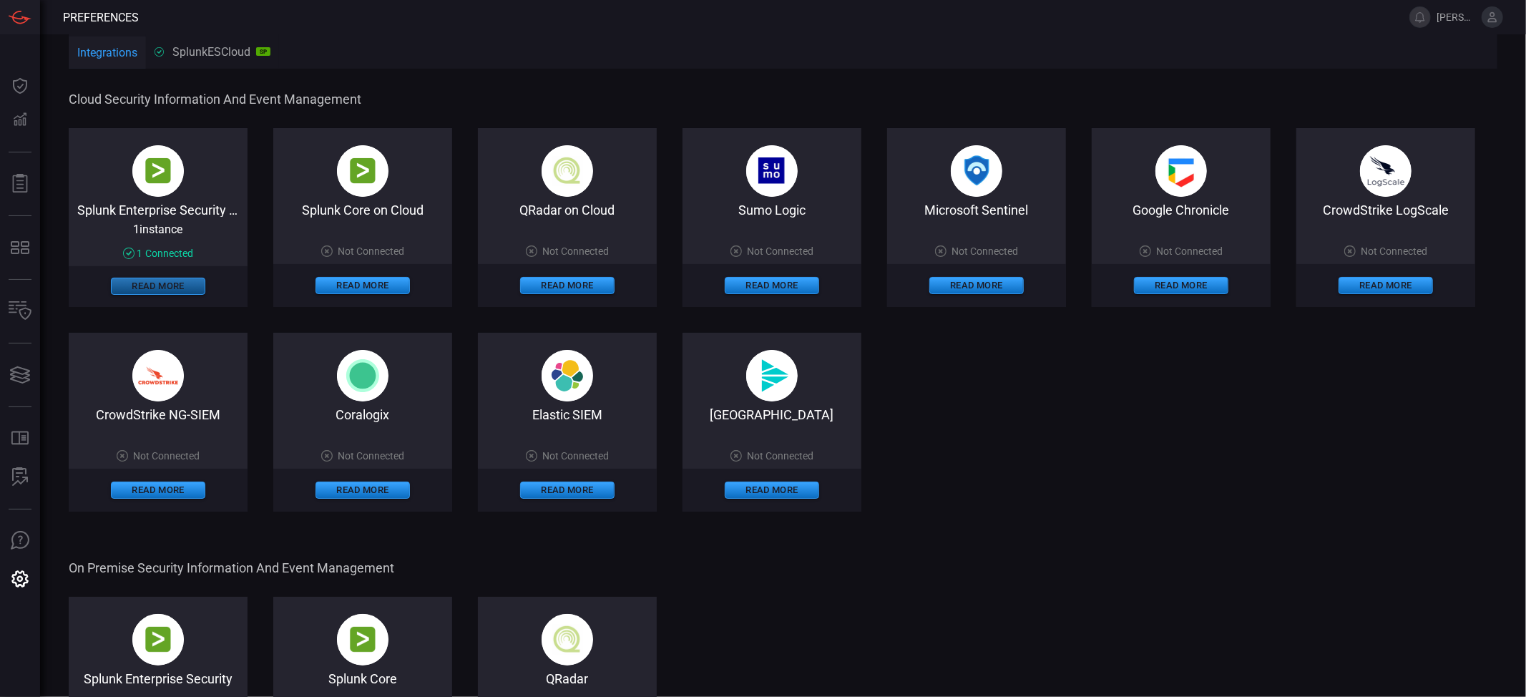
click at [165, 290] on button "Read More" at bounding box center [158, 286] width 94 height 17
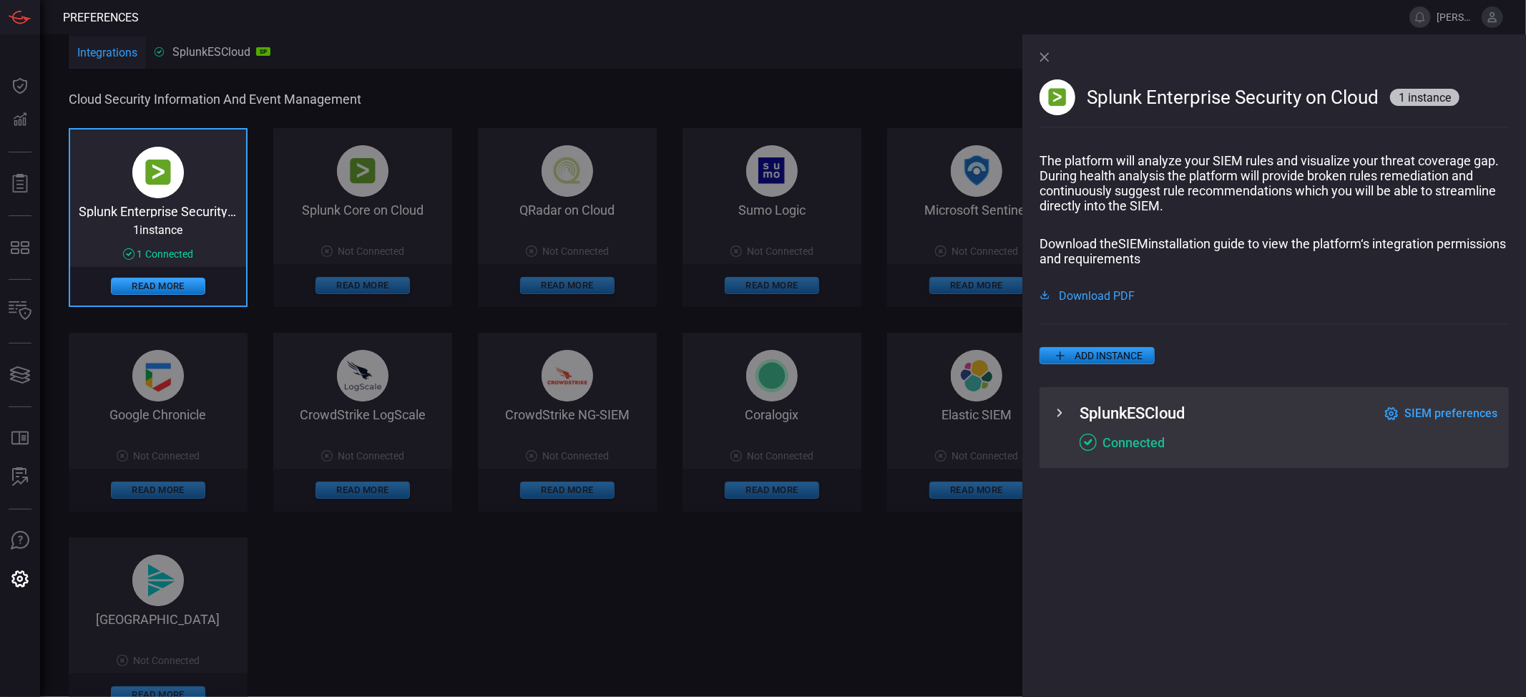
click at [897, 245] on div "Splunk Enterprise Security on Cloud 1 instance 1 Connected Read More Splunk Cor…" at bounding box center [569, 422] width 1000 height 588
click at [1051, 54] on div "Splunk Enterprise Security on Cloud 1 instance" at bounding box center [1274, 93] width 469 height 119
click at [1045, 58] on icon at bounding box center [1045, 57] width 10 height 10
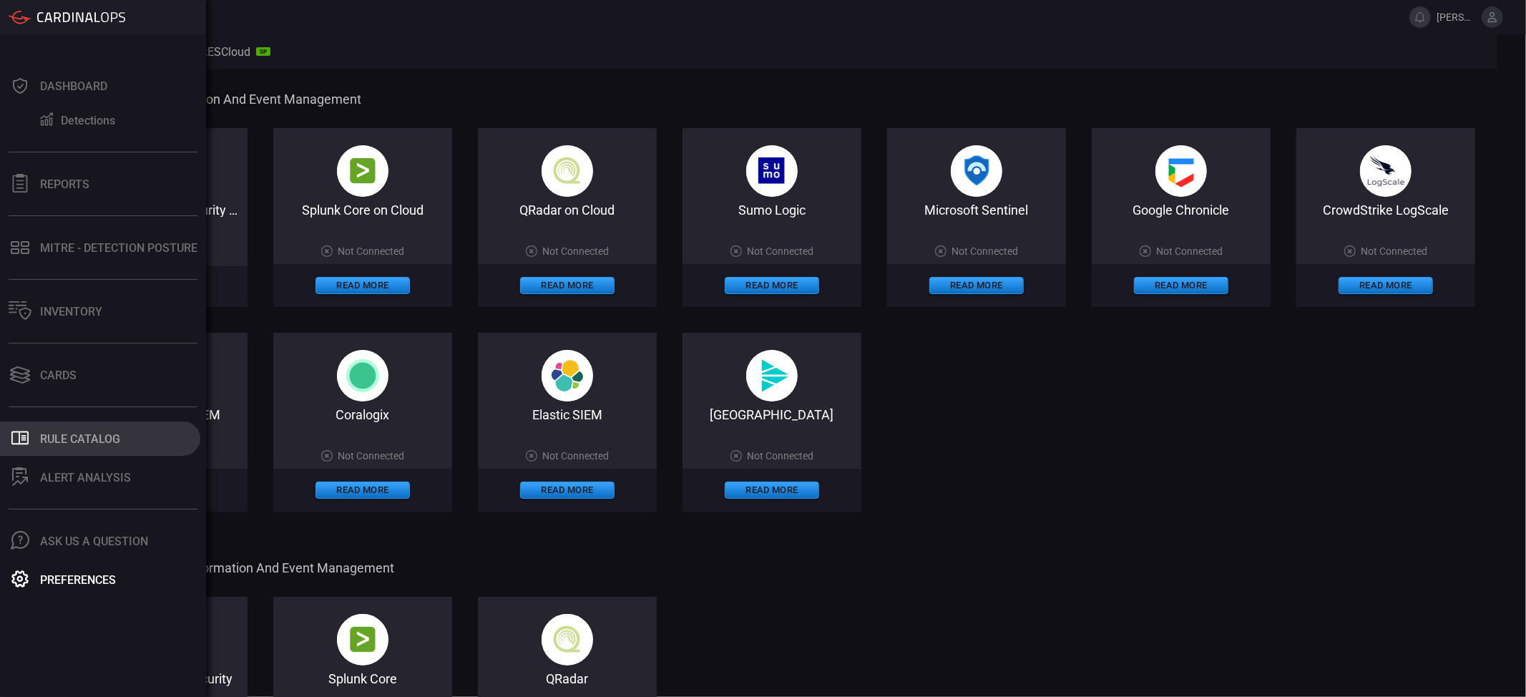
click at [67, 442] on div "Rule Catalog" at bounding box center [80, 439] width 80 height 14
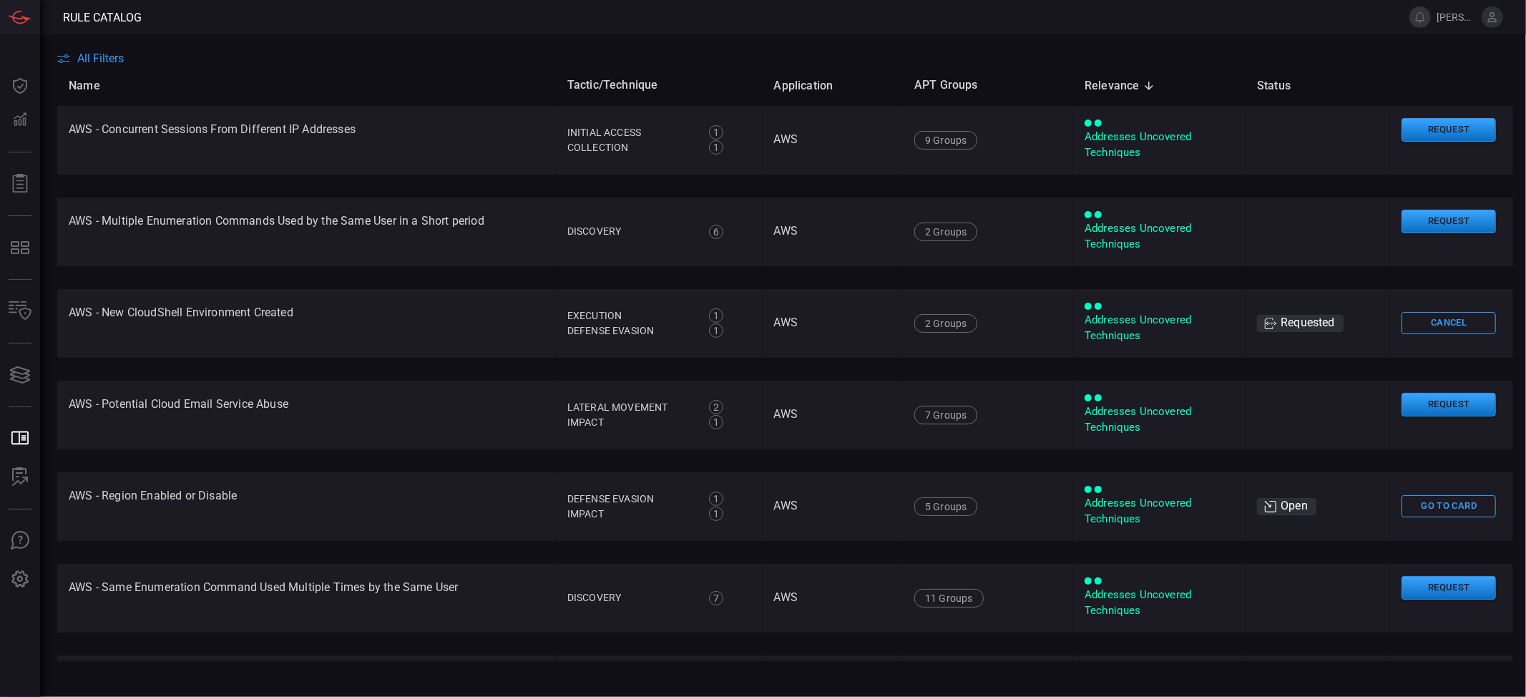
click at [107, 52] on span "All Filters" at bounding box center [100, 59] width 47 height 14
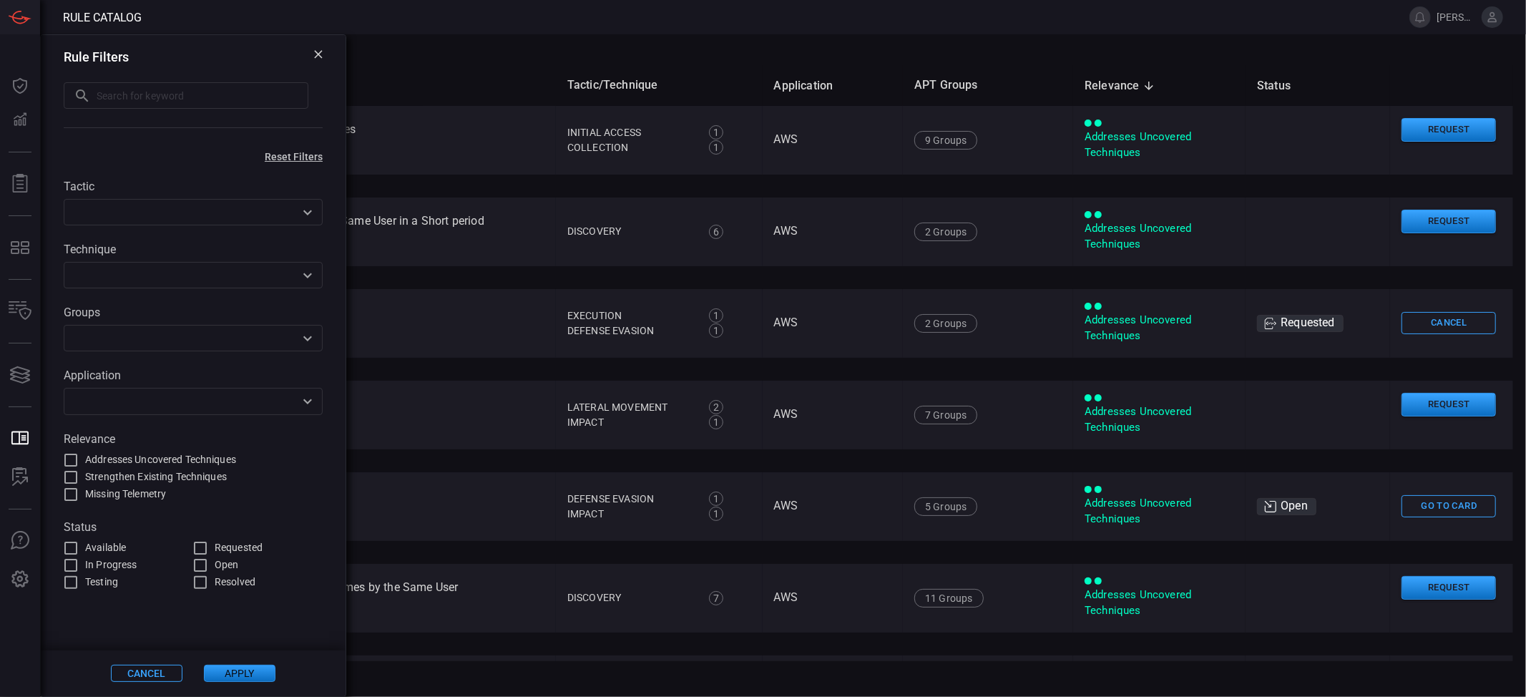
click at [75, 462] on input "Addresses Uncovered Techniques" at bounding box center [70, 460] width 17 height 17
checkbox input "true"
click at [233, 668] on button "Apply" at bounding box center [240, 673] width 72 height 17
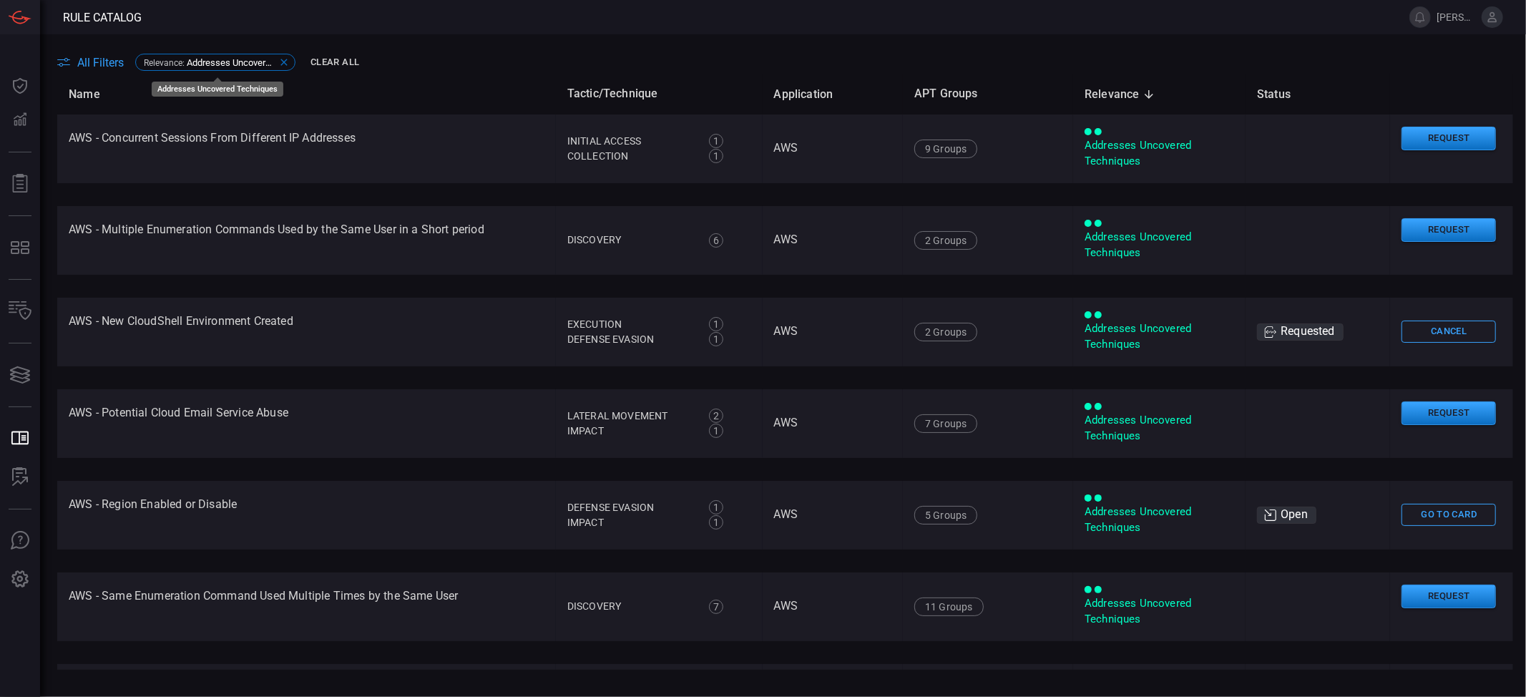
click at [286, 64] on icon at bounding box center [284, 62] width 6 height 6
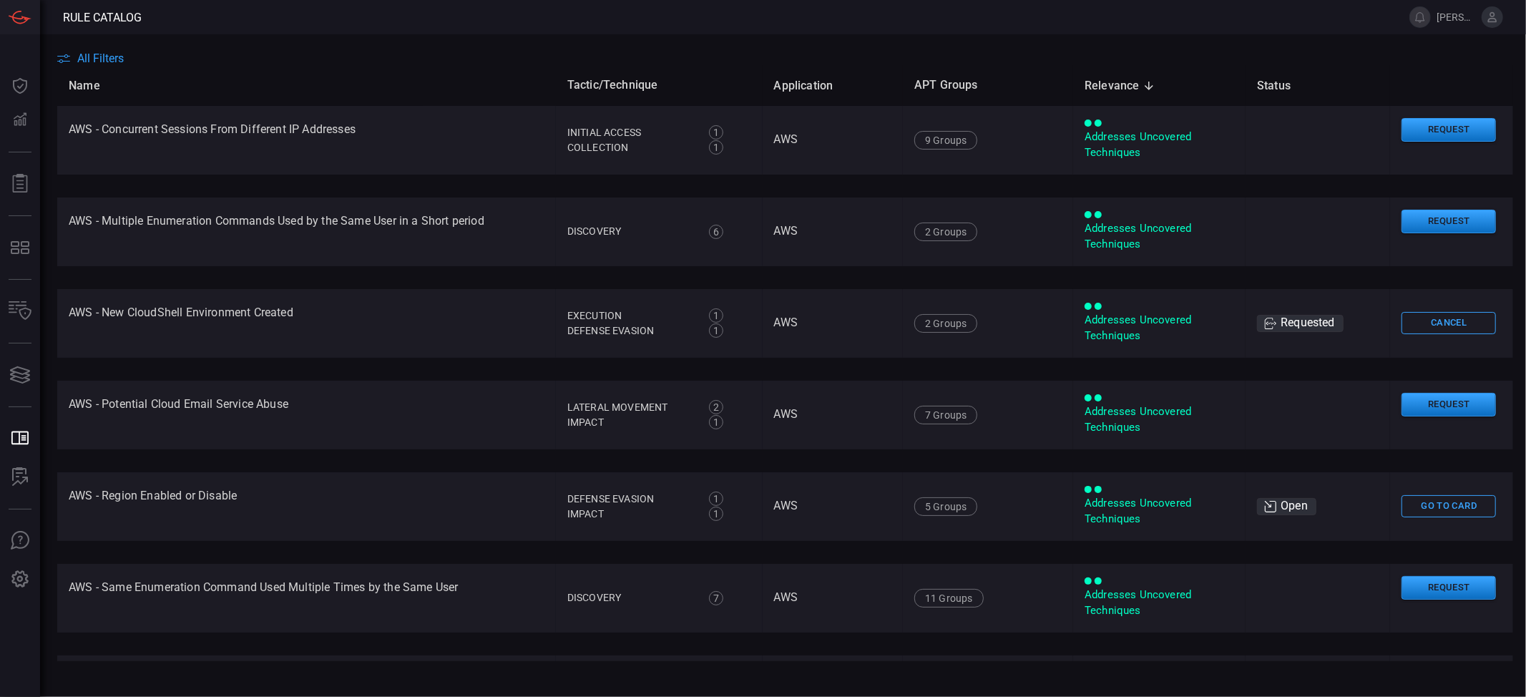
click at [94, 58] on span "All Filters" at bounding box center [100, 59] width 47 height 14
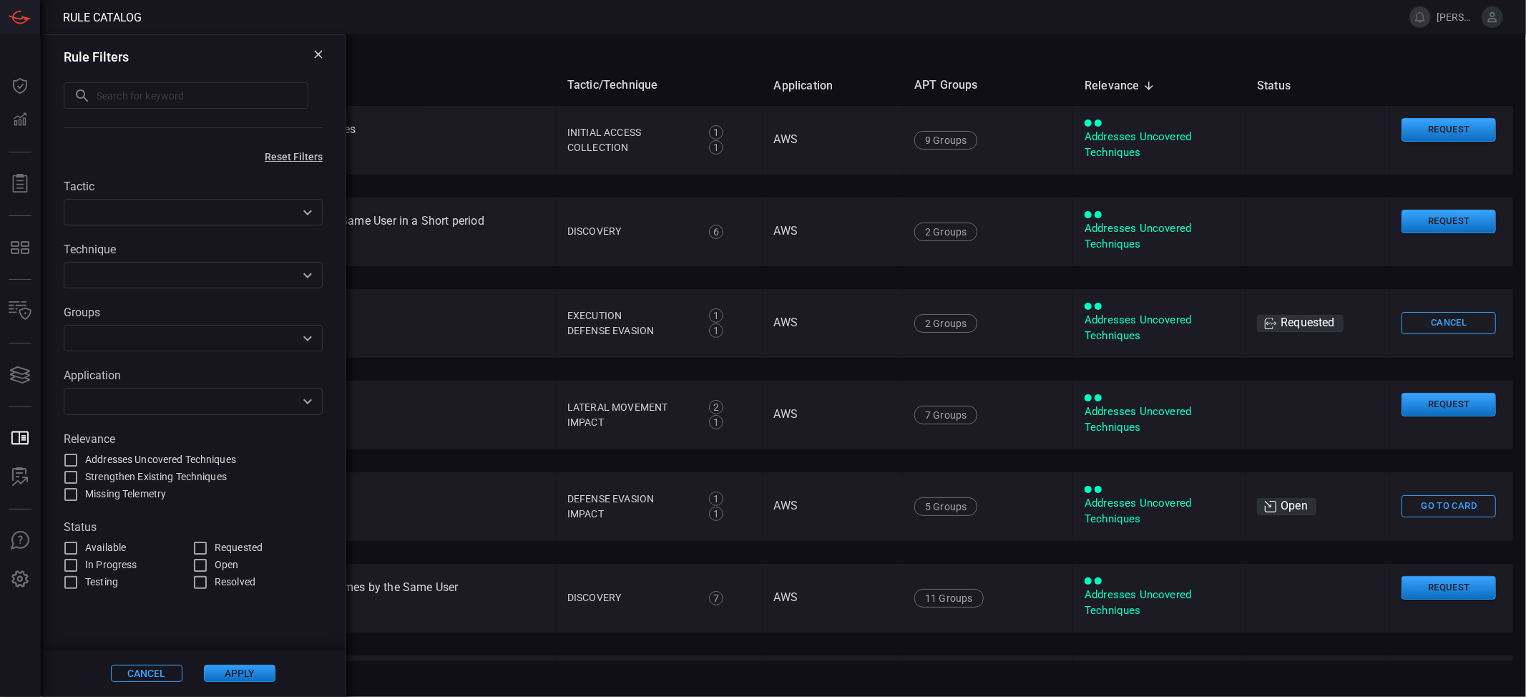
click at [109, 333] on input "text" at bounding box center [181, 338] width 227 height 18
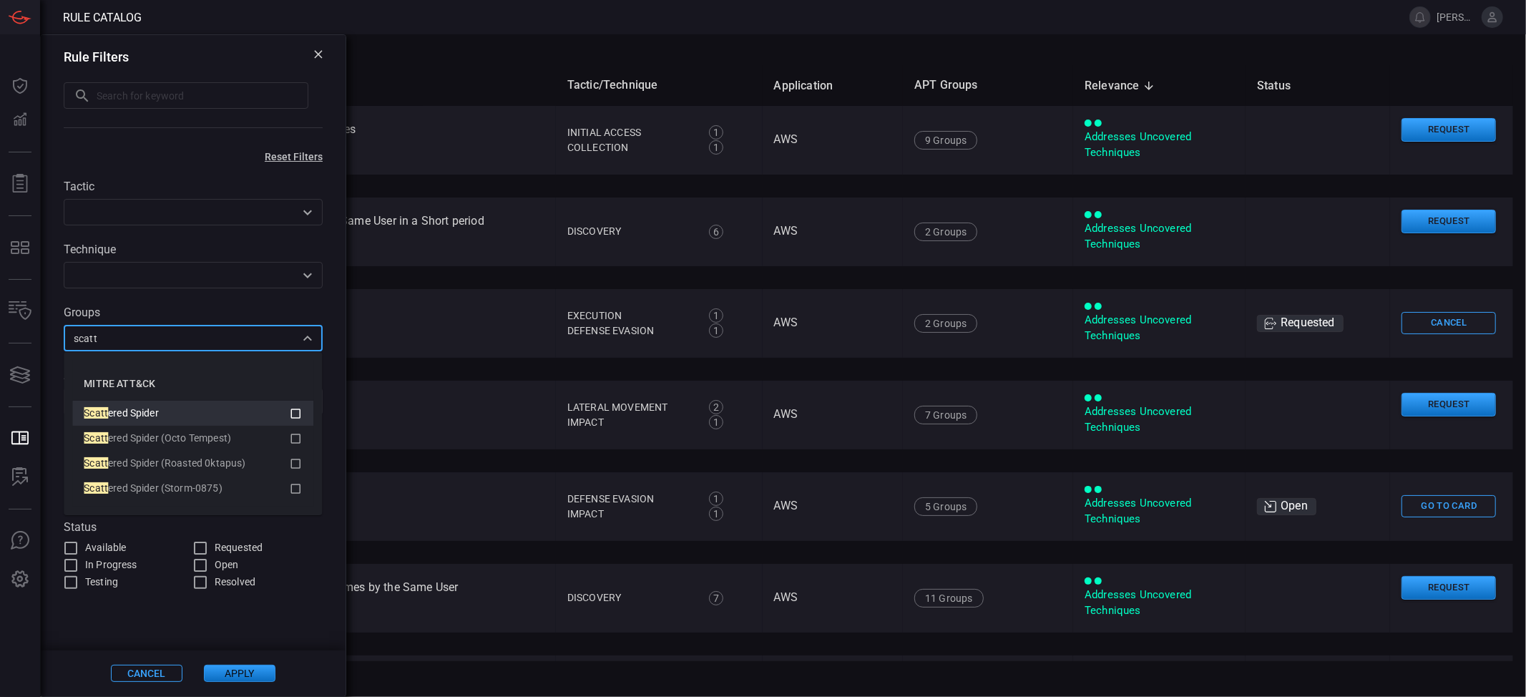
click at [295, 413] on icon at bounding box center [295, 413] width 13 height 17
type input "scatt"
click at [256, 613] on span at bounding box center [193, 621] width 305 height 60
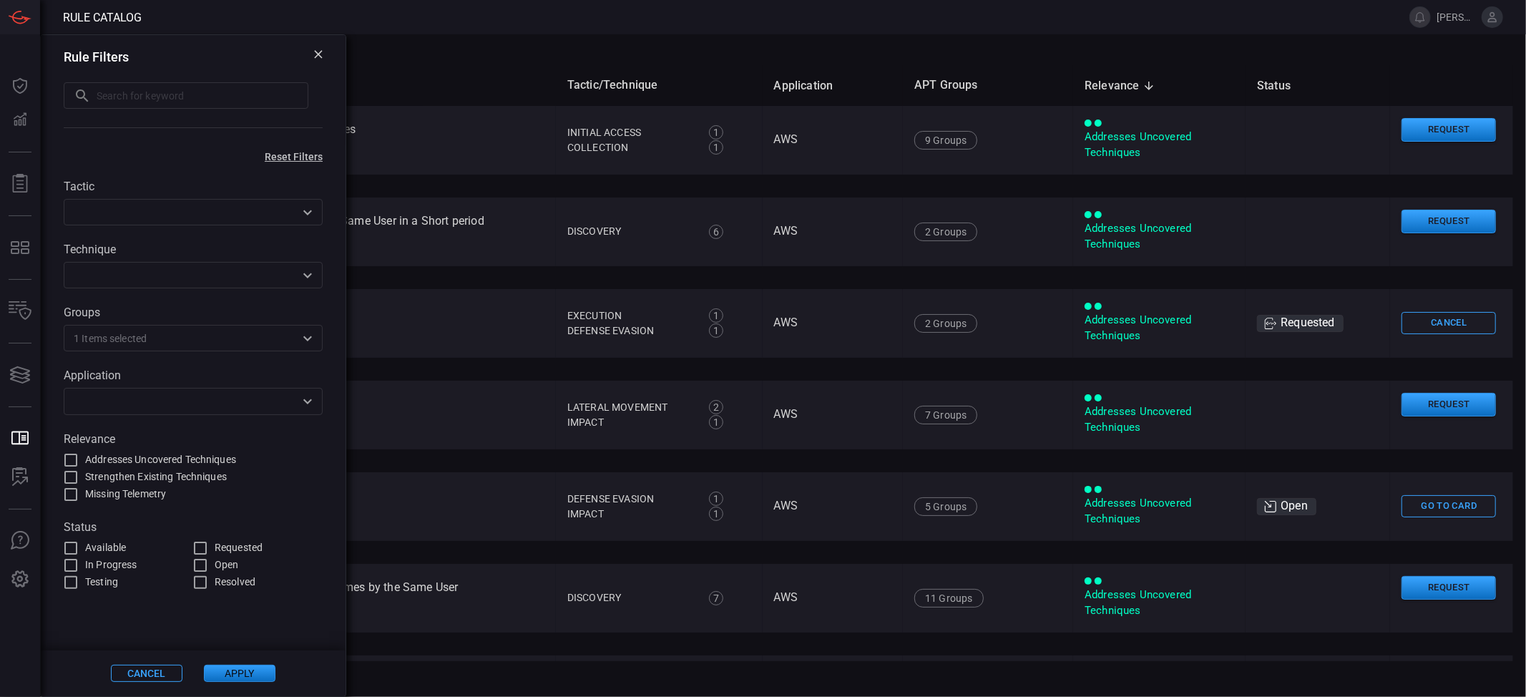
click at [245, 668] on button "Apply" at bounding box center [240, 673] width 72 height 17
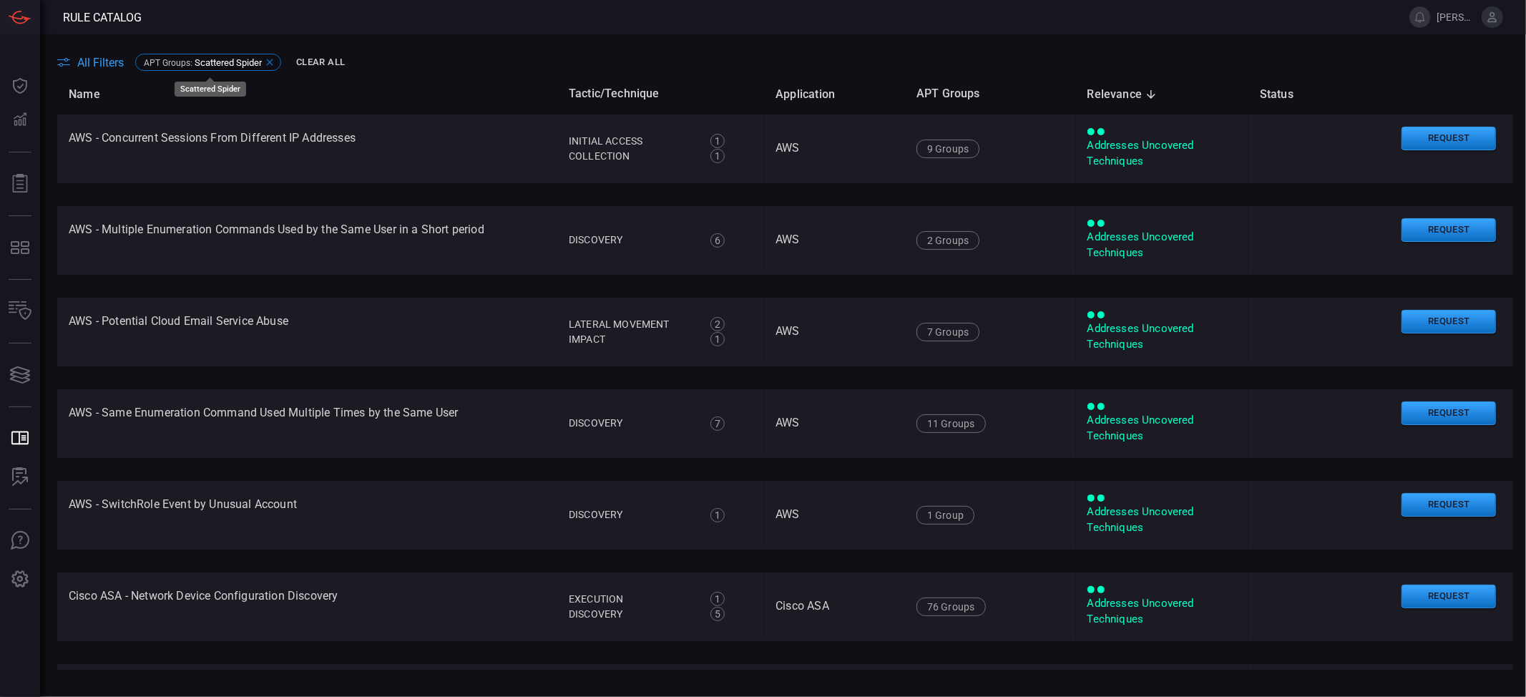
click at [270, 64] on icon at bounding box center [269, 62] width 11 height 11
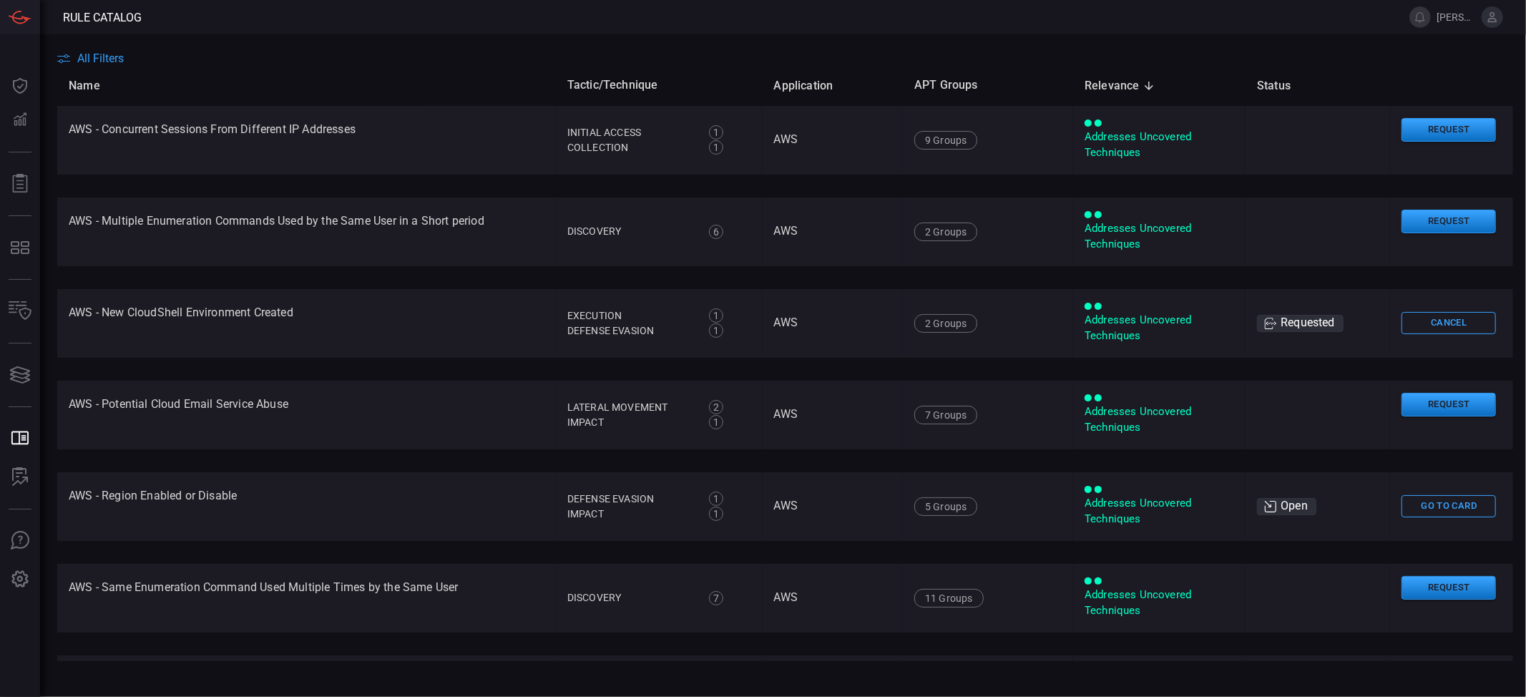
click at [100, 56] on span "All Filters" at bounding box center [100, 59] width 47 height 14
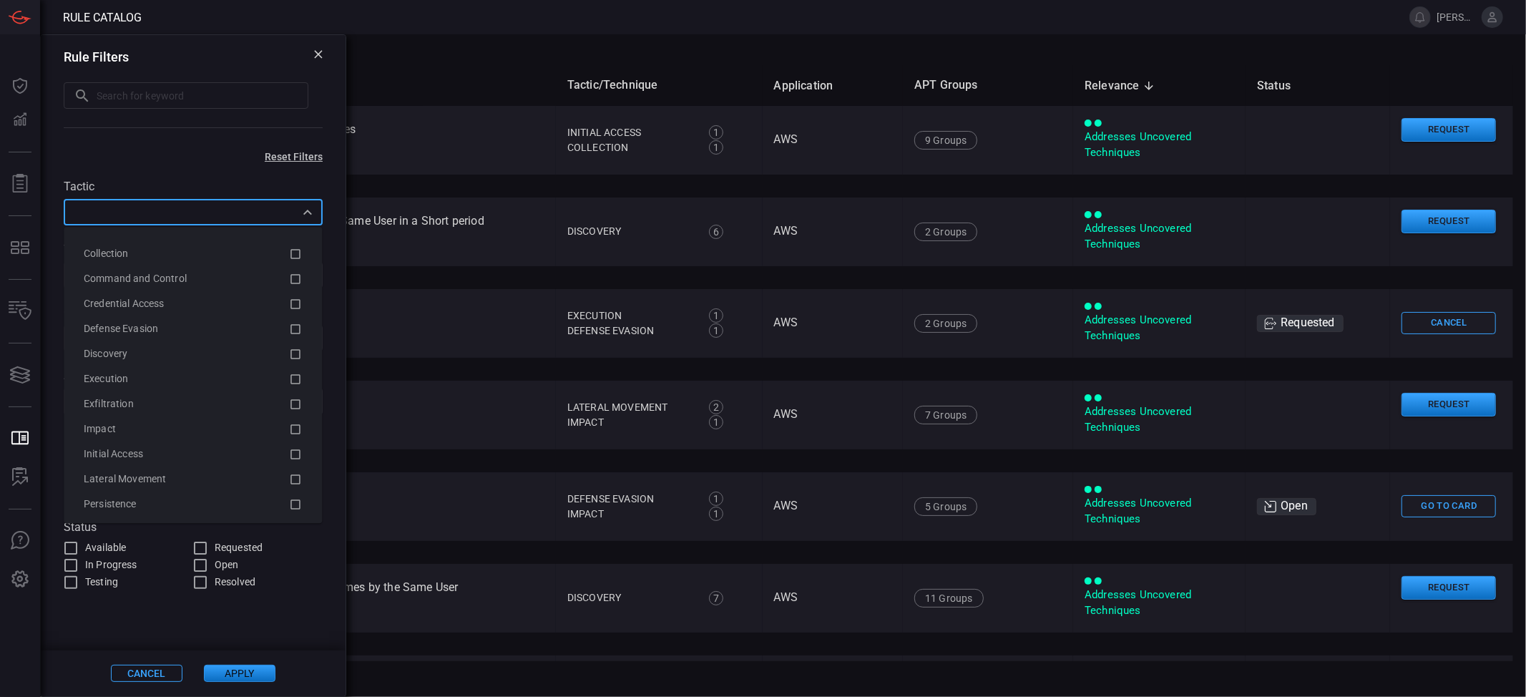
click at [164, 210] on input "text" at bounding box center [181, 212] width 227 height 18
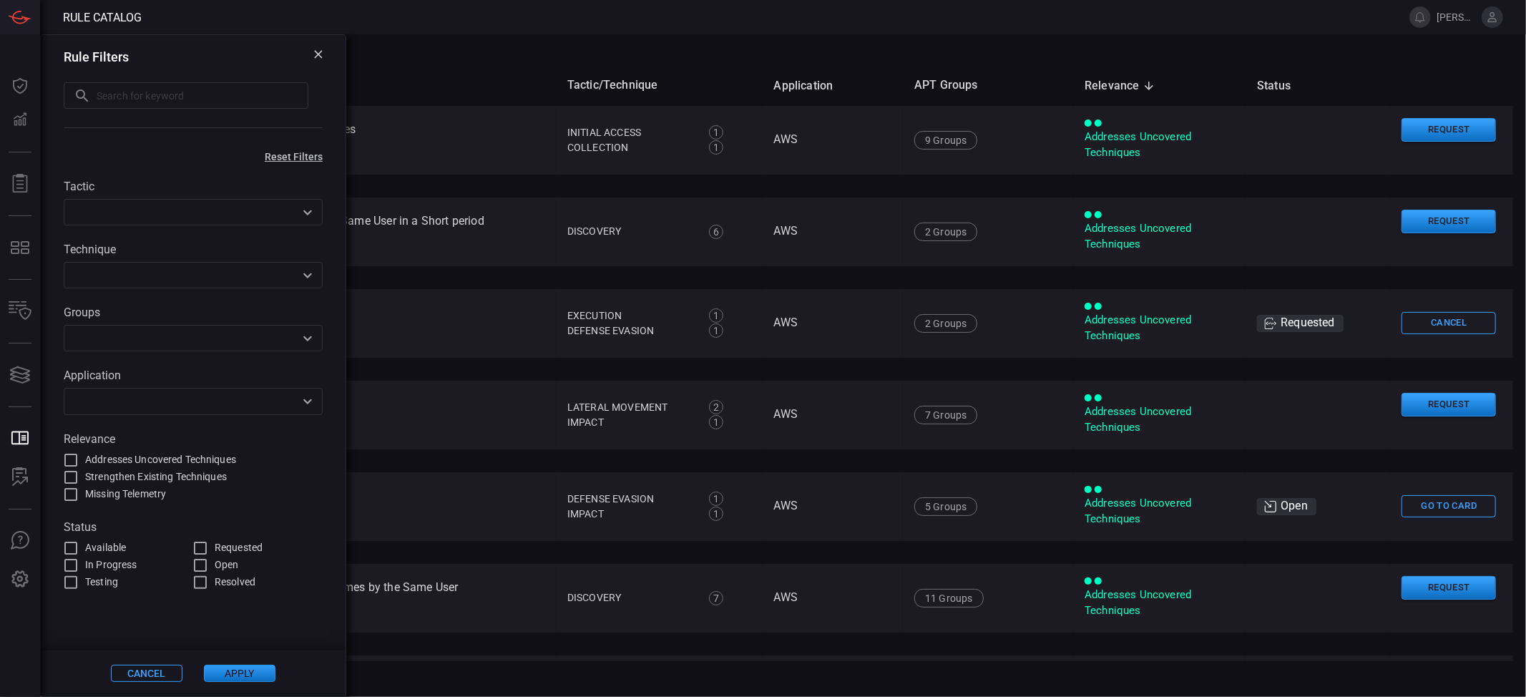
click at [147, 159] on div "Rule Filters ​ ​ Reset Filters Tactic ​ Technique ​ Groups ​ Application ​ Rele…" at bounding box center [193, 365] width 306 height 663
click at [165, 329] on input "text" at bounding box center [181, 338] width 227 height 18
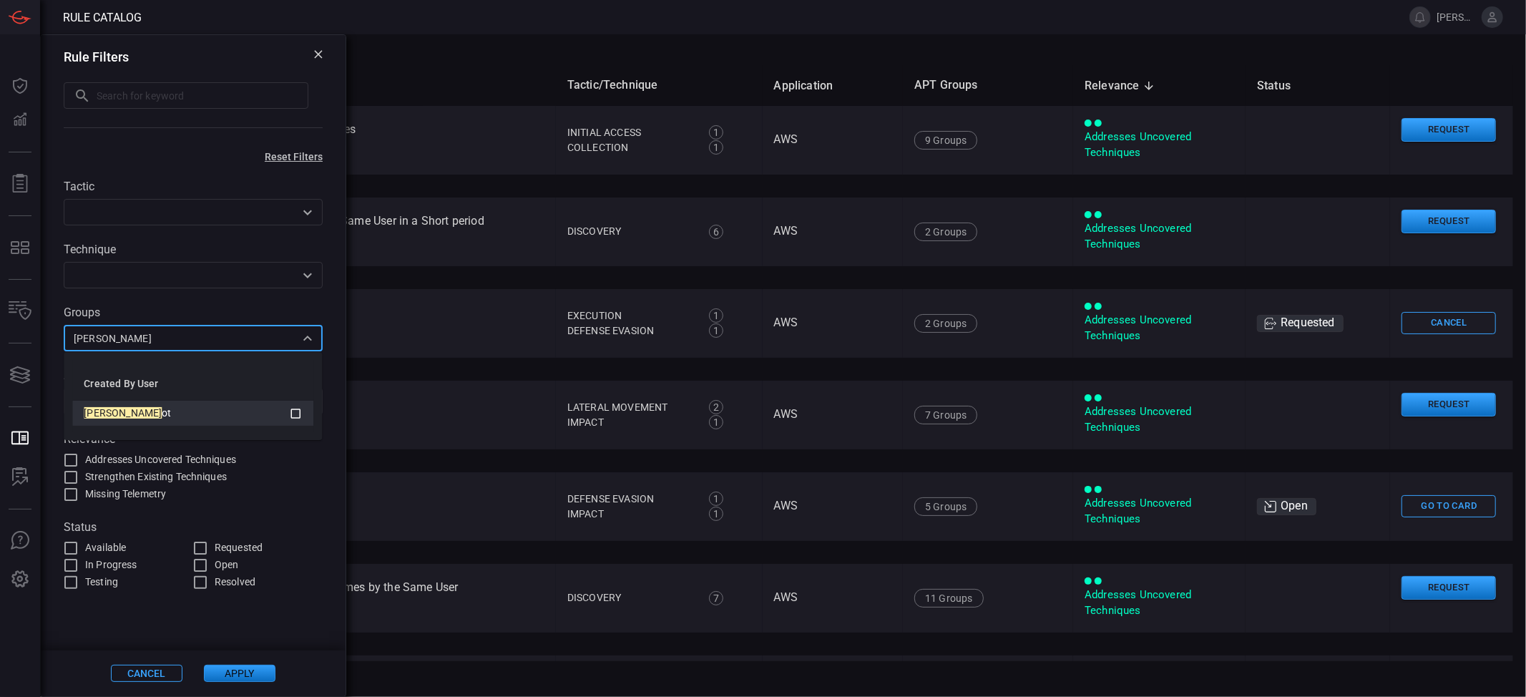
click at [296, 415] on icon at bounding box center [295, 413] width 13 height 17
type input "parr"
click at [247, 666] on button "Apply" at bounding box center [240, 673] width 72 height 17
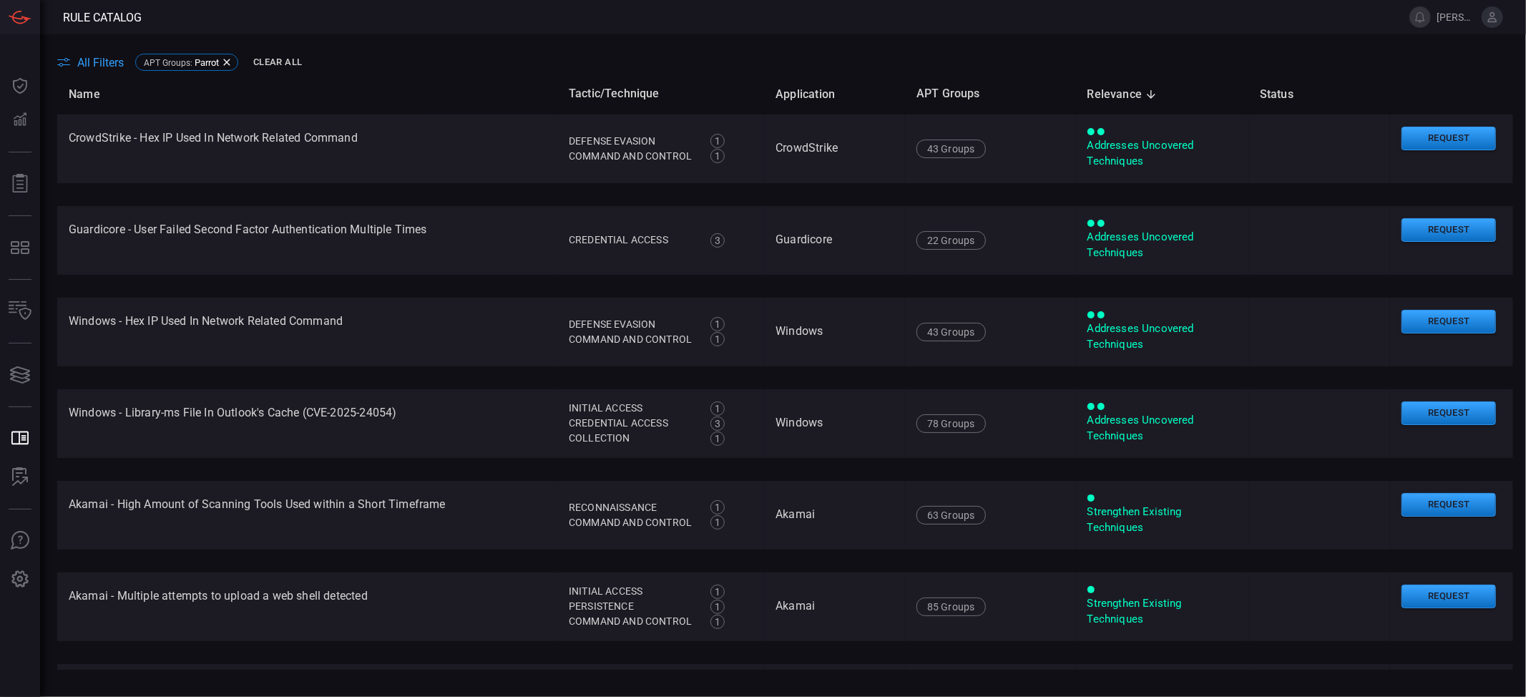
click at [99, 64] on span "All Filters" at bounding box center [100, 63] width 47 height 14
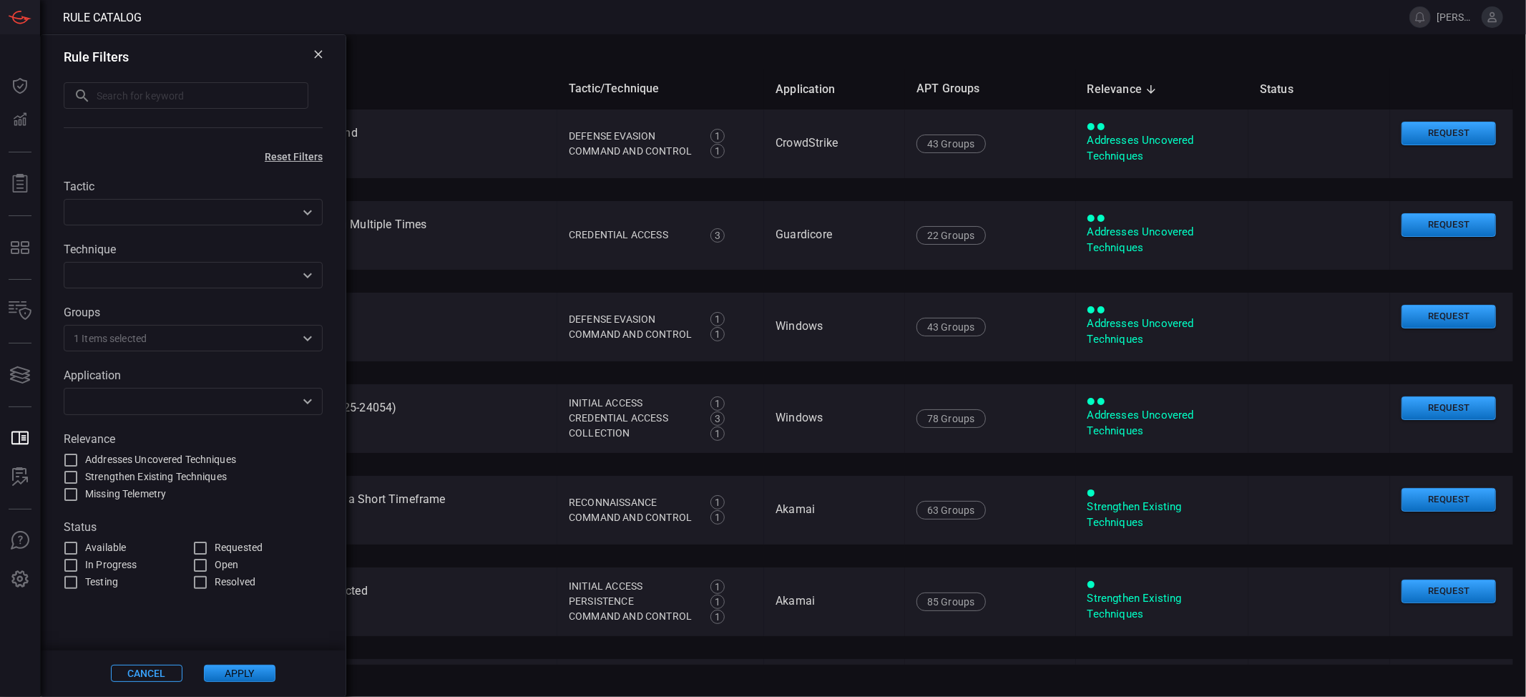
click at [193, 404] on input "text" at bounding box center [181, 401] width 227 height 18
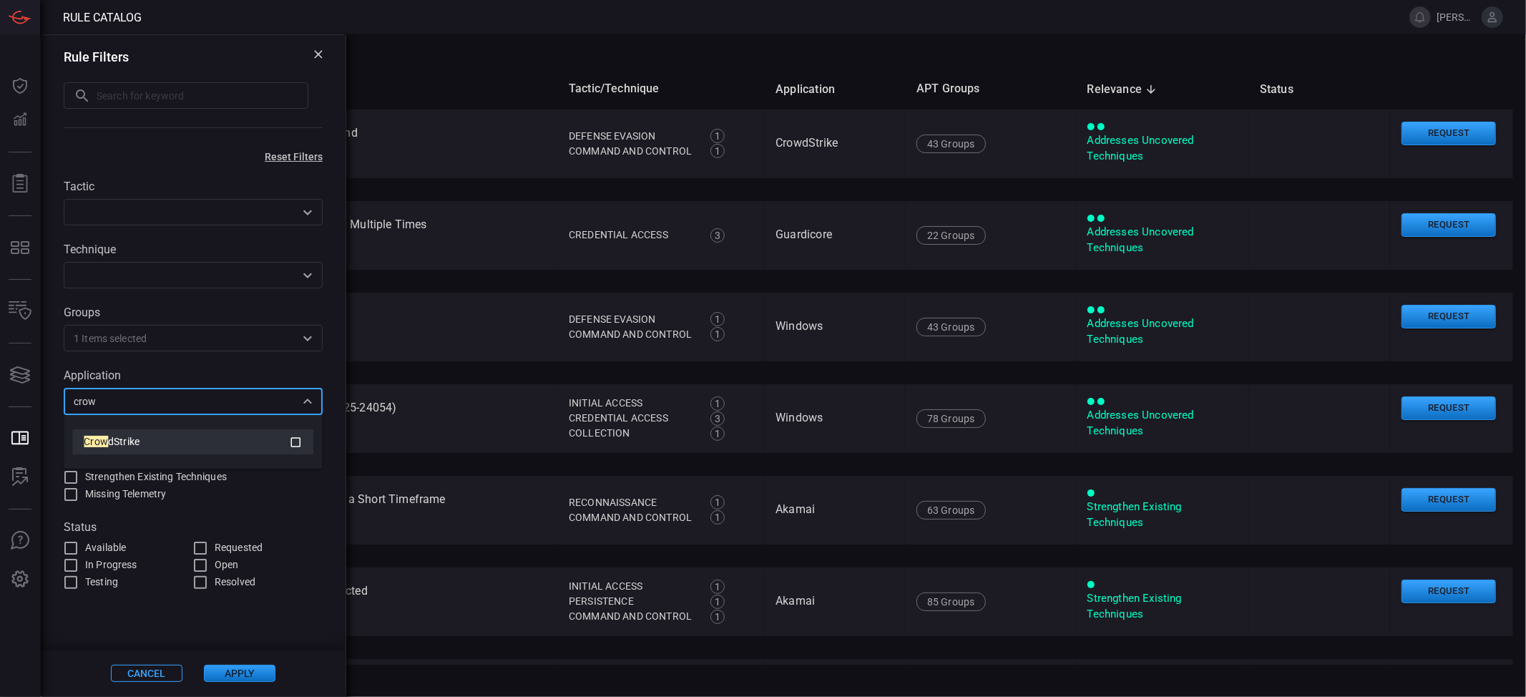
click at [298, 441] on icon at bounding box center [295, 442] width 13 height 17
type input "crow"
click at [233, 673] on button "Apply" at bounding box center [240, 673] width 72 height 17
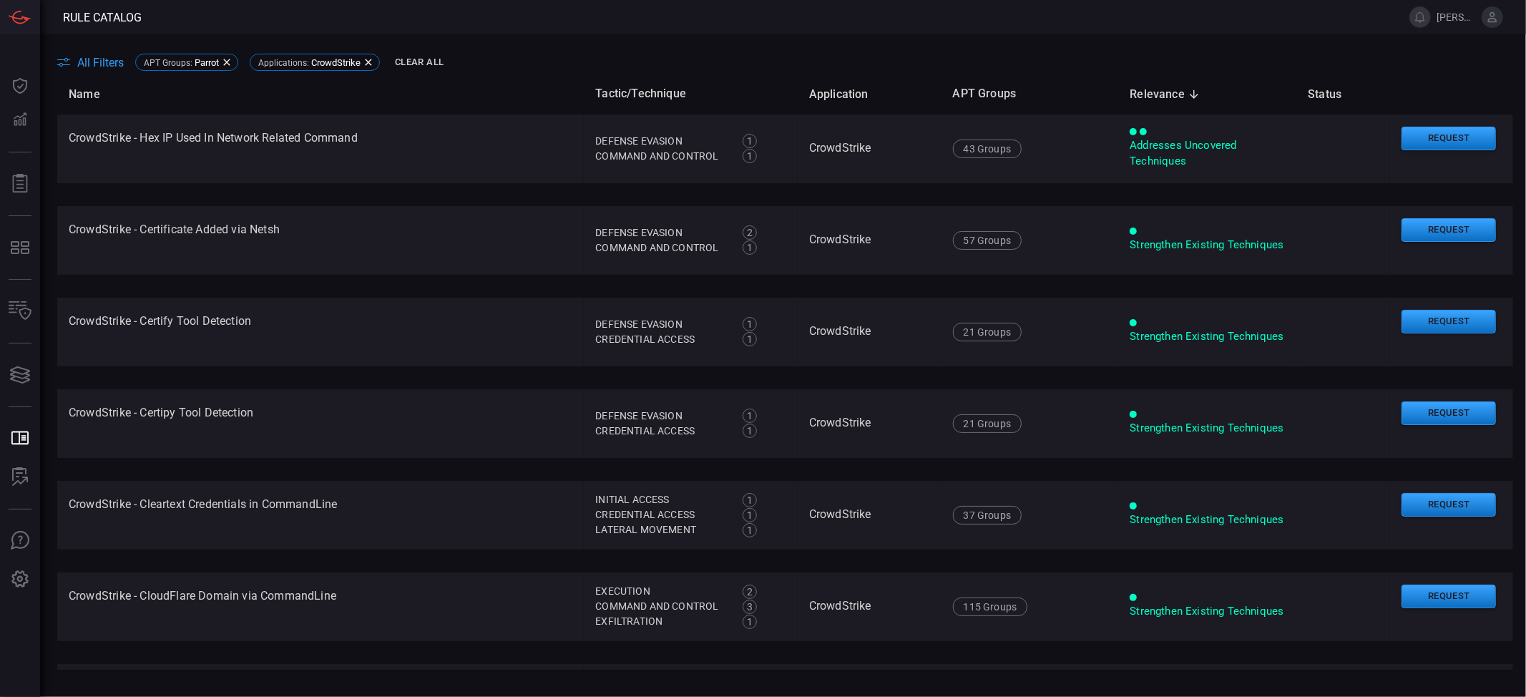
click at [95, 61] on span "All Filters" at bounding box center [100, 63] width 47 height 14
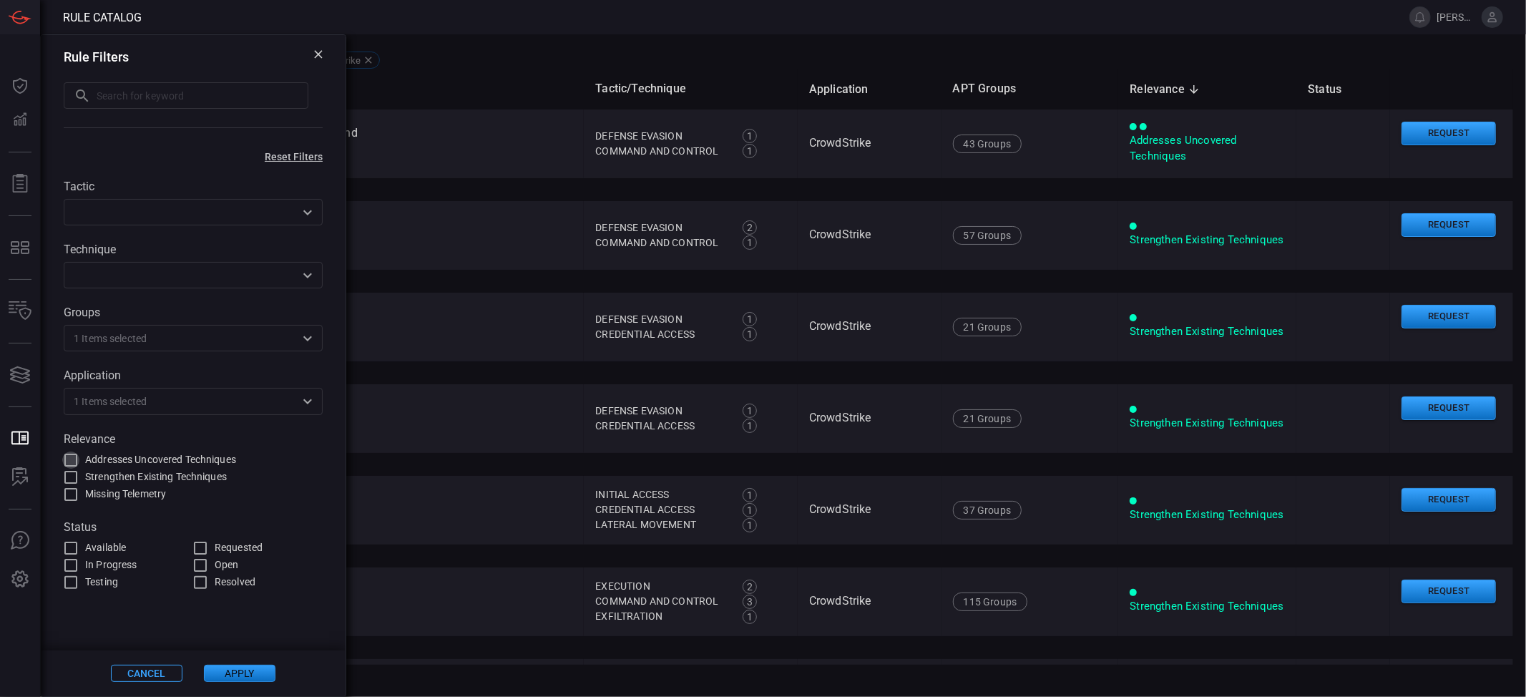
click at [73, 457] on input "Addresses Uncovered Techniques" at bounding box center [70, 460] width 17 height 17
checkbox input "true"
click at [262, 680] on button "Apply" at bounding box center [240, 673] width 72 height 17
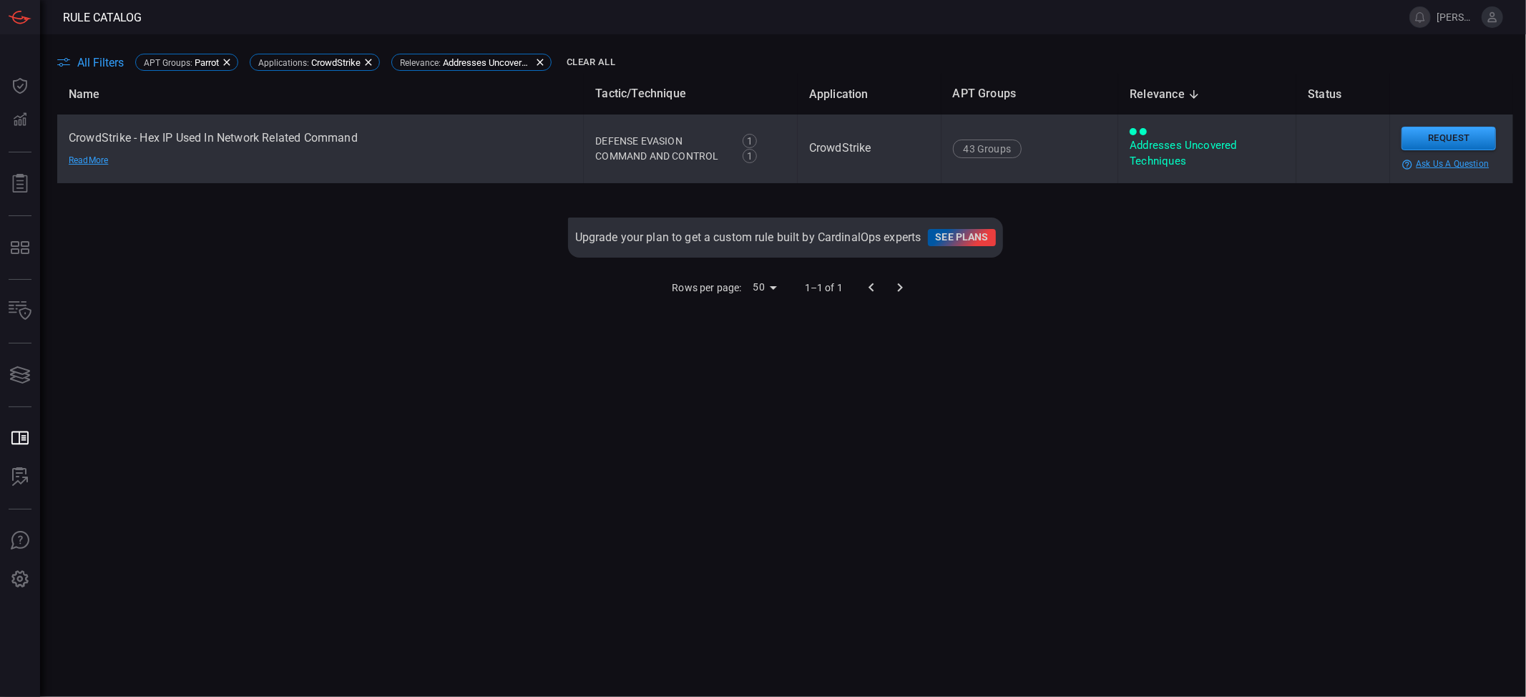
click at [275, 135] on td "CrowdStrike - Hex IP Used In Network Related Command Read More" at bounding box center [320, 148] width 527 height 69
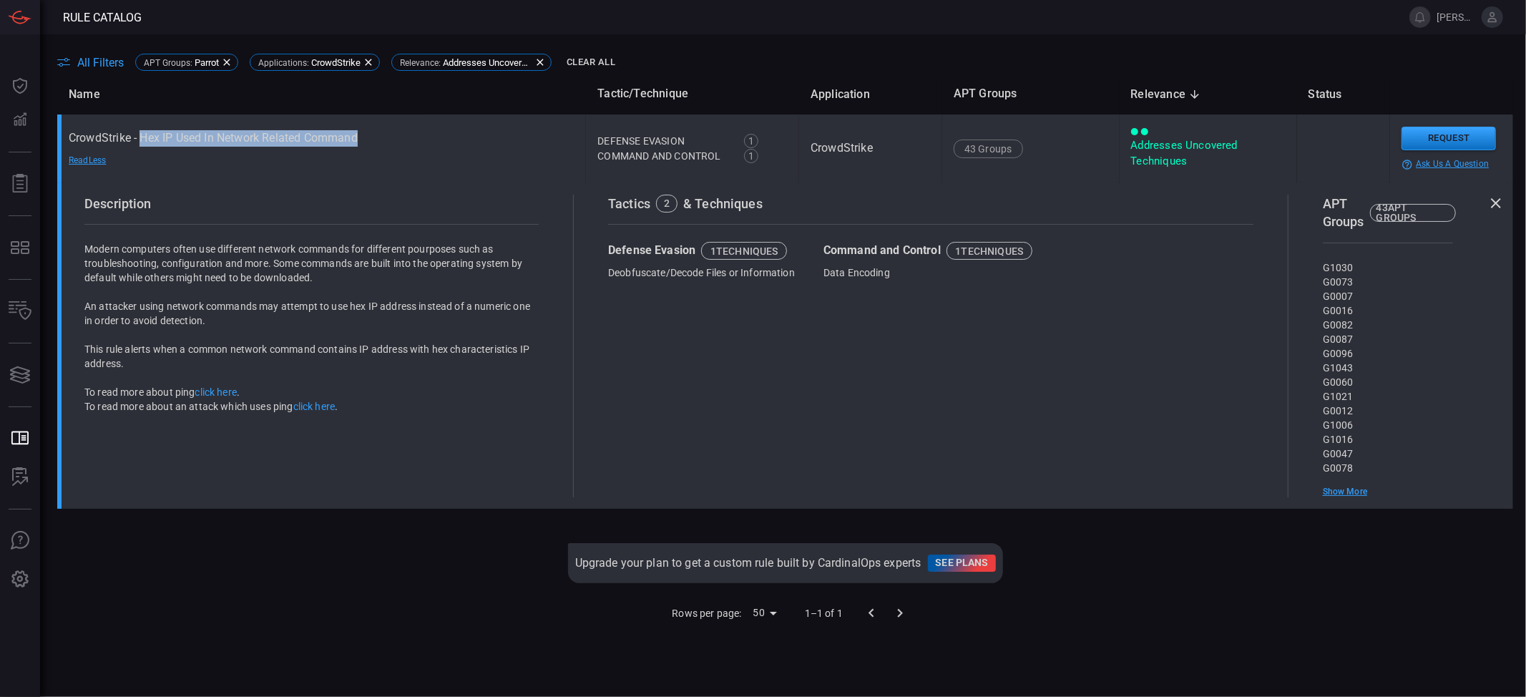
drag, startPoint x: 147, startPoint y: 137, endPoint x: 366, endPoint y: 142, distance: 219.0
click at [366, 142] on td "CrowdStrike - Hex IP Used In Network Related Command Read Less" at bounding box center [321, 148] width 529 height 69
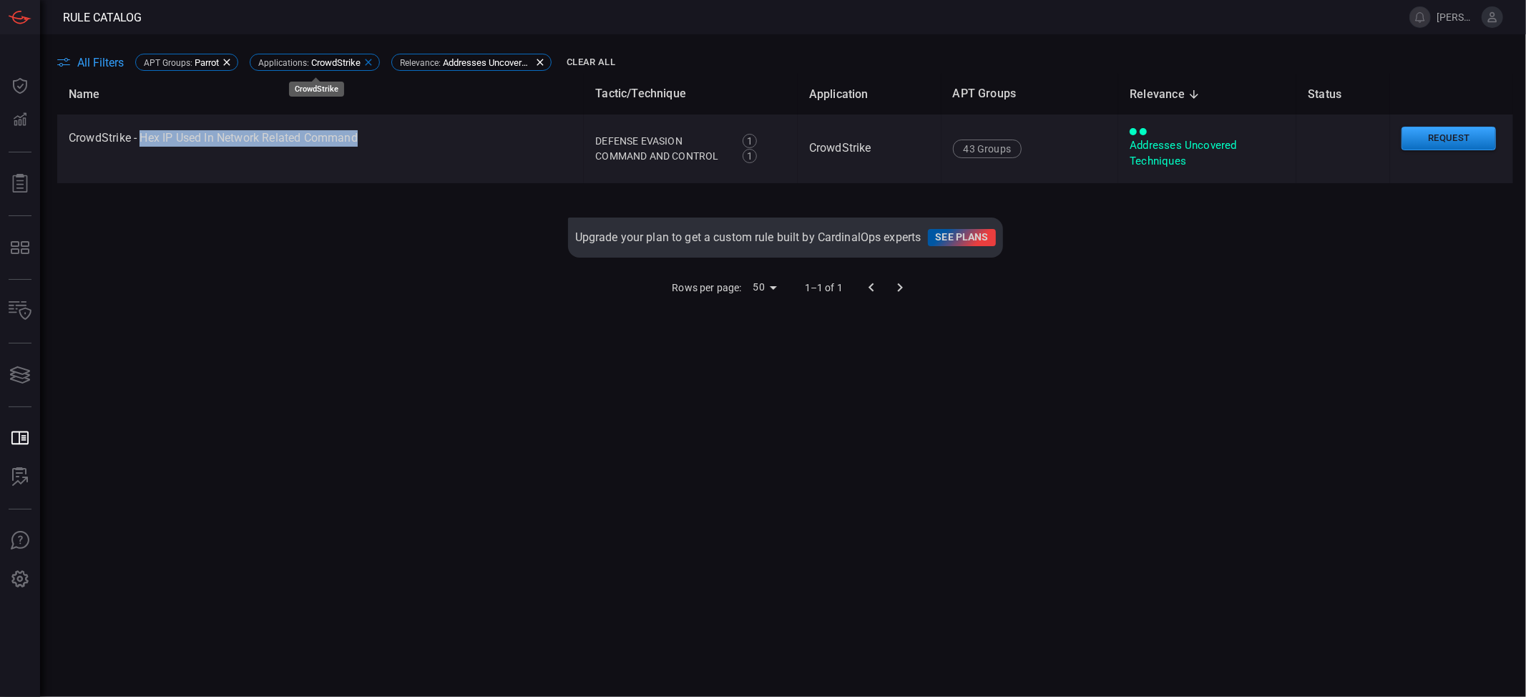
click at [367, 60] on icon at bounding box center [368, 62] width 6 height 6
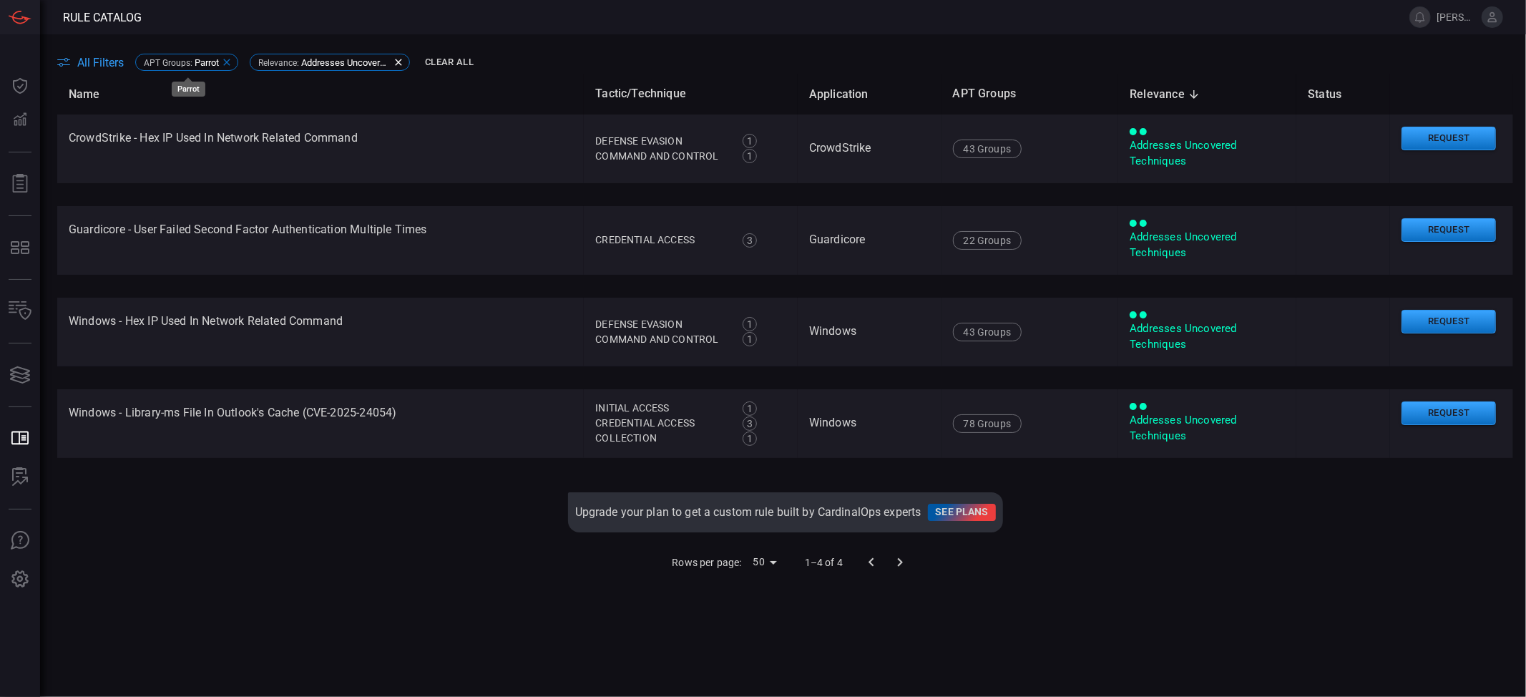
click at [228, 60] on icon at bounding box center [226, 62] width 11 height 11
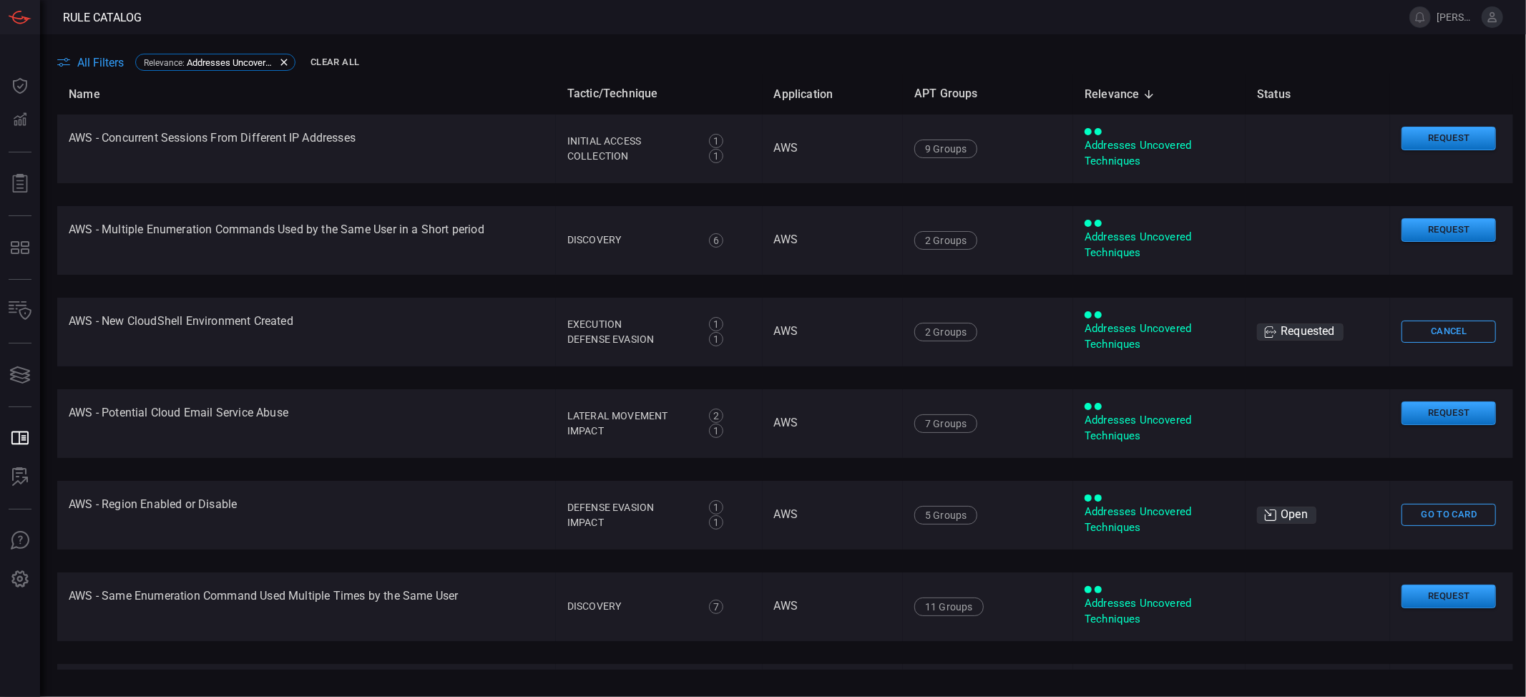
click at [1143, 92] on icon at bounding box center [1149, 94] width 13 height 13
click at [101, 49] on main "All Filters Relevance : Addresses Uncovered Techniques Clear All Name Tactic/Te…" at bounding box center [763, 365] width 1526 height 663
click at [107, 61] on span "All Filters" at bounding box center [100, 63] width 47 height 14
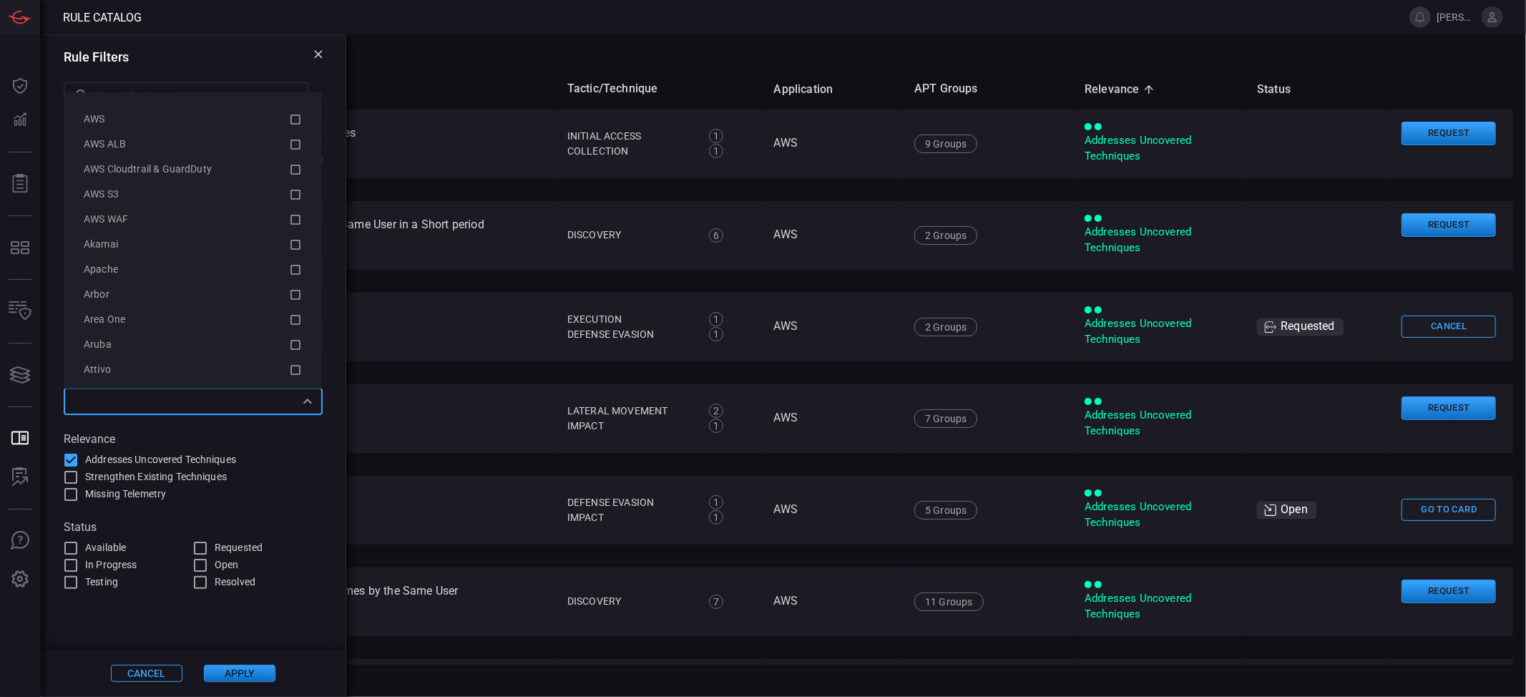
click at [130, 404] on input "text" at bounding box center [181, 401] width 227 height 18
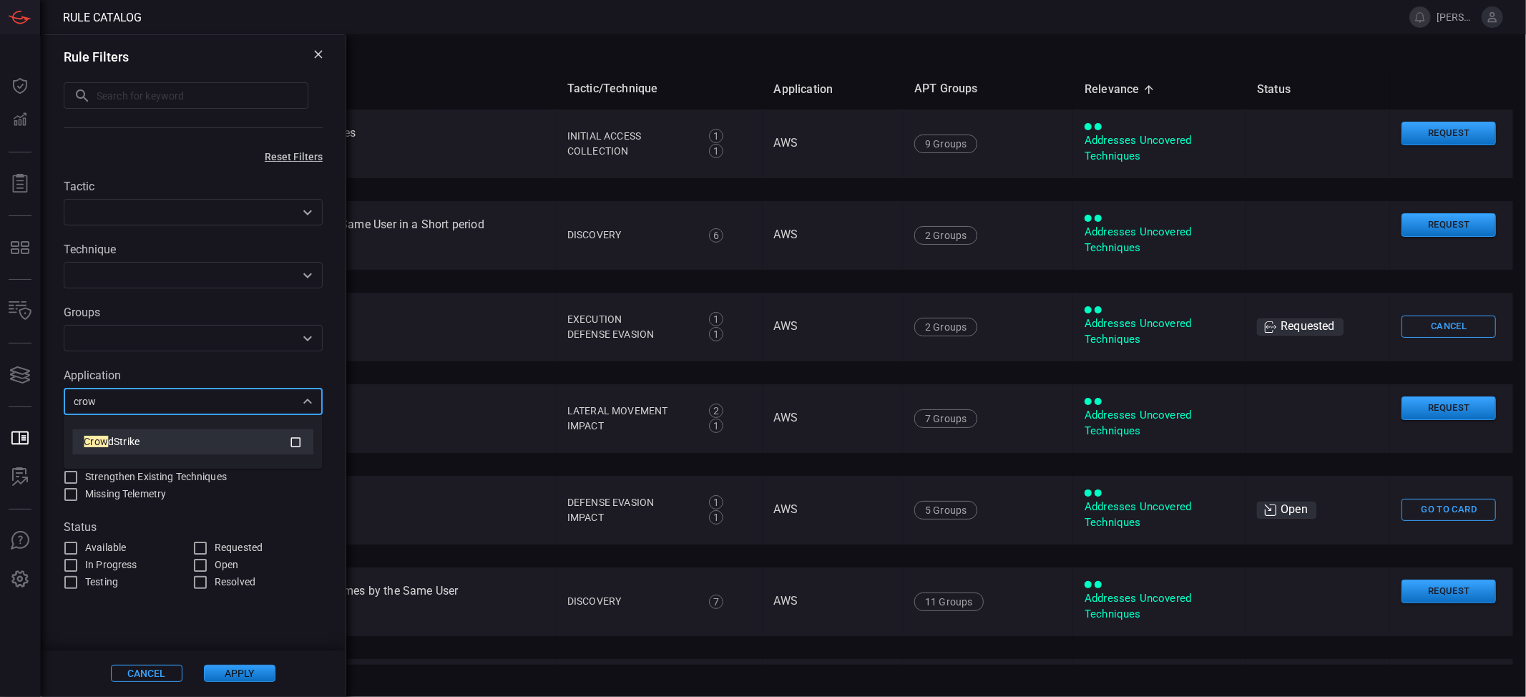
click at [153, 439] on div "Crow dStrike" at bounding box center [186, 441] width 205 height 15
type input "crow"
click at [264, 680] on button "Apply" at bounding box center [240, 673] width 72 height 17
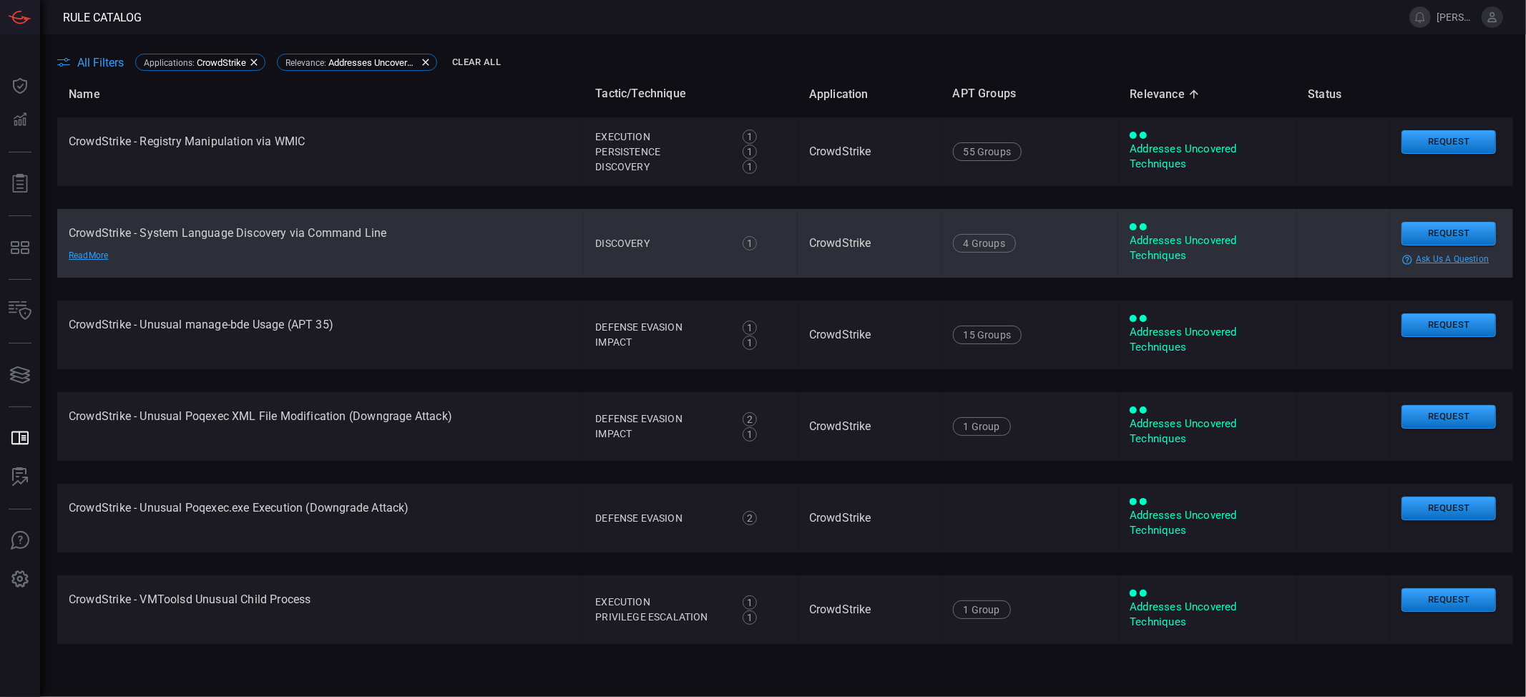
scroll to position [2017, 0]
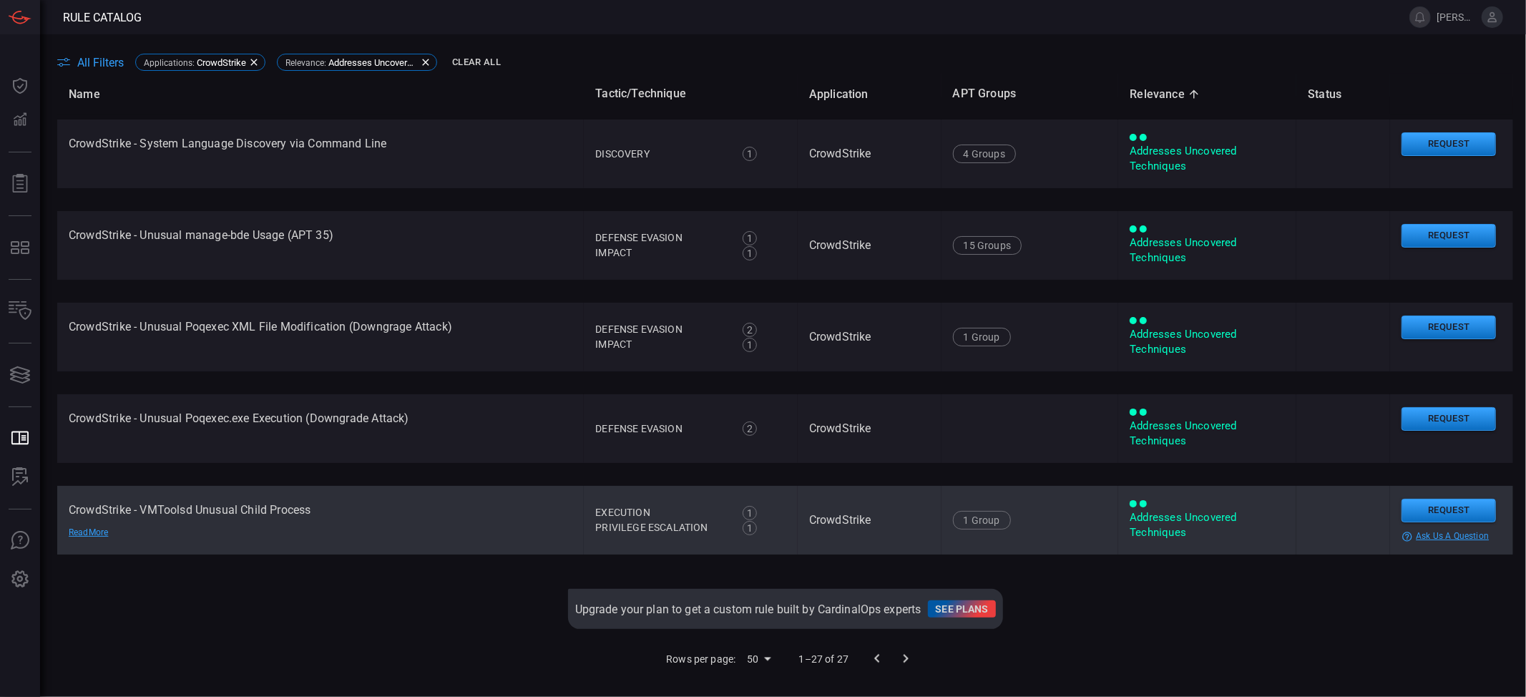
click at [643, 521] on div "Privilege Escalation" at bounding box center [660, 527] width 131 height 15
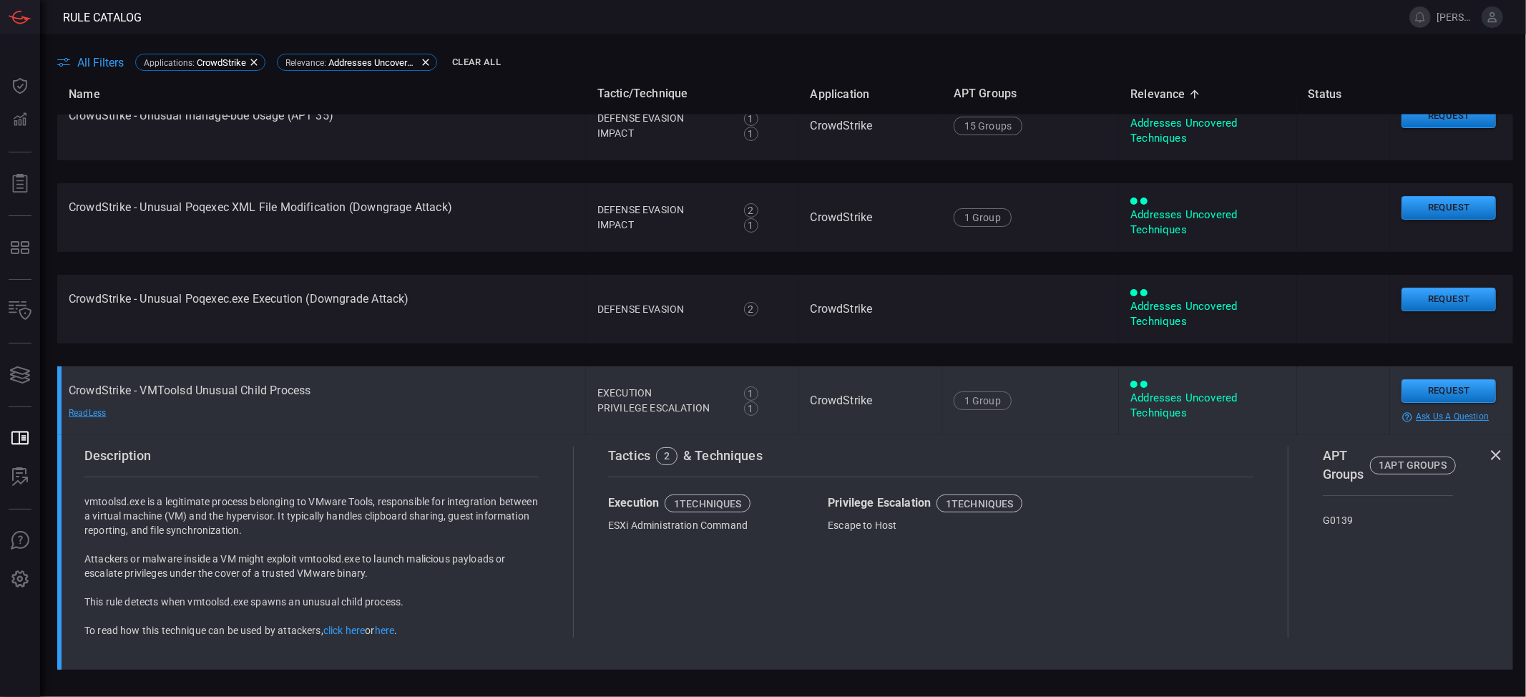
scroll to position [2330, 0]
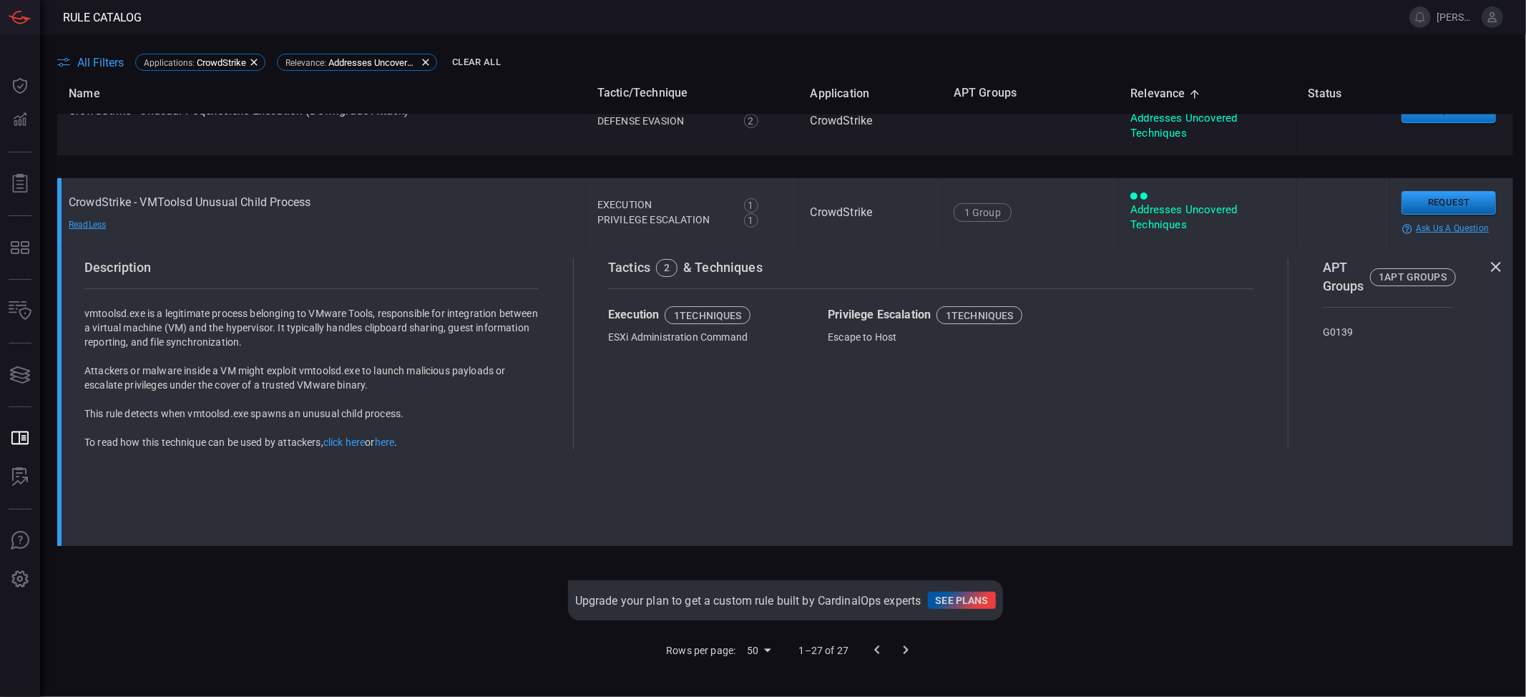
click at [1436, 192] on button "Request" at bounding box center [1449, 203] width 94 height 24
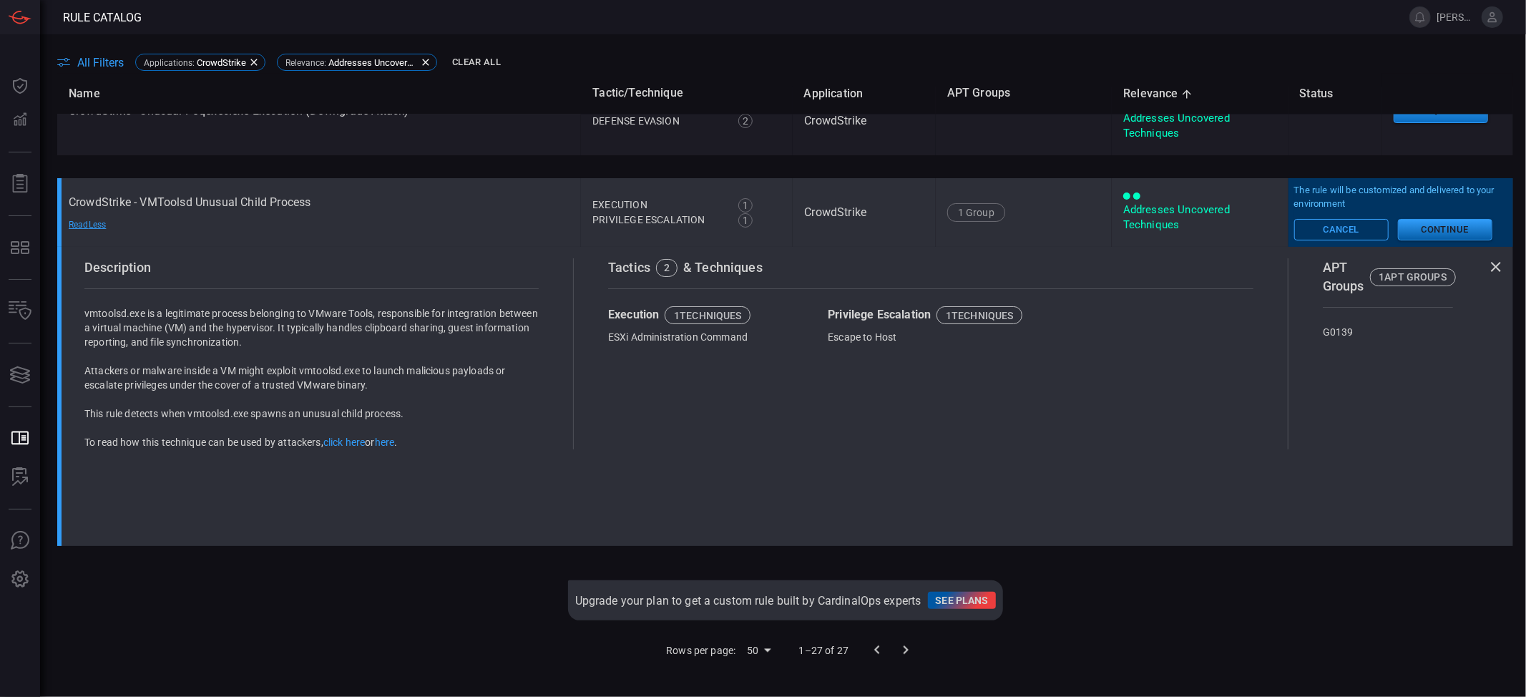
click at [1423, 219] on button "Continue" at bounding box center [1445, 229] width 94 height 21
